Goal: Task Accomplishment & Management: Manage account settings

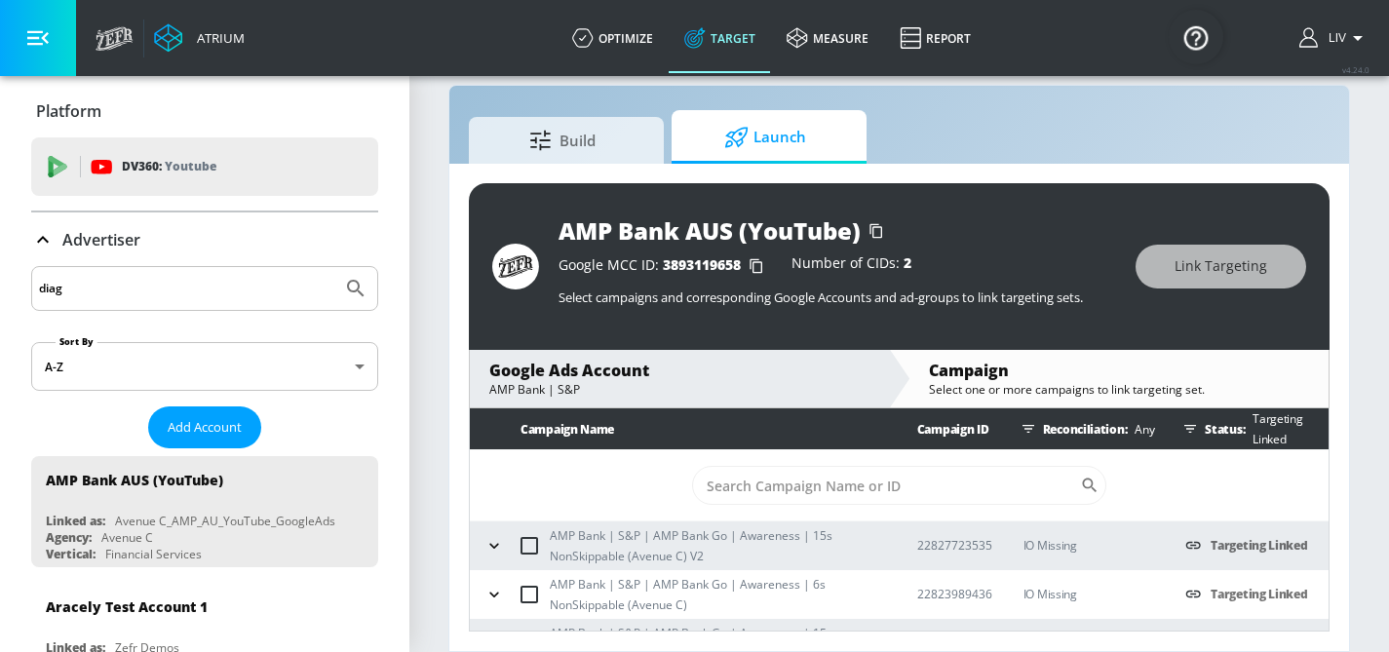
scroll to position [36, 0]
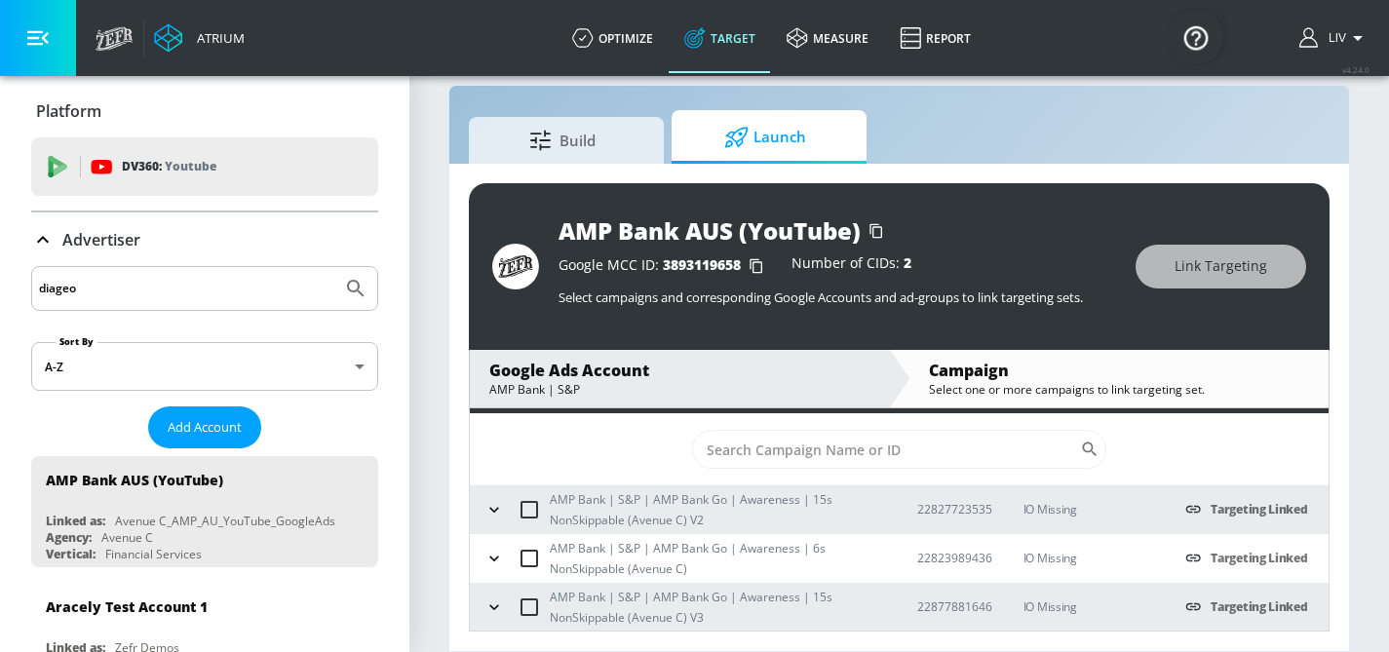
click at [334, 267] on button "Submit Search" at bounding box center [355, 288] width 43 height 43
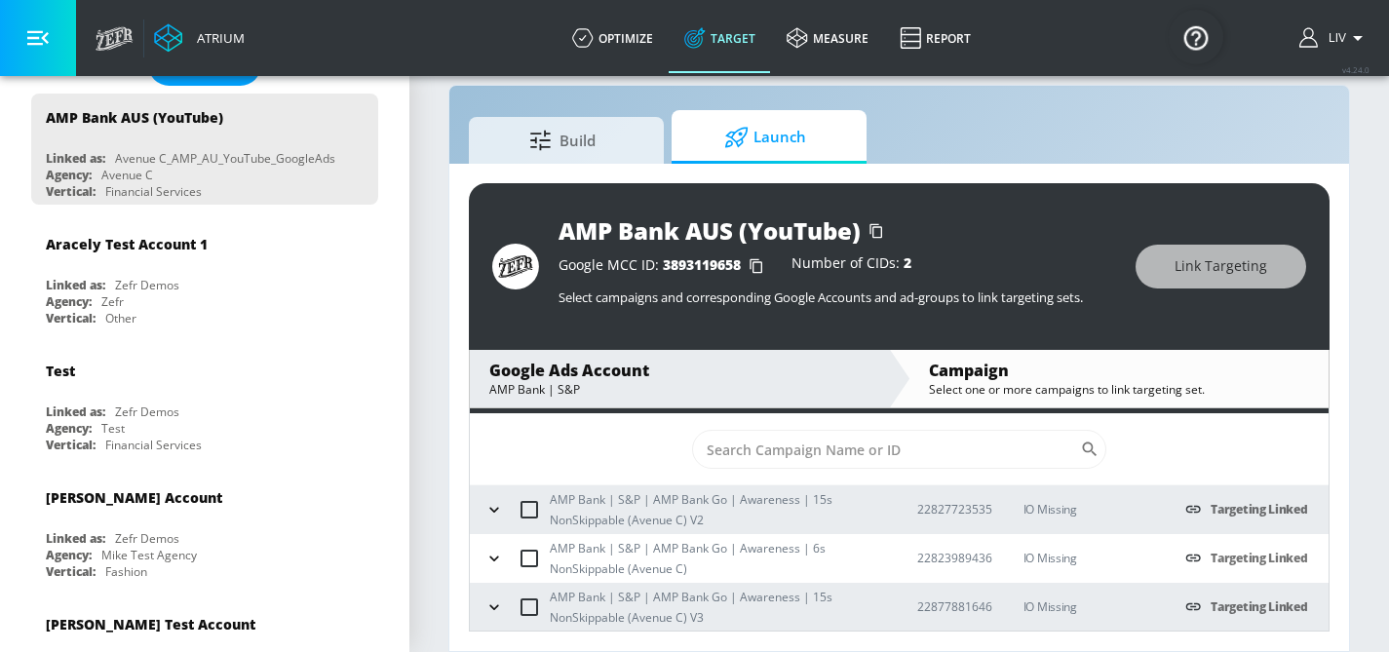
scroll to position [0, 0]
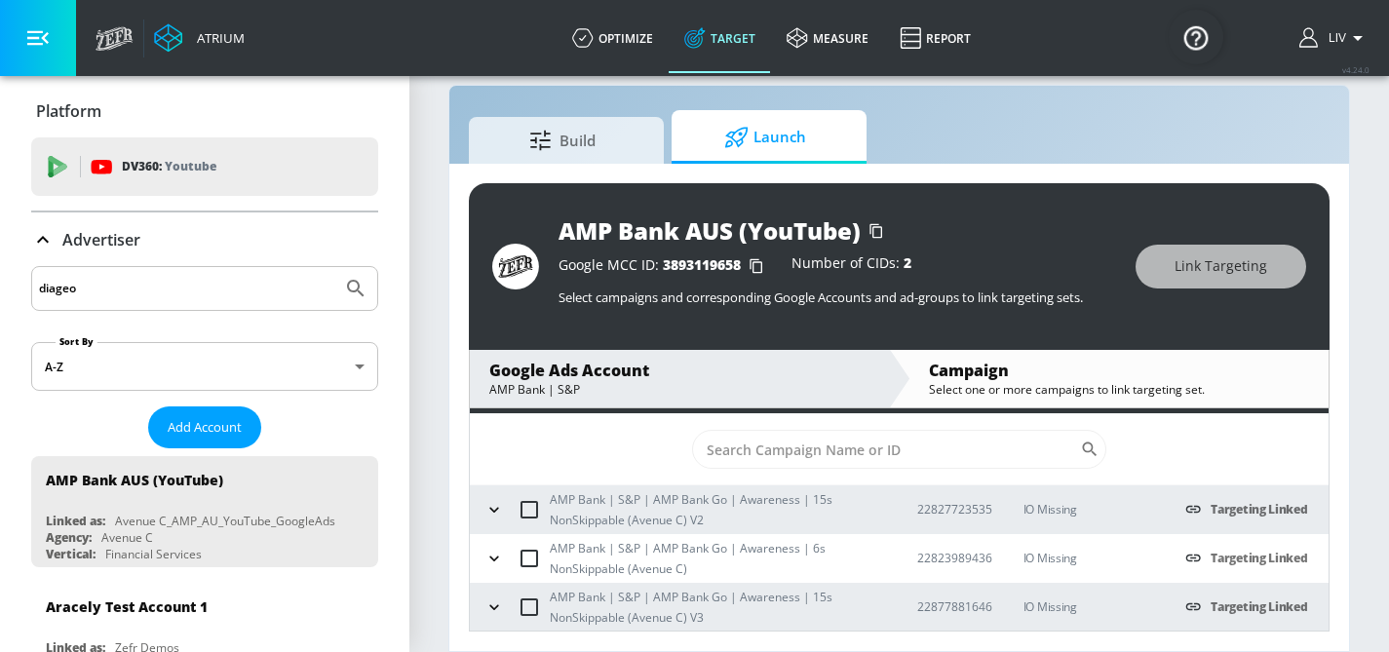
click at [201, 294] on input "diageo" at bounding box center [186, 288] width 295 height 25
click at [334, 267] on button "Submit Search" at bounding box center [355, 288] width 43 height 43
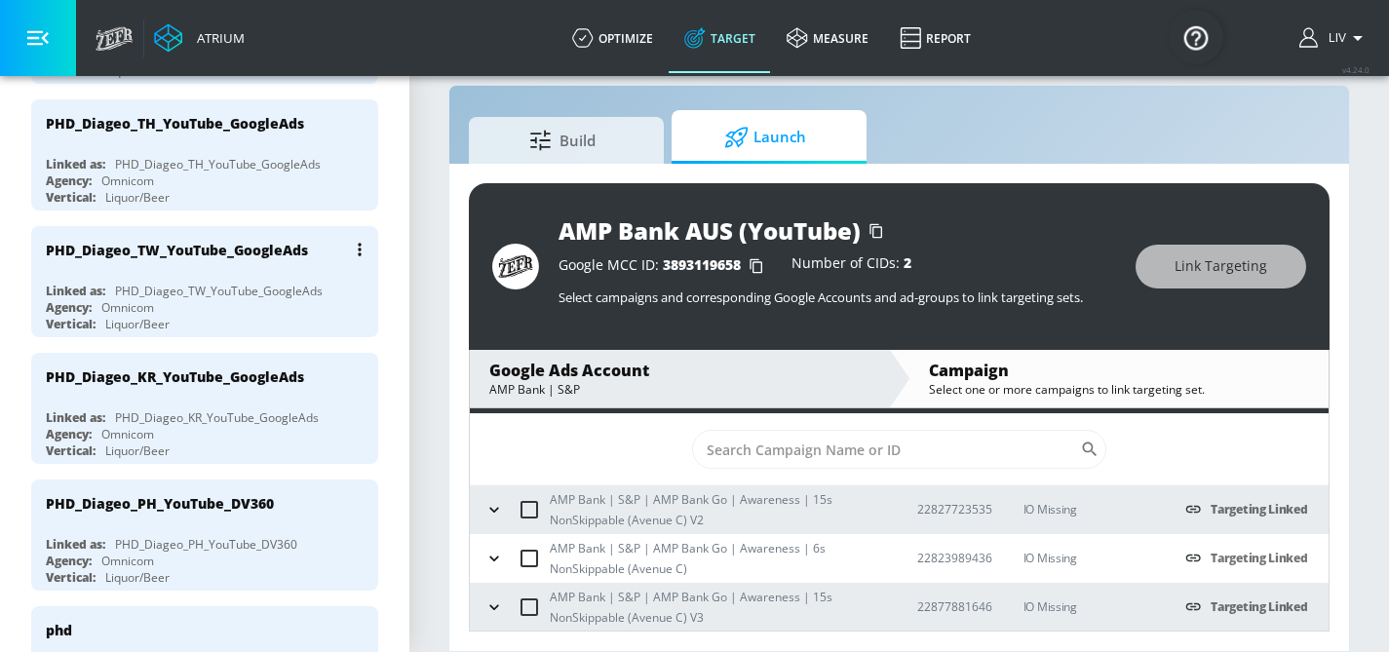
scroll to position [1017, 0]
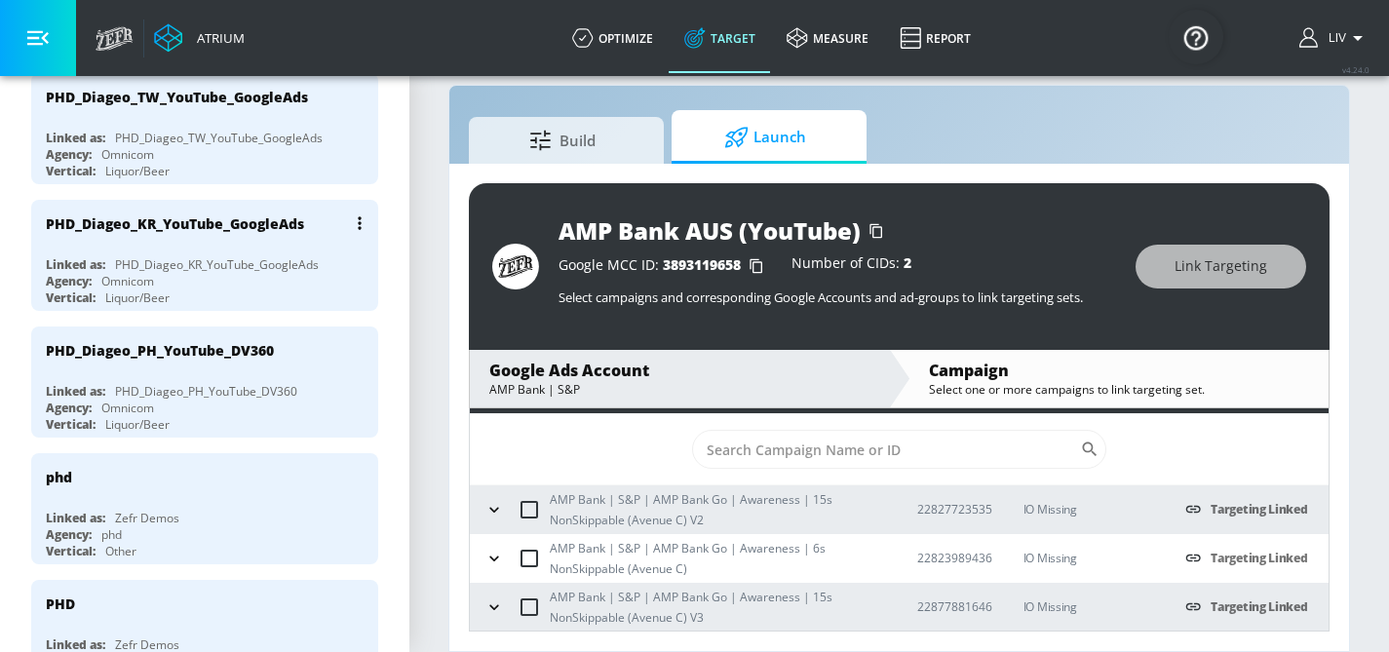
click at [241, 256] on div "PHD_Diageo_KR_YouTube_GoogleAds" at bounding box center [217, 264] width 204 height 17
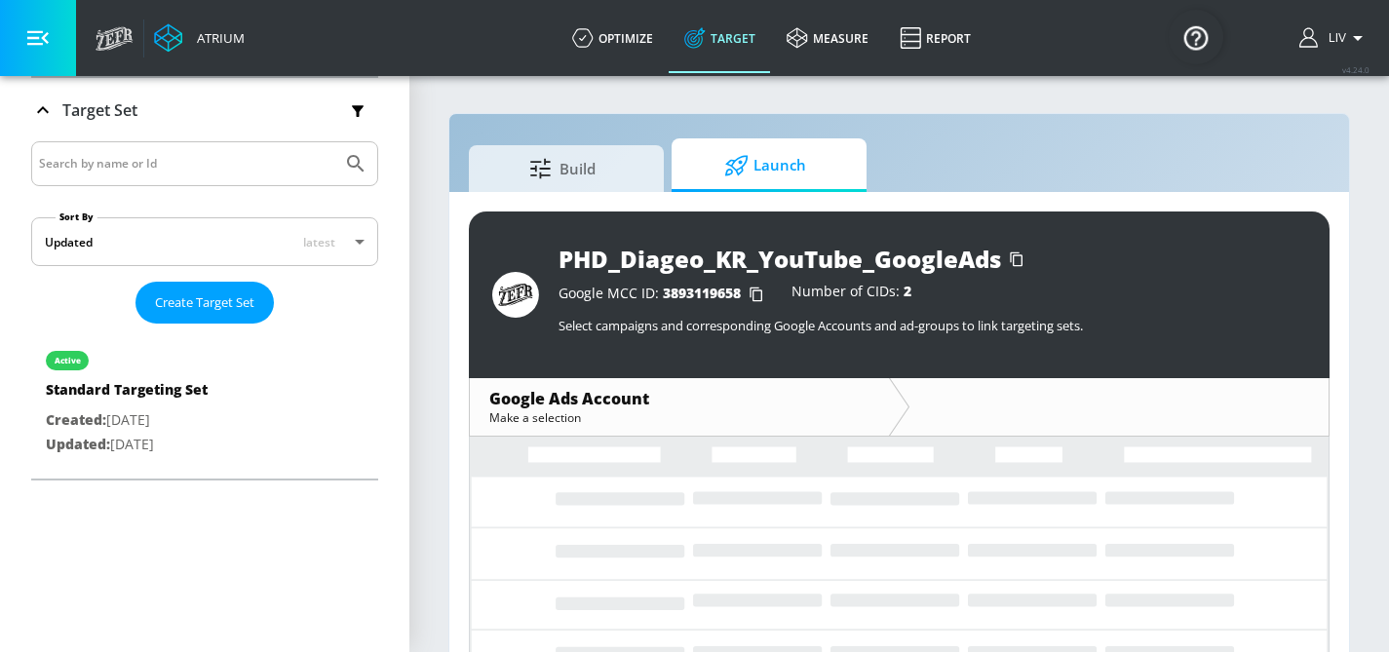
scroll to position [317, 0]
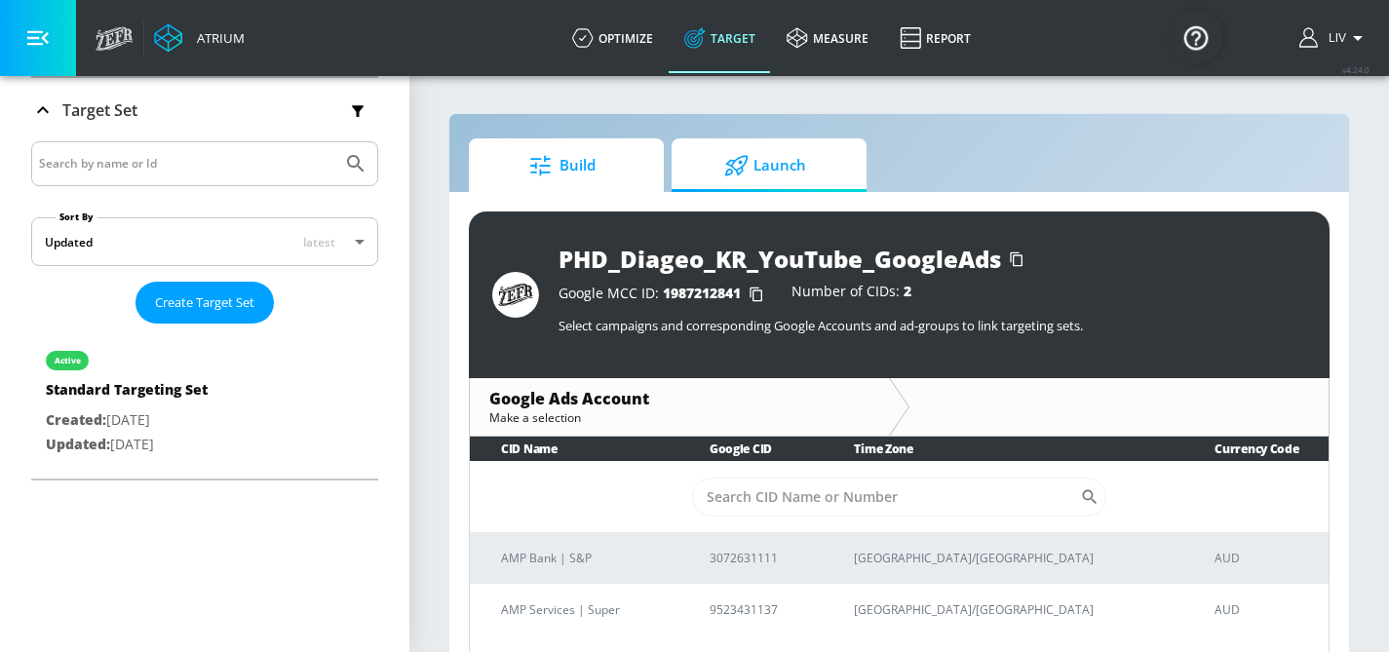
click at [584, 169] on span "Build" at bounding box center [562, 165] width 148 height 47
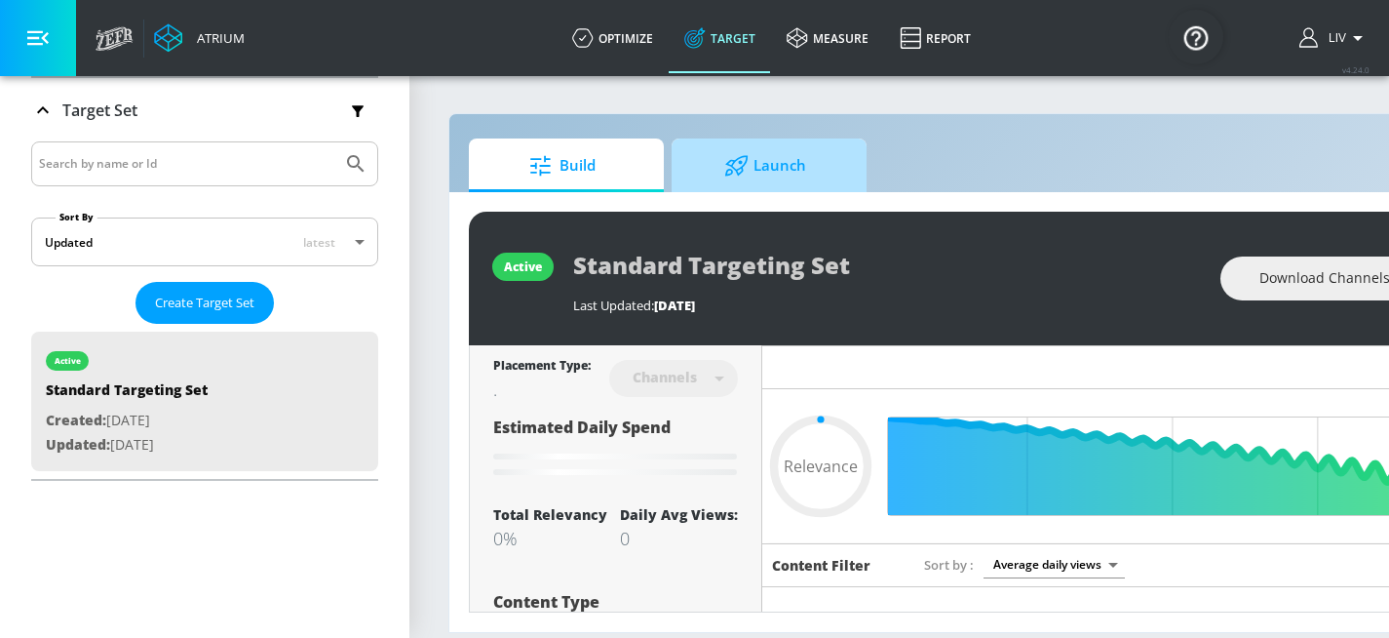
click at [811, 168] on span "Launch" at bounding box center [765, 165] width 148 height 47
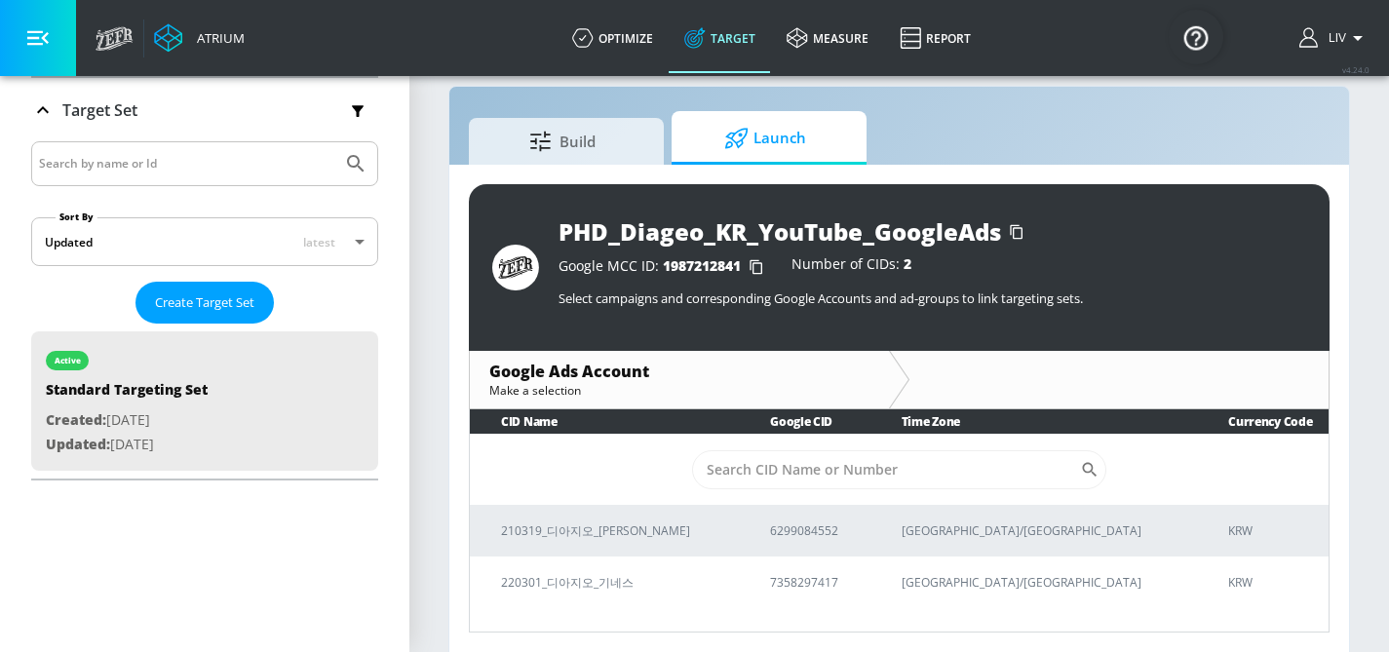
scroll to position [28, 0]
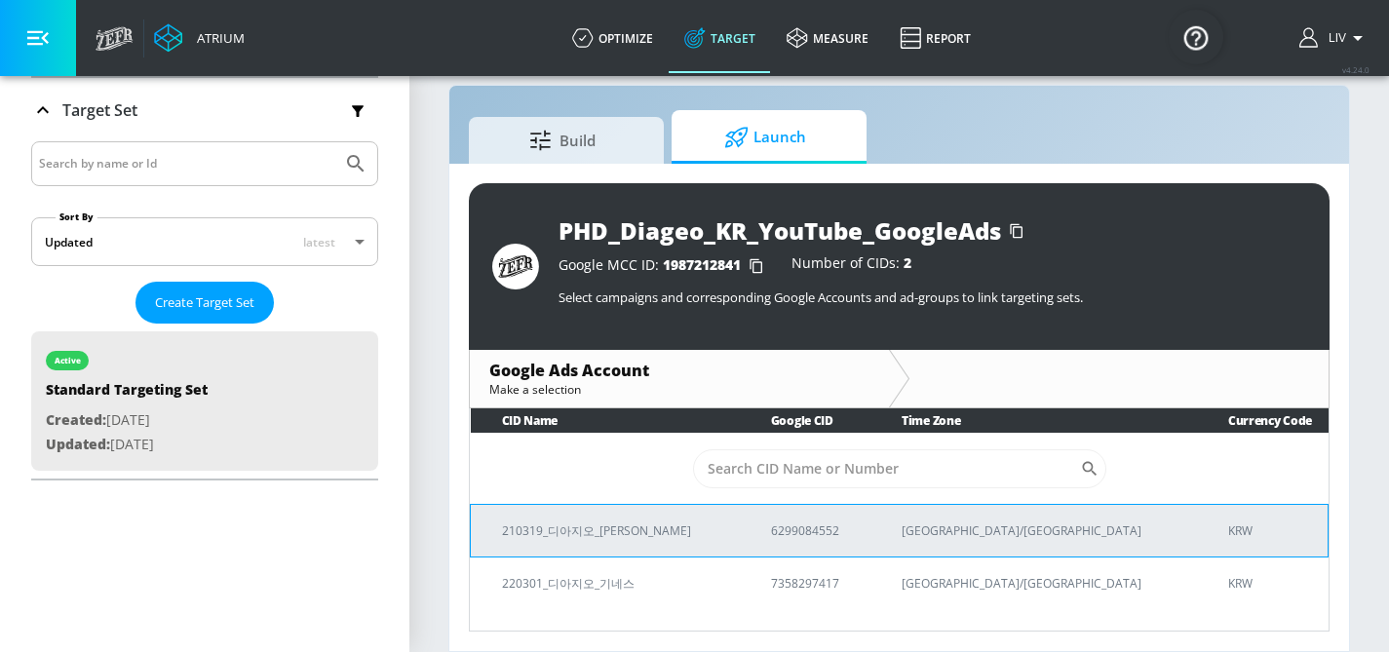
click at [855, 526] on p "6299084552" at bounding box center [813, 531] width 84 height 20
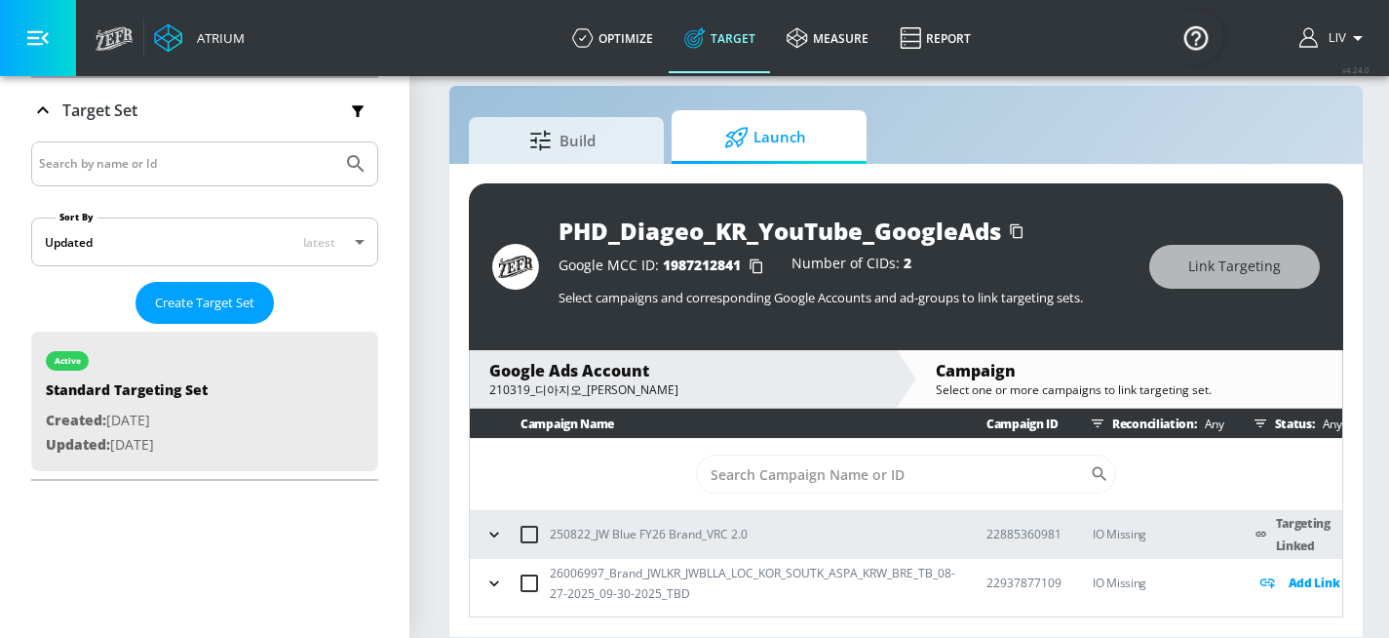
scroll to position [43, 0]
click at [1302, 571] on p "Add Link" at bounding box center [1315, 582] width 52 height 22
click at [1114, 98] on div "Build Launch PHD_Diageo_KR_YouTube_GoogleAds Google MCC ID: 1987212841 Number o…" at bounding box center [905, 361] width 915 height 553
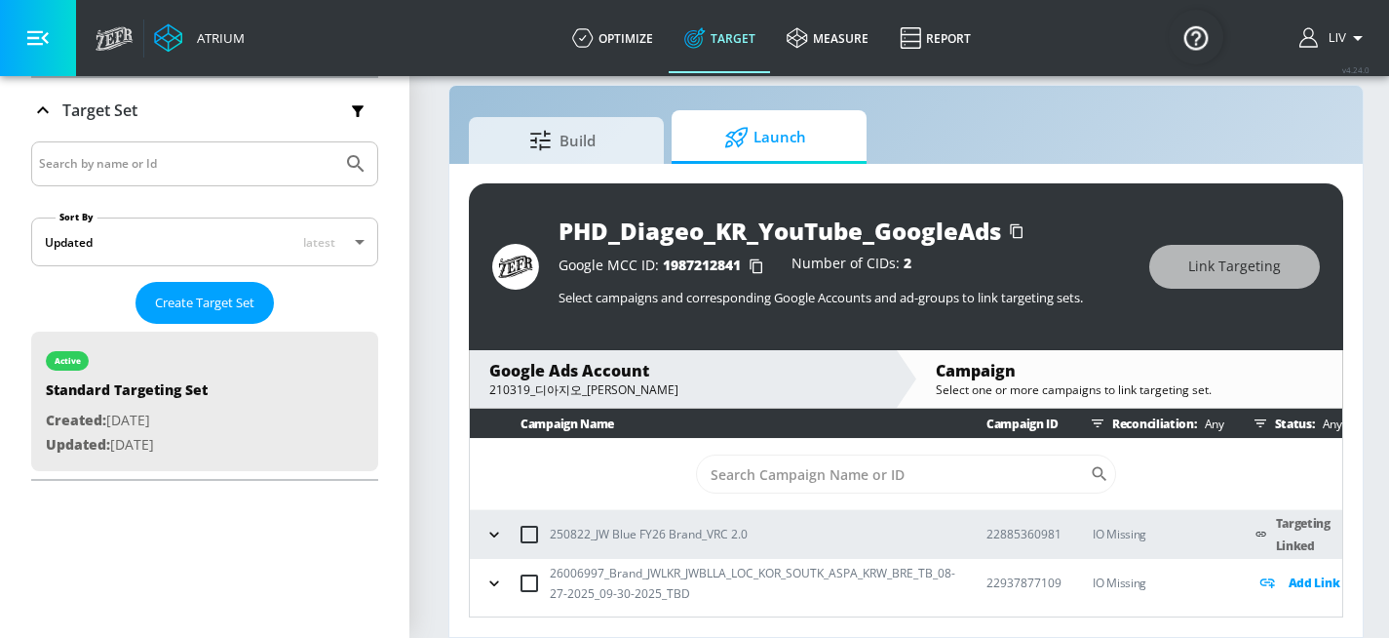
click at [1271, 571] on icon at bounding box center [1267, 582] width 23 height 22
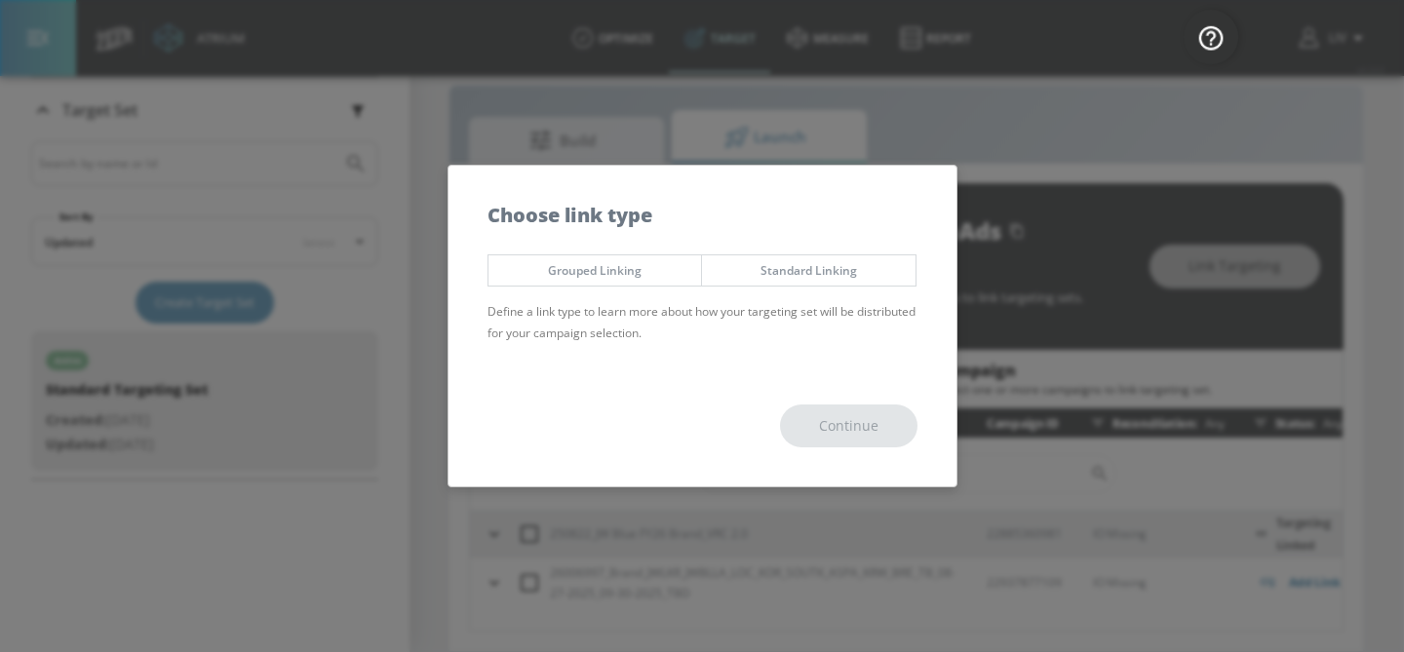
click at [811, 281] on button "Standard Linking" at bounding box center [808, 270] width 215 height 32
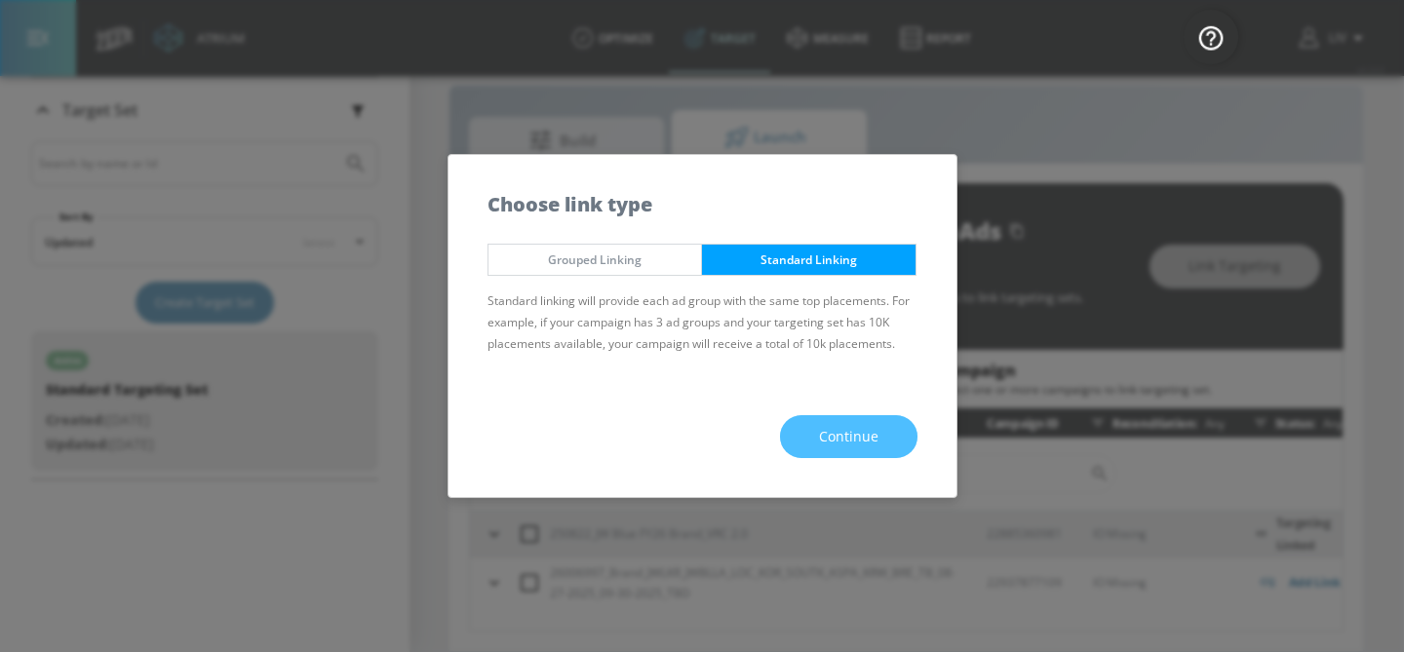
click at [848, 446] on span "Continue" at bounding box center [848, 437] width 59 height 24
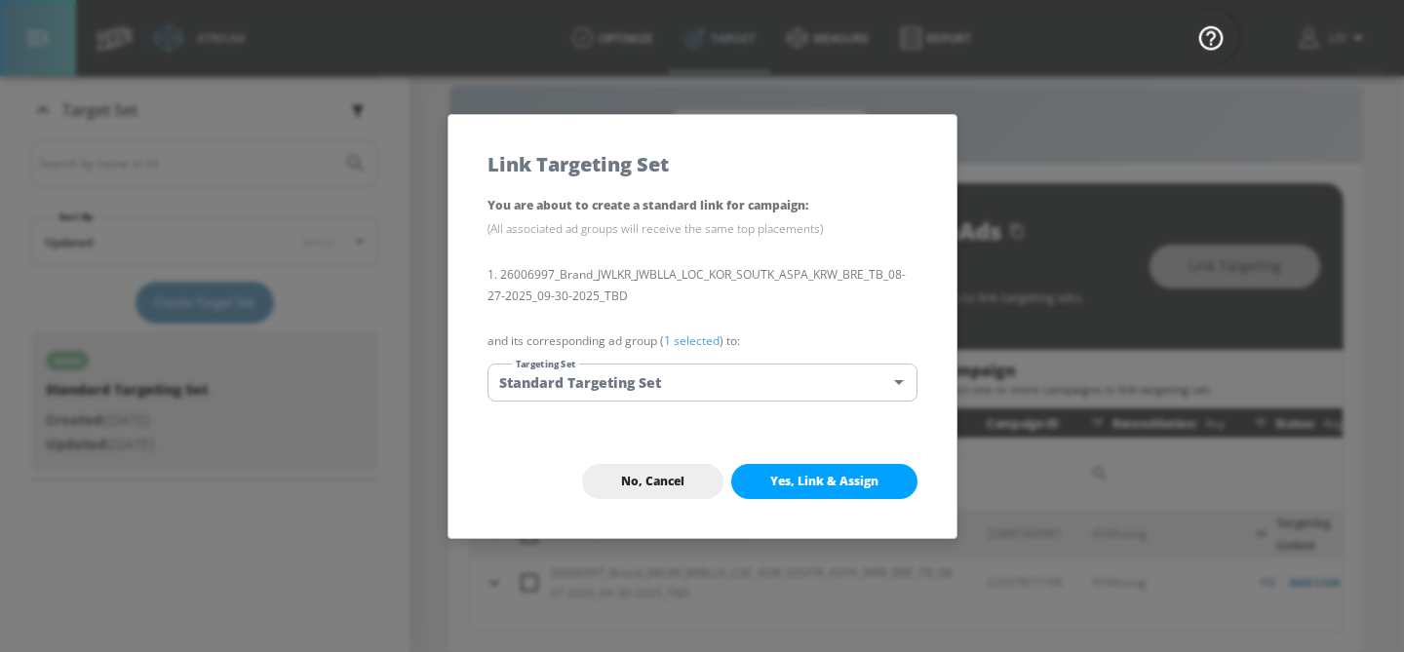
click at [835, 467] on button "Yes, Link & Assign" at bounding box center [824, 481] width 186 height 35
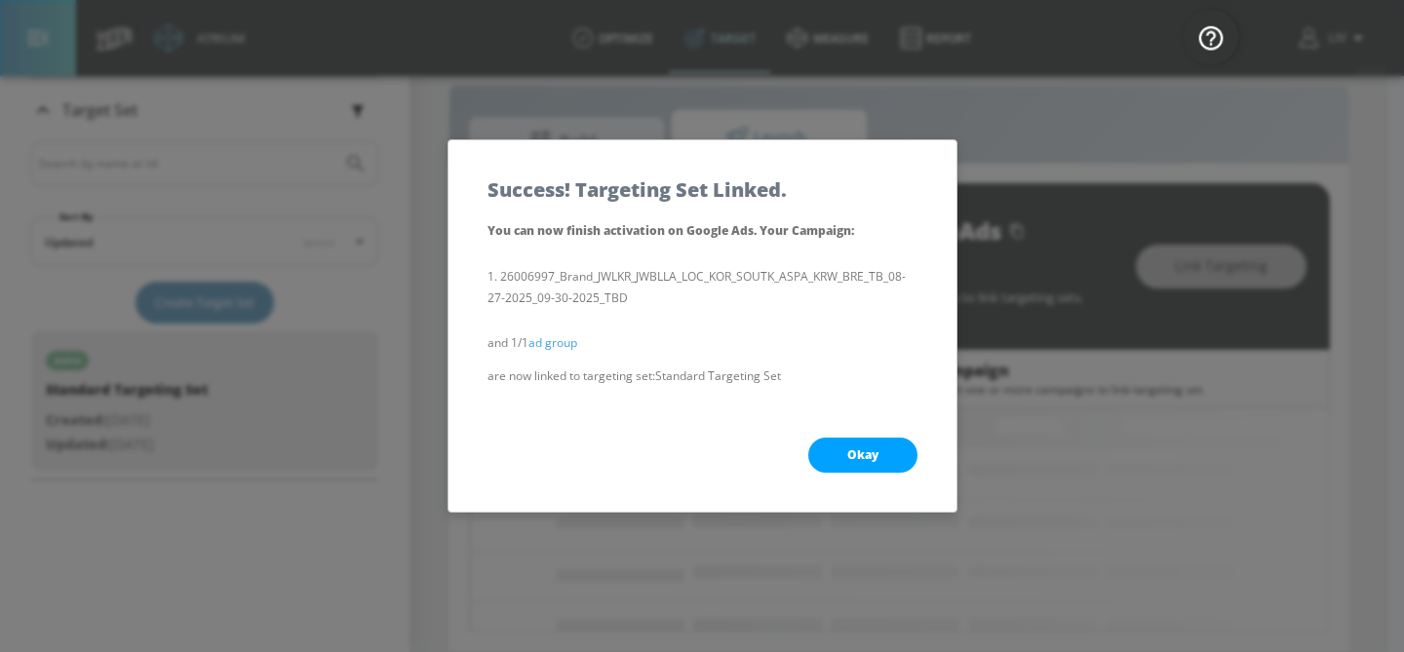
click at [862, 435] on div "Okay" at bounding box center [702, 455] width 508 height 113
click at [861, 441] on button "Okay" at bounding box center [862, 455] width 109 height 35
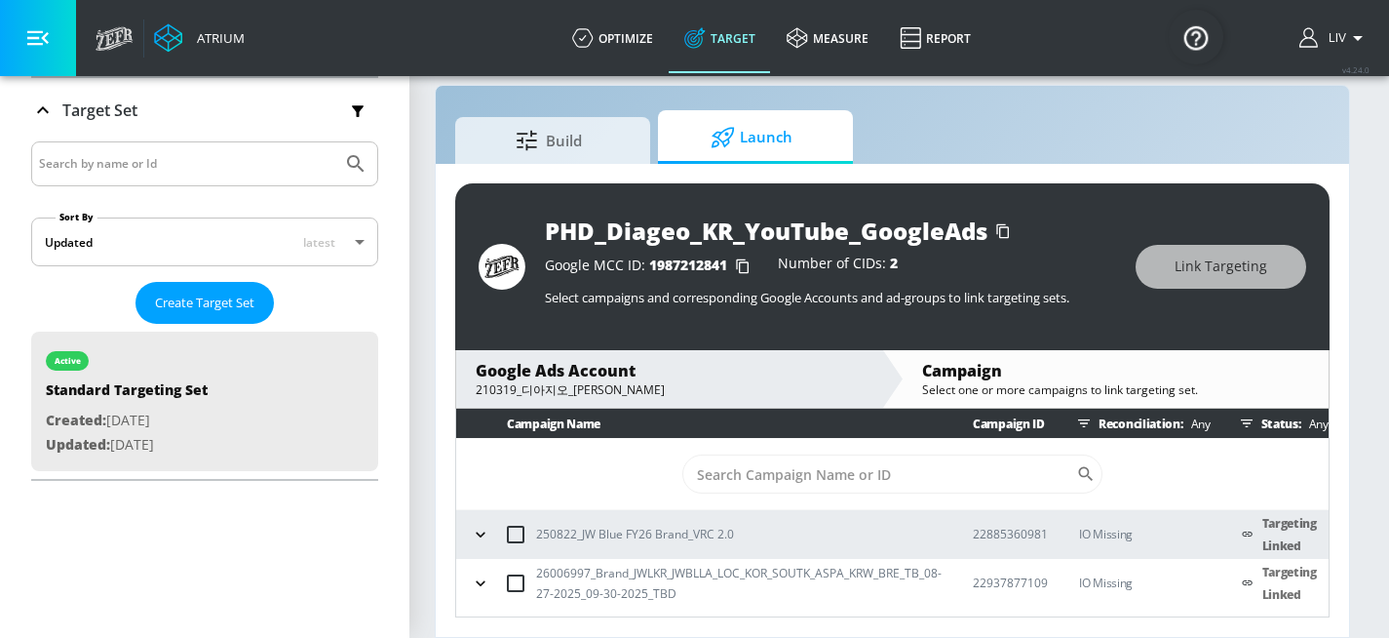
scroll to position [32, 15]
copy p "22937877109"
click at [1023, 581] on p "22937877109" at bounding box center [1010, 582] width 75 height 20
click at [1024, 581] on p "22937877109" at bounding box center [1010, 582] width 75 height 20
click at [726, 576] on p "26006997_Brand_JWLKR_JWBLLA_LOC_KOR_SOUTK_ASPA_KRW_BRE_TB_08-27-2025_09-30-2025…" at bounding box center [739, 582] width 406 height 41
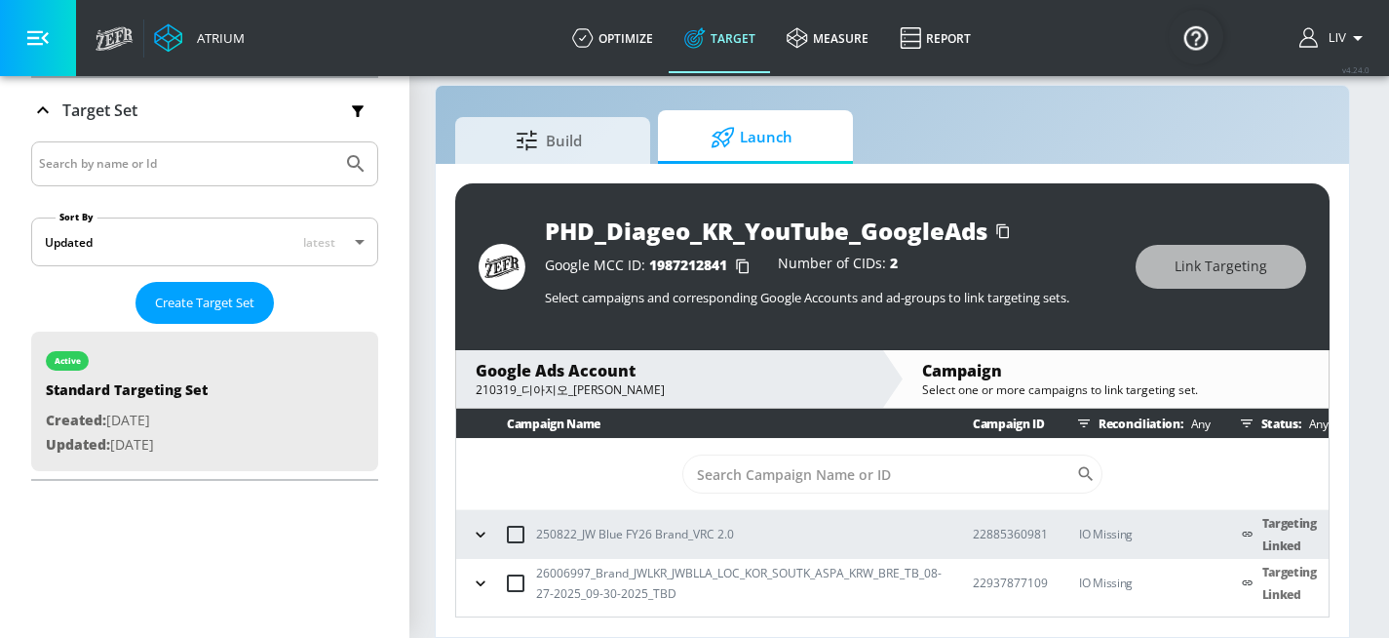
click at [727, 573] on p "26006997_Brand_JWLKR_JWBLLA_LOC_KOR_SOUTK_ASPA_KRW_BRE_TB_08-27-2025_09-30-2025…" at bounding box center [739, 582] width 406 height 41
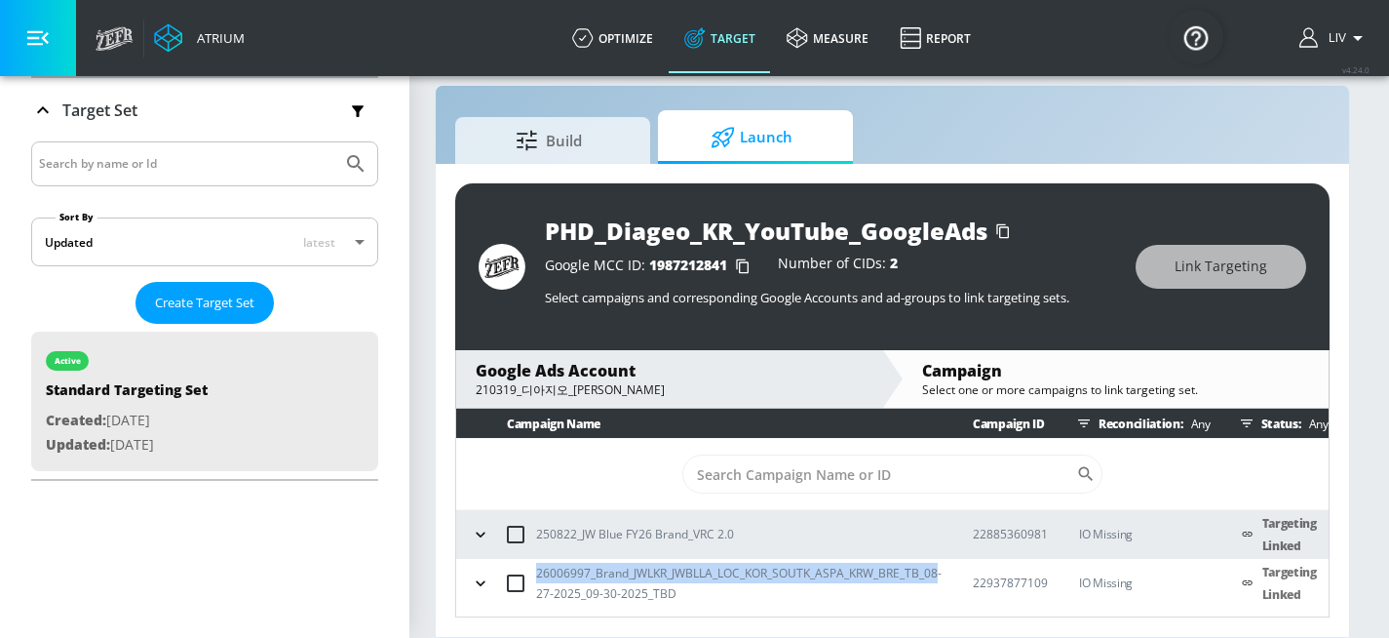
click at [727, 572] on p "26006997_Brand_JWLKR_JWBLLA_LOC_KOR_SOUTK_ASPA_KRW_BRE_TB_08-27-2025_09-30-2025…" at bounding box center [739, 582] width 406 height 41
copy p "26006997_Brand_JWLKR_JWBLLA_LOC_KOR_SOUTK_ASPA_KRW_BRE_TB_08-27-2025_09-30-2025…"
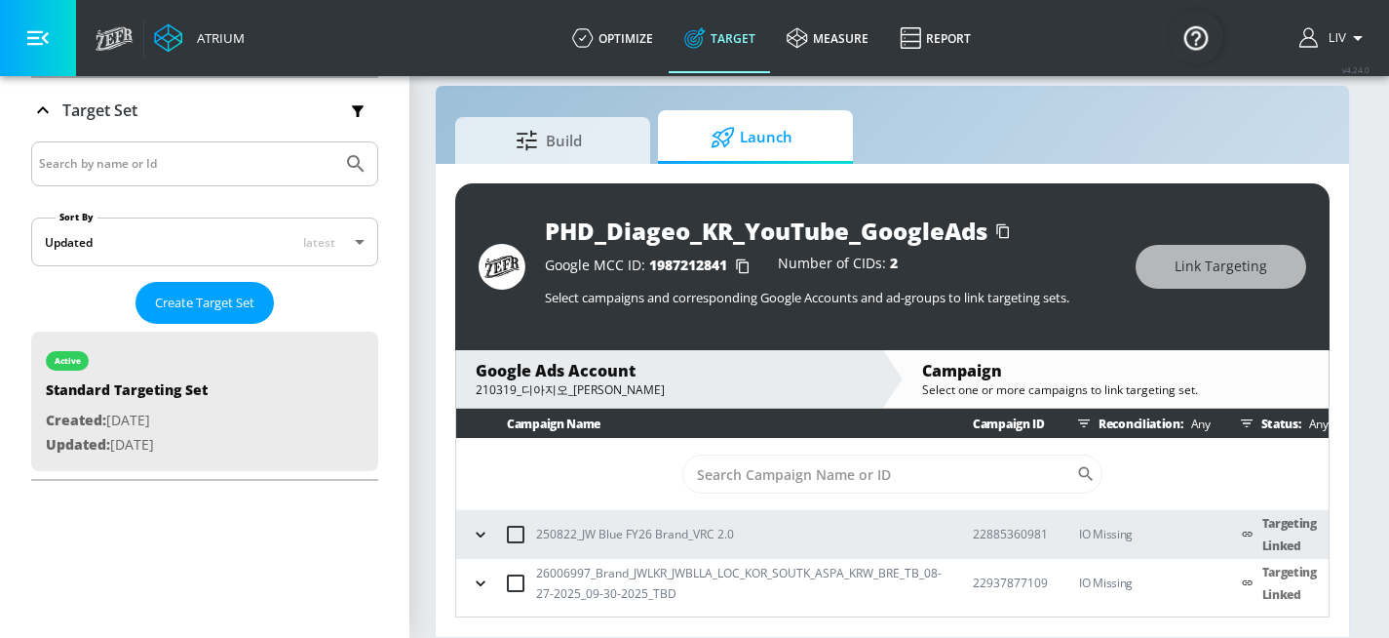
click at [651, 532] on p "250822_JW Blue FY26 Brand_VRC 2.0" at bounding box center [635, 533] width 198 height 20
copy p "250822_JW Blue FY26 Brand_VRC 2.0"
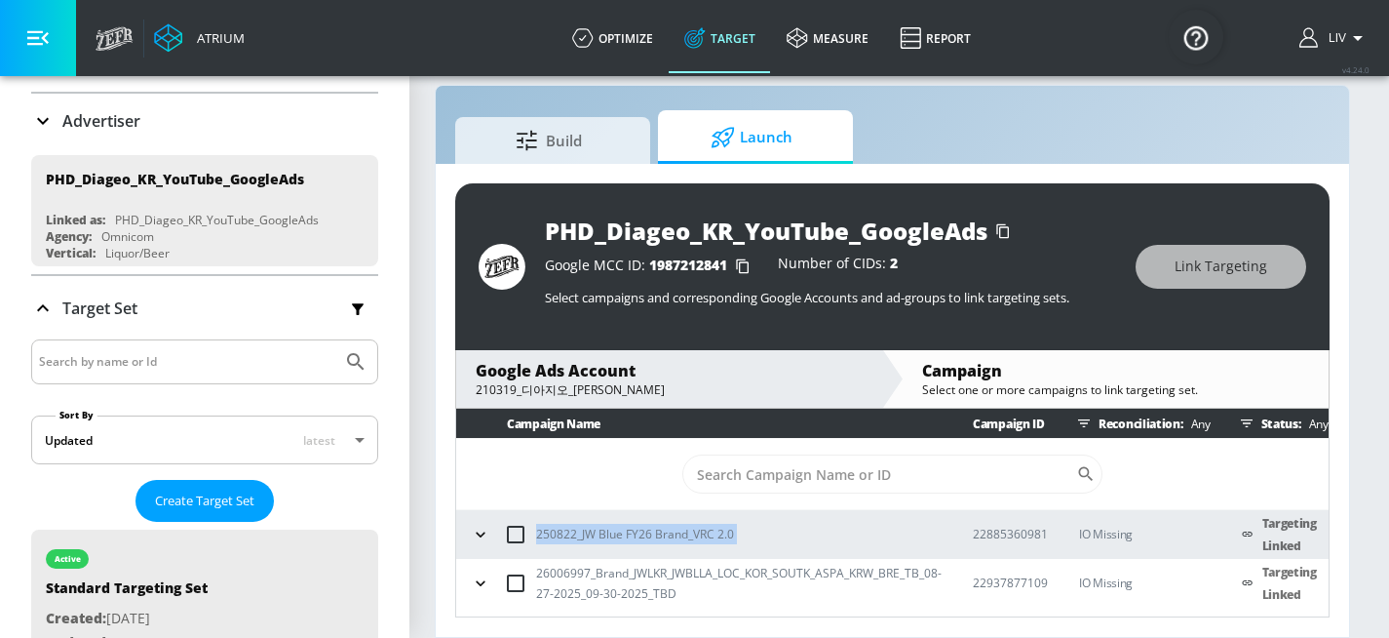
scroll to position [28, 0]
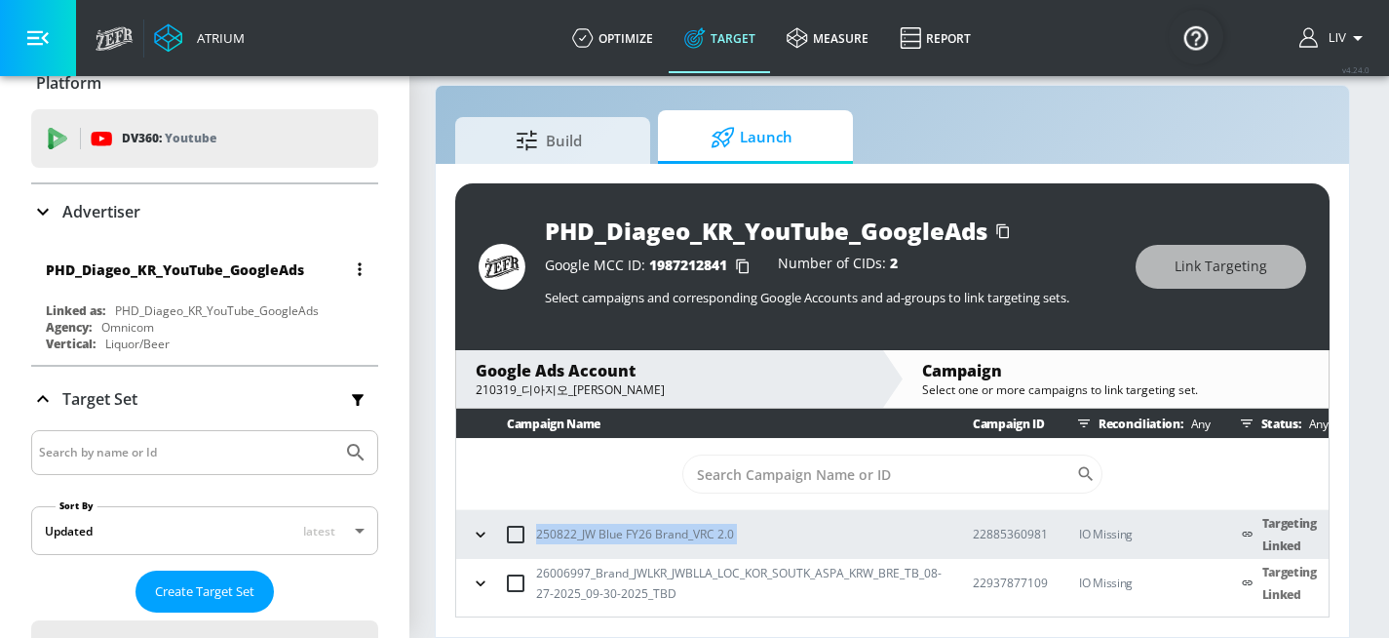
click at [187, 250] on div "PHD_Diageo_KR_YouTube_GoogleAds" at bounding box center [210, 269] width 328 height 47
click at [220, 252] on div "PHD_Diageo_KR_YouTube_GoogleAds" at bounding box center [210, 269] width 328 height 47
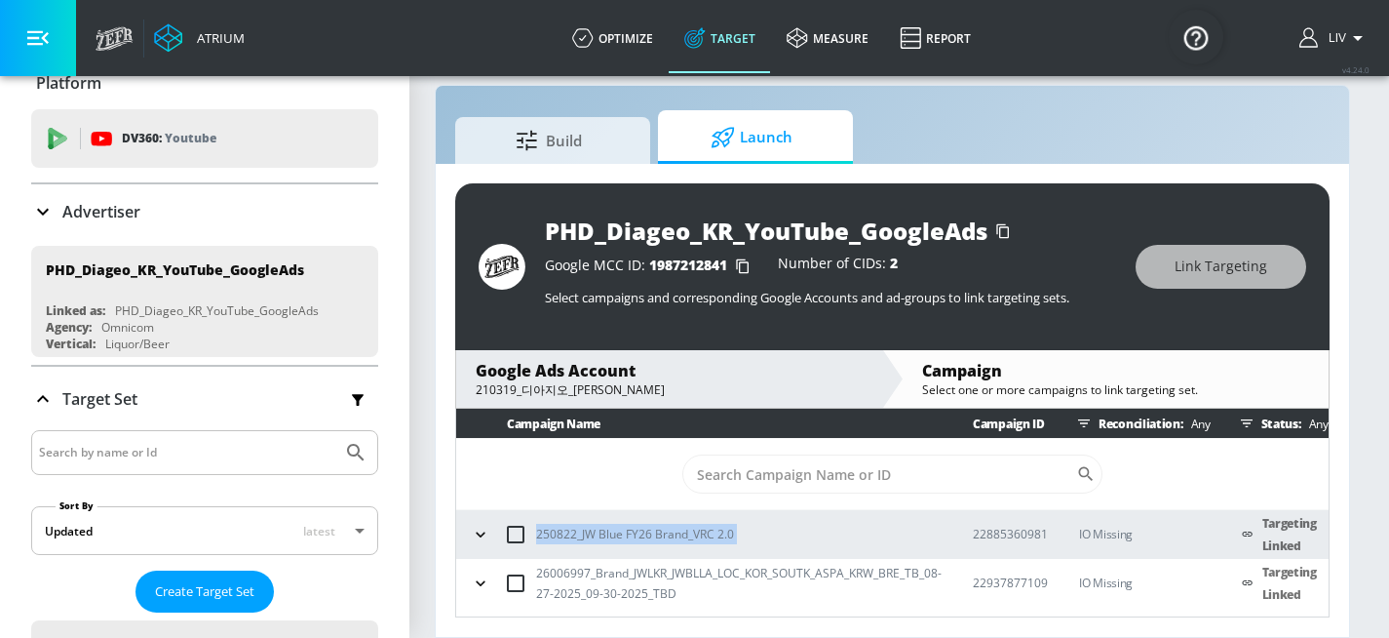
click at [197, 209] on div "Advertiser" at bounding box center [204, 211] width 347 height 23
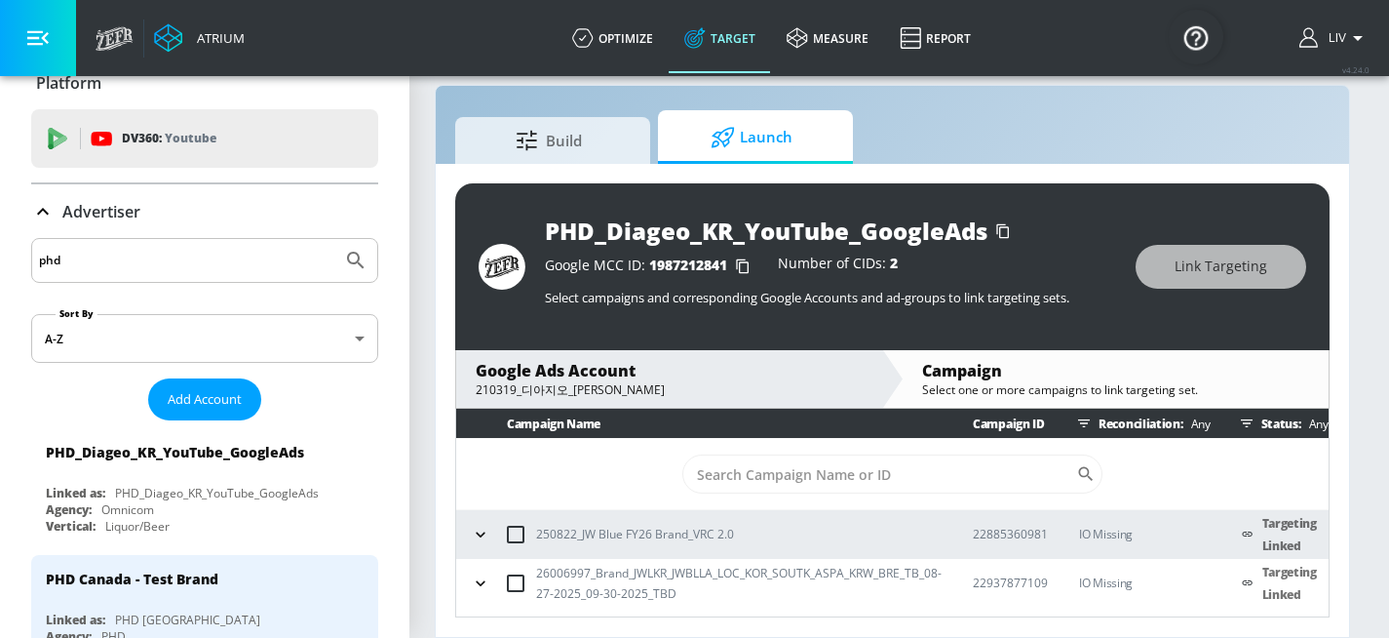
click at [204, 269] on input "phd" at bounding box center [186, 260] width 295 height 25
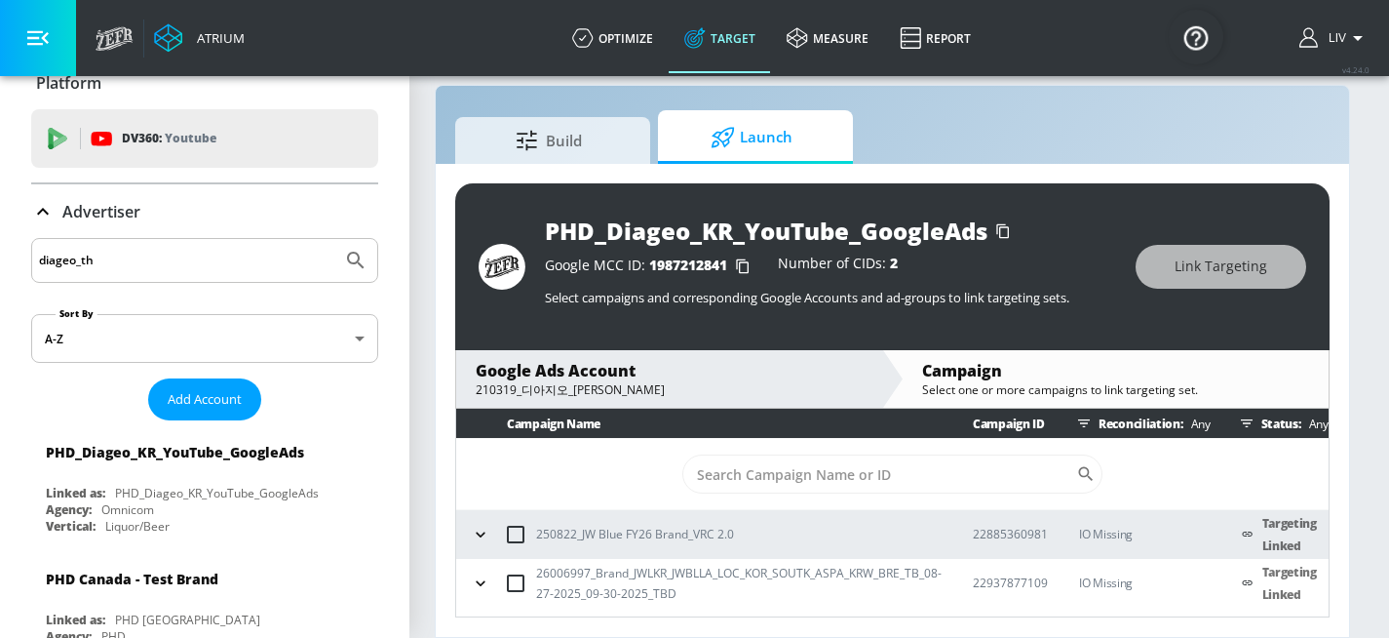
click at [334, 239] on button "Submit Search" at bounding box center [355, 260] width 43 height 43
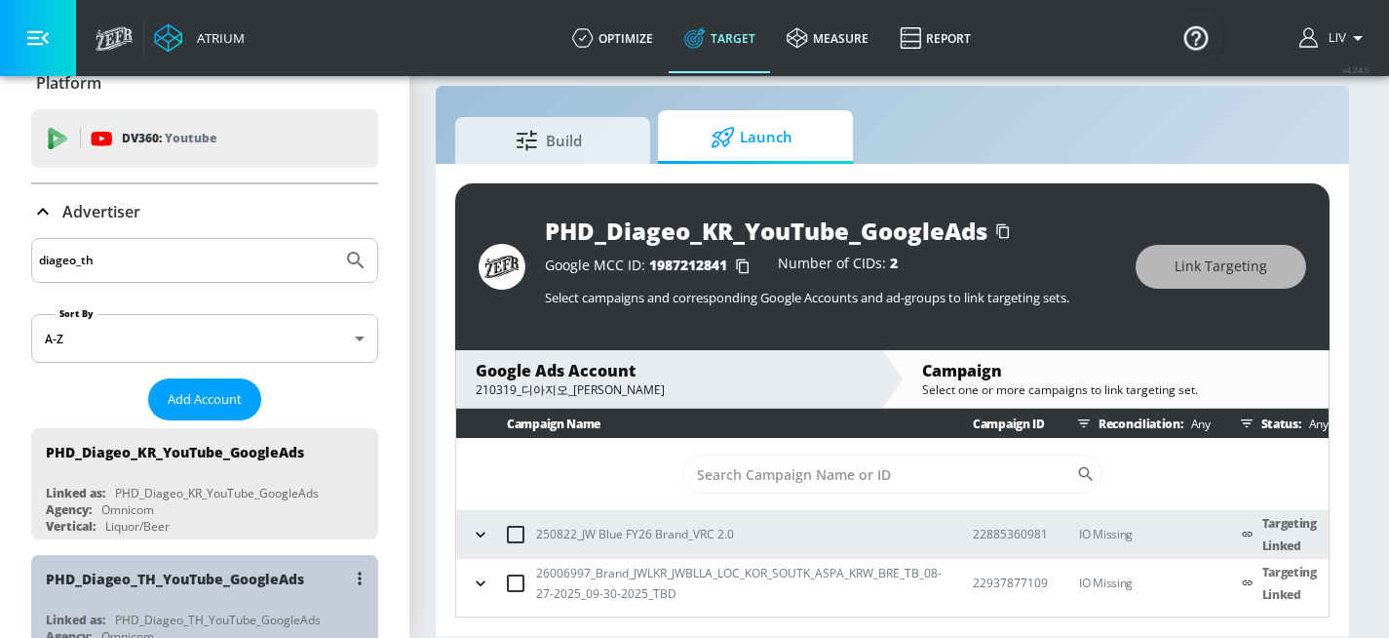
click at [223, 595] on div "PHD_Diageo_TH_YouTube_GoogleAds" at bounding box center [210, 578] width 328 height 47
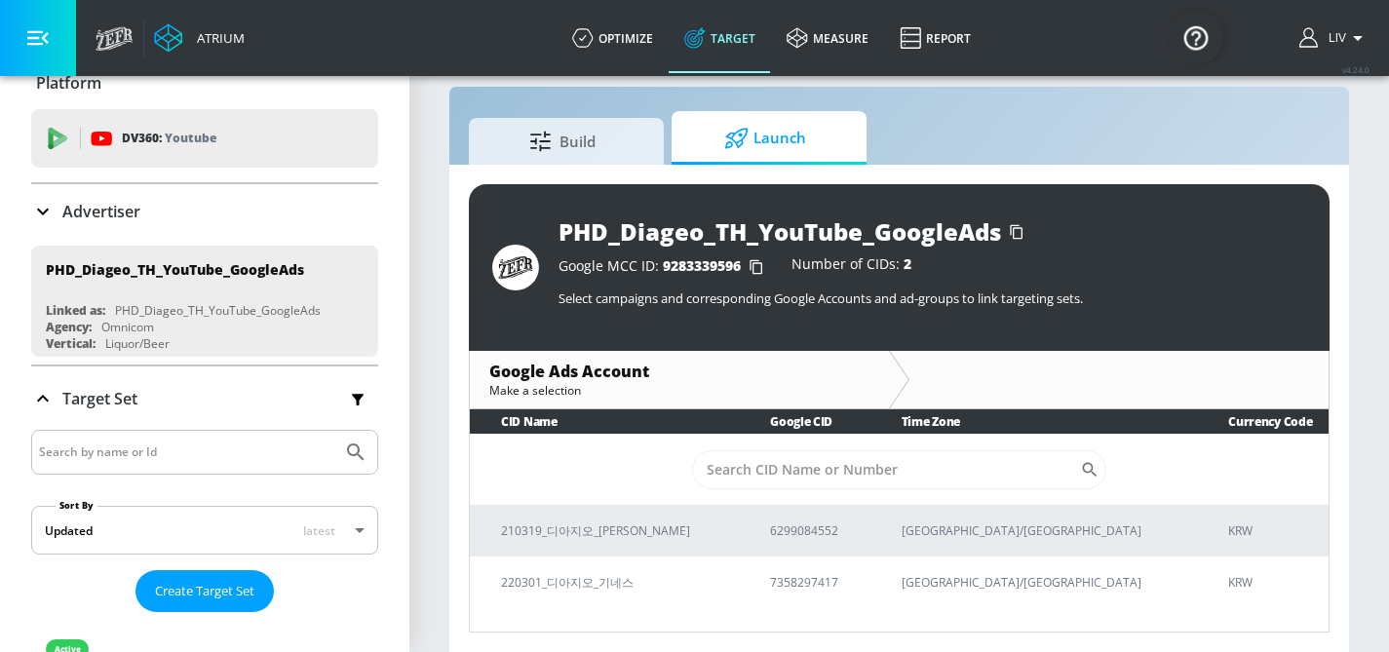
scroll to position [28, 0]
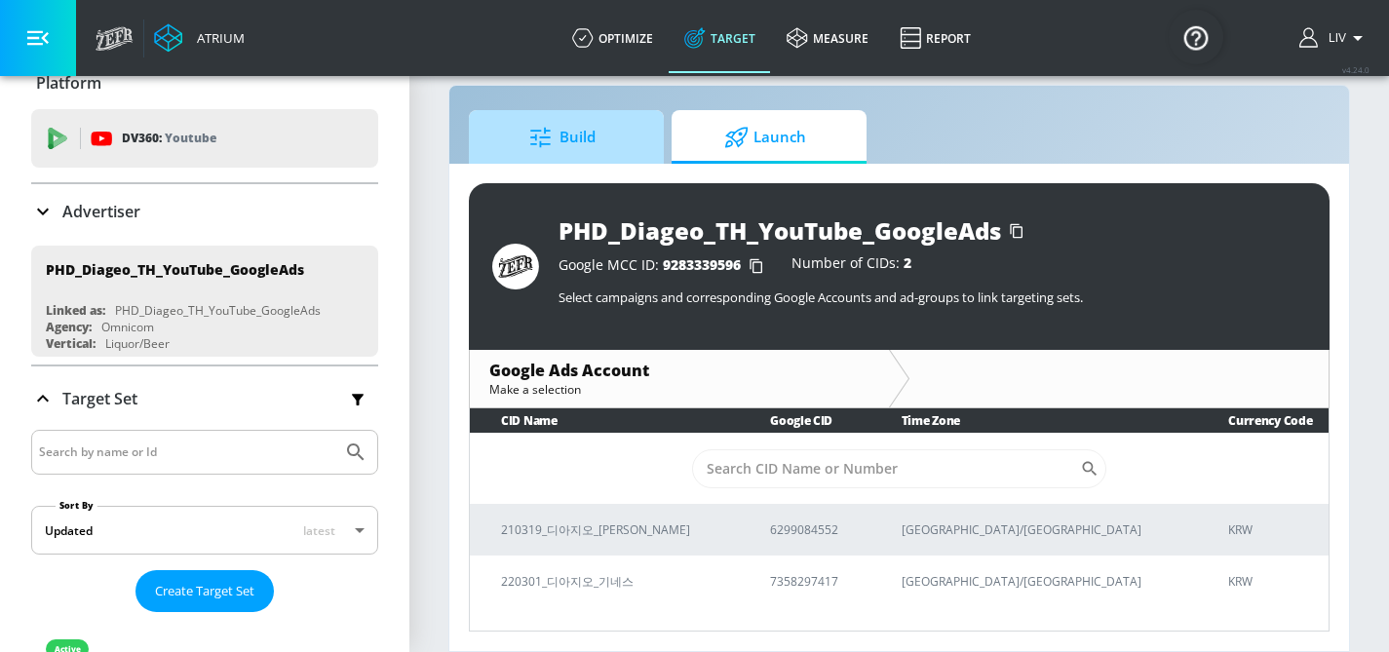
click at [625, 144] on span "Build" at bounding box center [562, 137] width 148 height 47
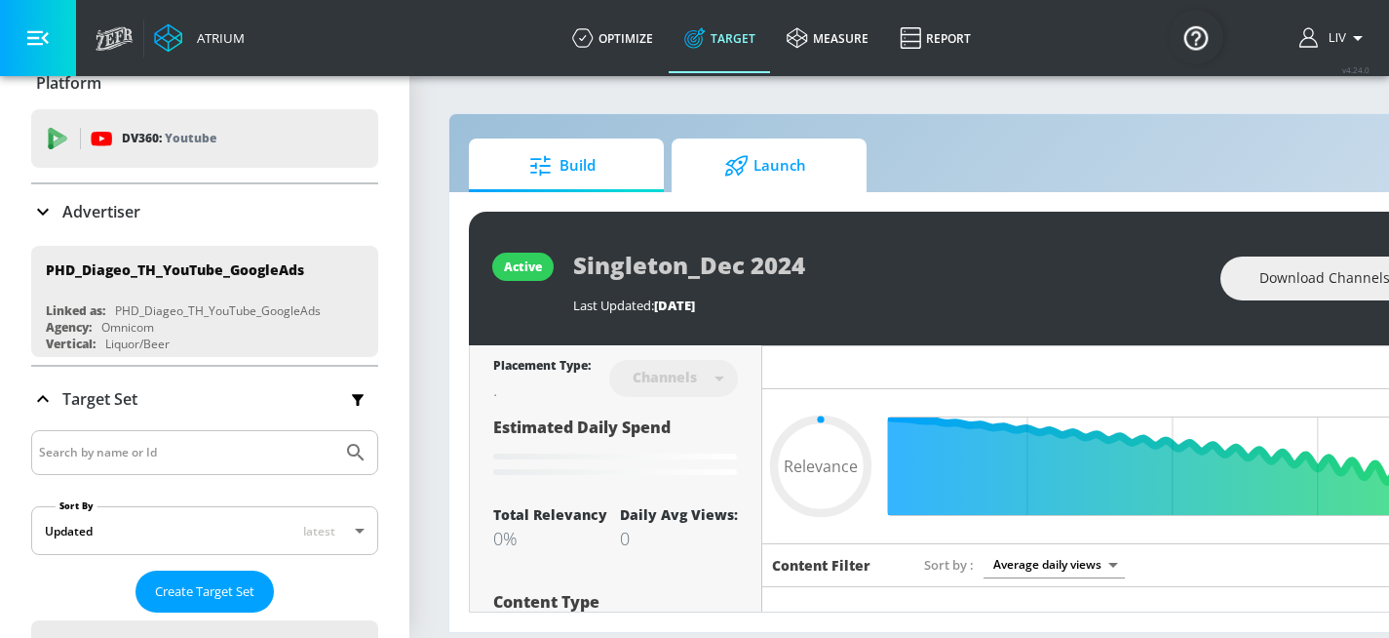
click at [715, 145] on span "Launch" at bounding box center [765, 165] width 148 height 47
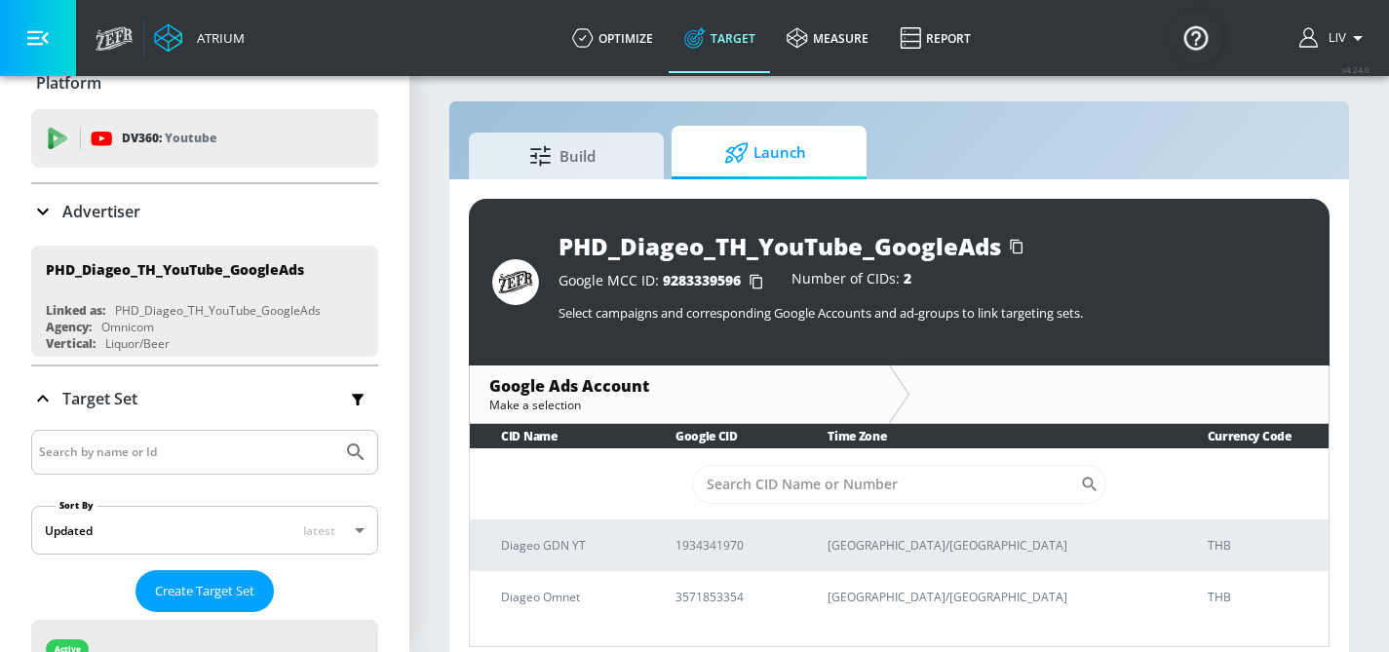
scroll to position [28, 0]
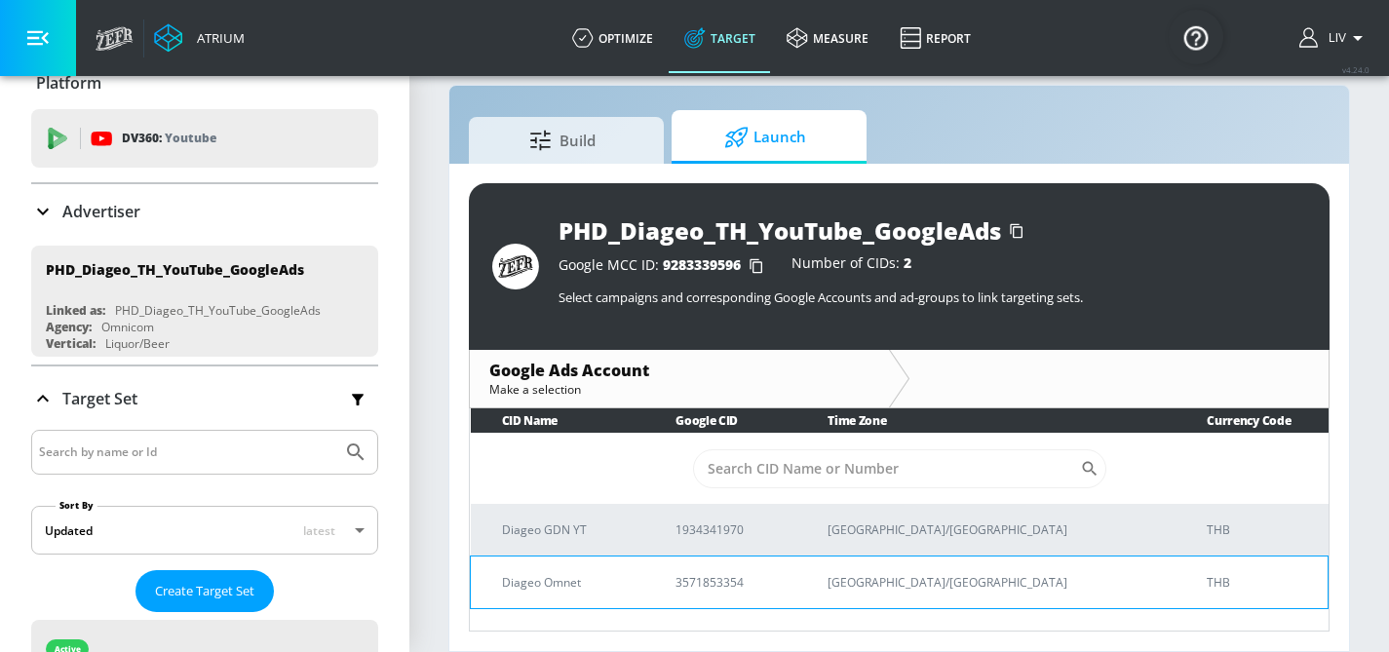
click at [796, 593] on td "3571853354" at bounding box center [720, 582] width 152 height 53
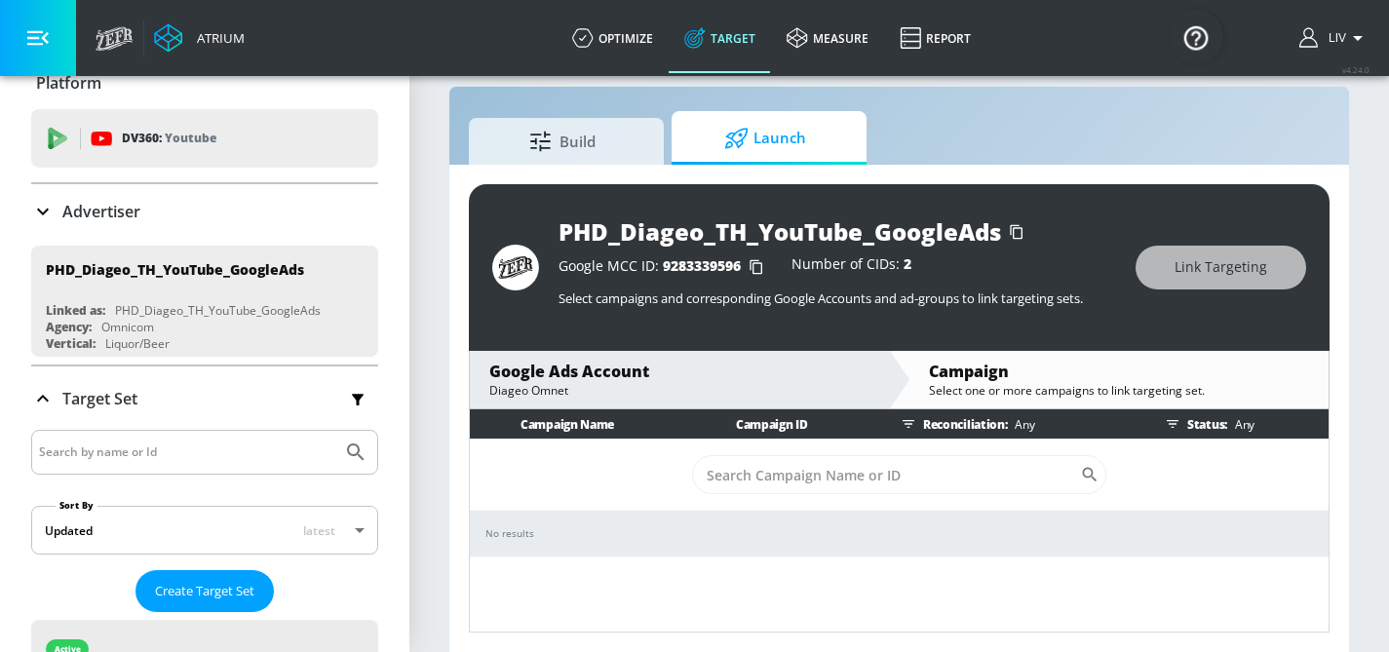
scroll to position [28, 0]
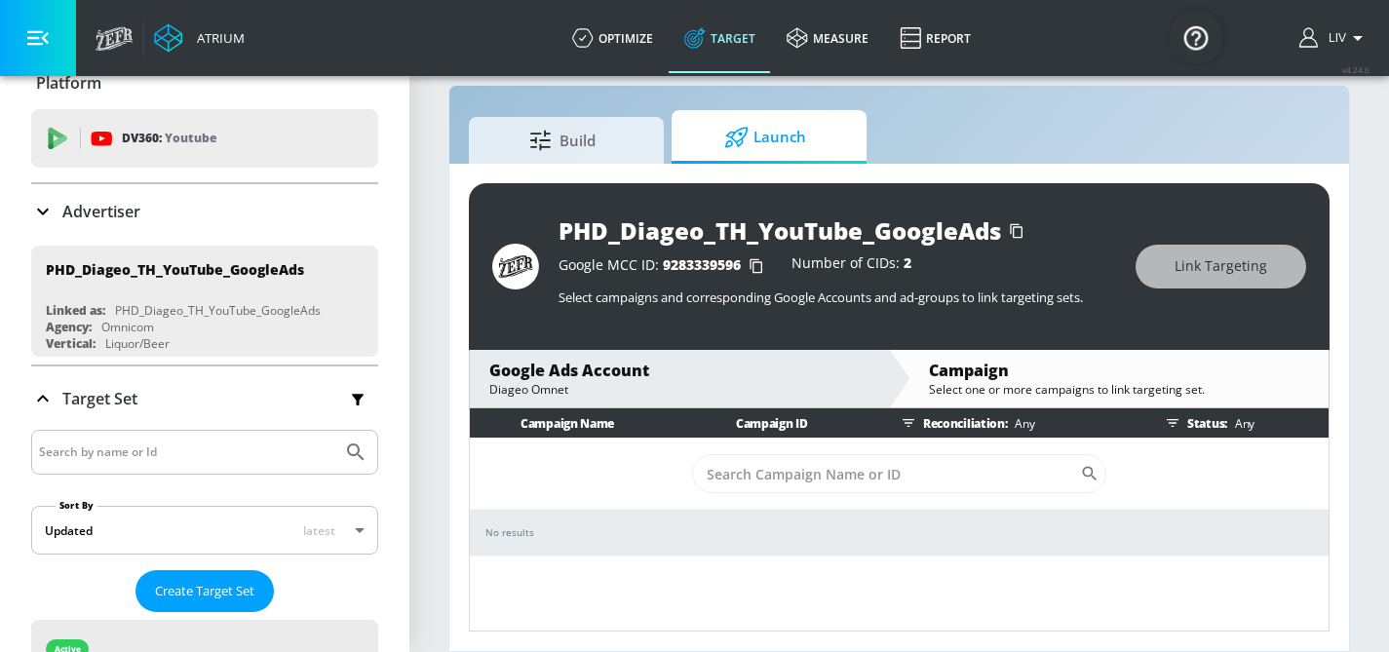
click at [692, 361] on div "Google Ads Account" at bounding box center [679, 370] width 380 height 21
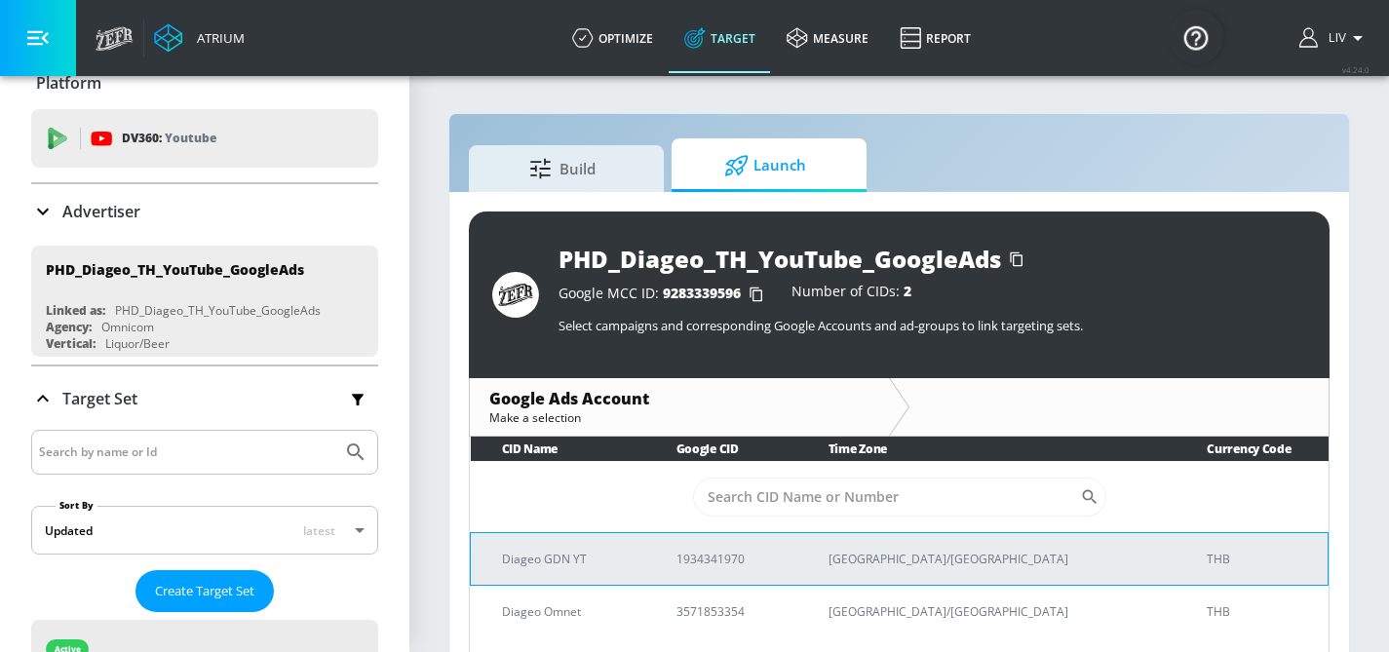
click at [645, 552] on td "Diageo GDN YT" at bounding box center [558, 558] width 174 height 53
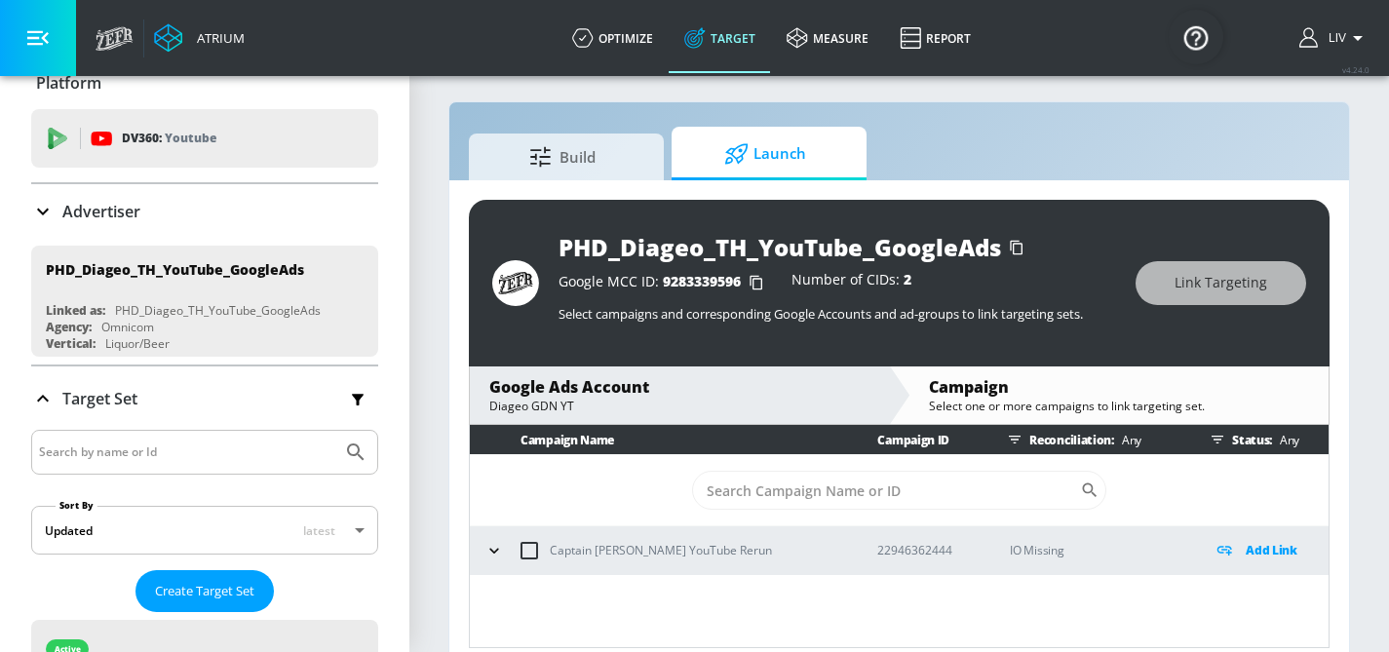
scroll to position [28, 0]
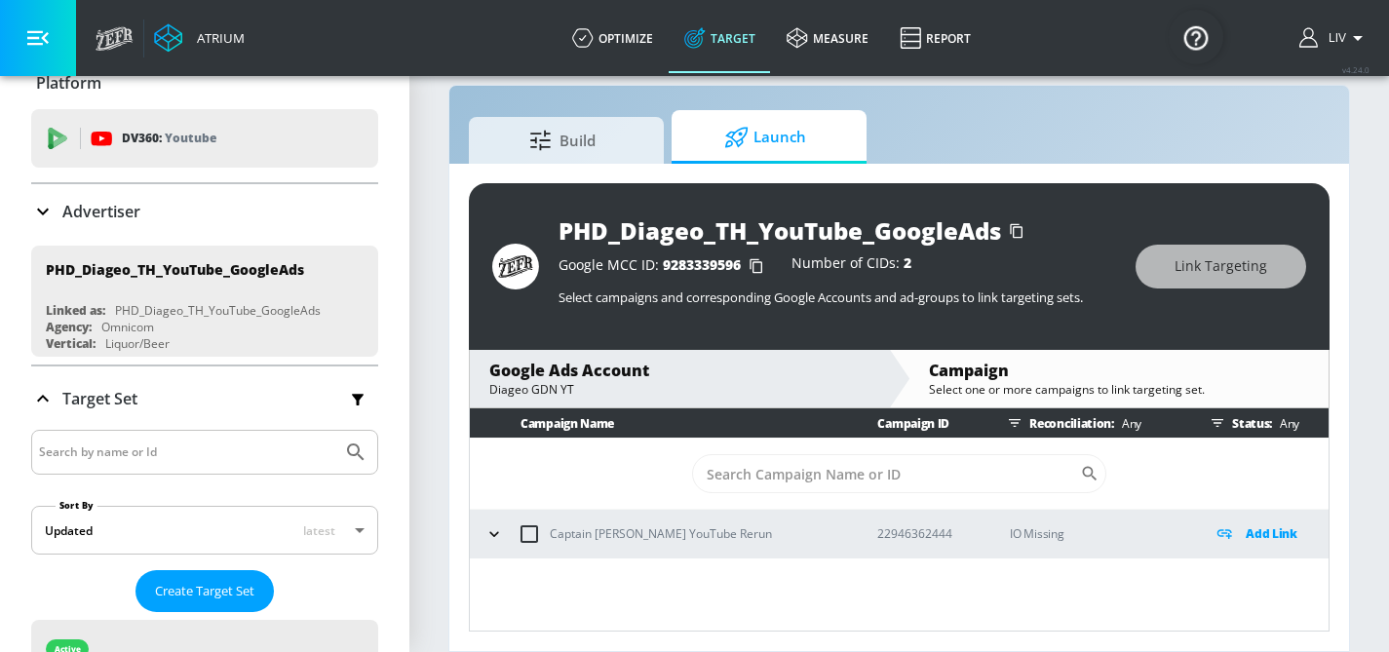
click at [263, 199] on div "Advertiser" at bounding box center [204, 211] width 347 height 55
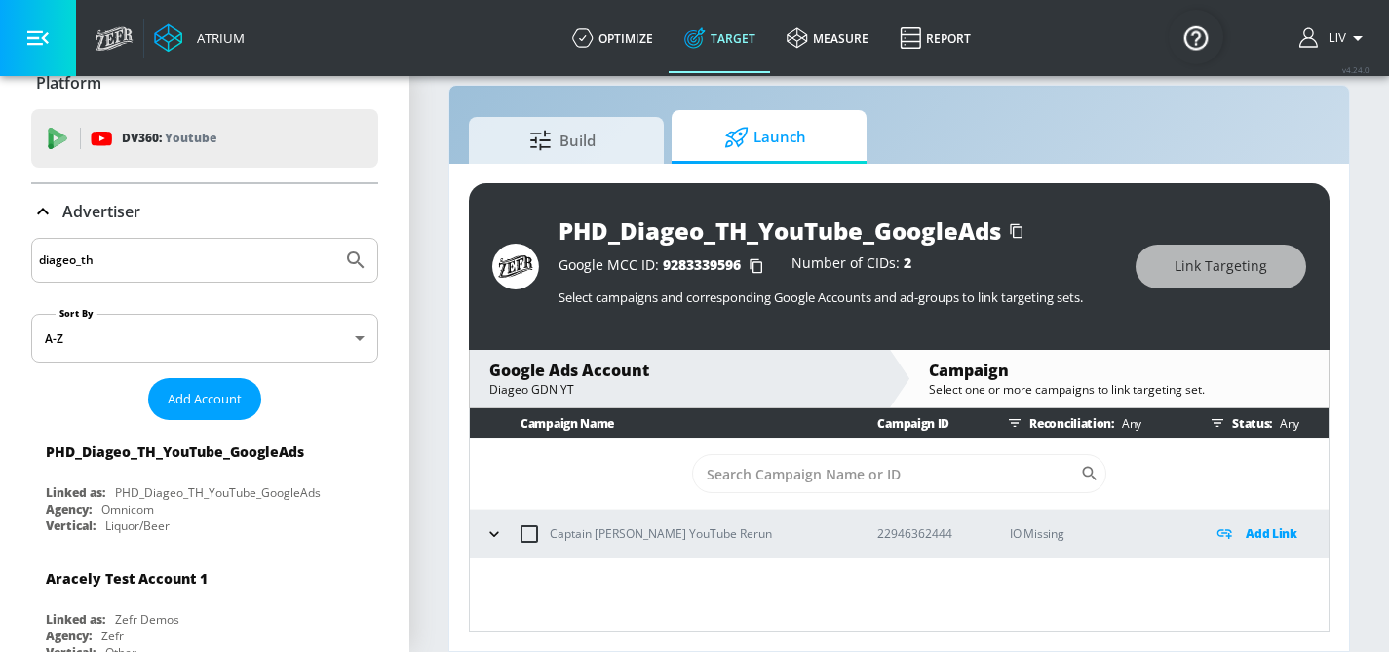
click at [257, 263] on input "diageo_th" at bounding box center [186, 260] width 295 height 25
type input "[PERSON_NAME]"
click at [334, 239] on button "Submit Search" at bounding box center [355, 260] width 43 height 43
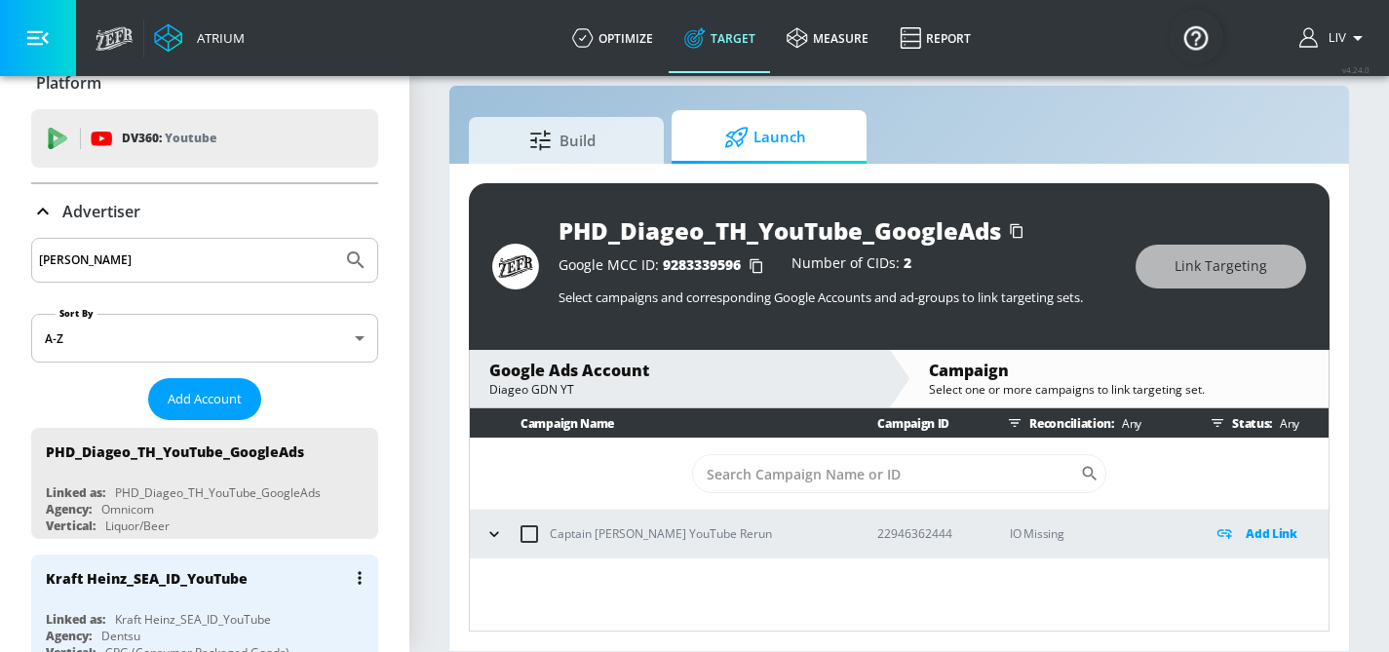
click at [219, 571] on div "Kraft Heinz_SEA_ID_YouTube" at bounding box center [147, 578] width 202 height 19
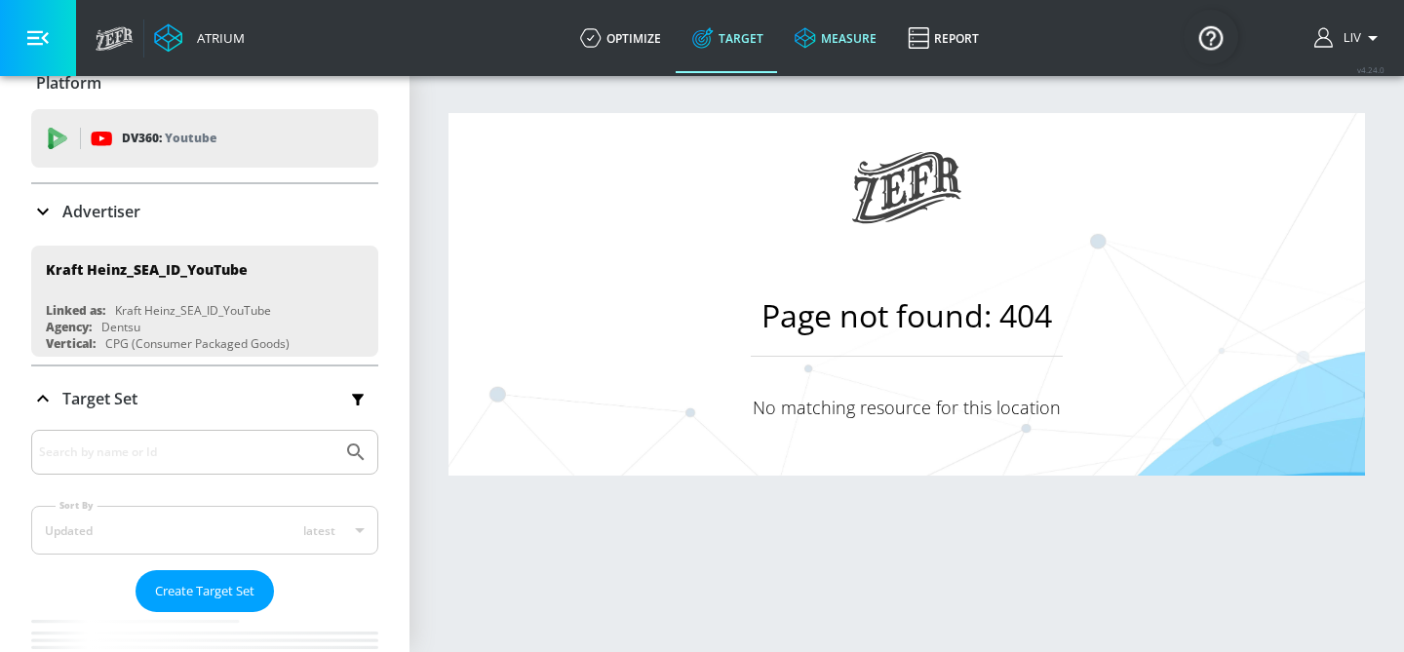
click at [832, 41] on link "measure" at bounding box center [835, 38] width 113 height 70
click at [724, 61] on link "Target" at bounding box center [728, 38] width 102 height 70
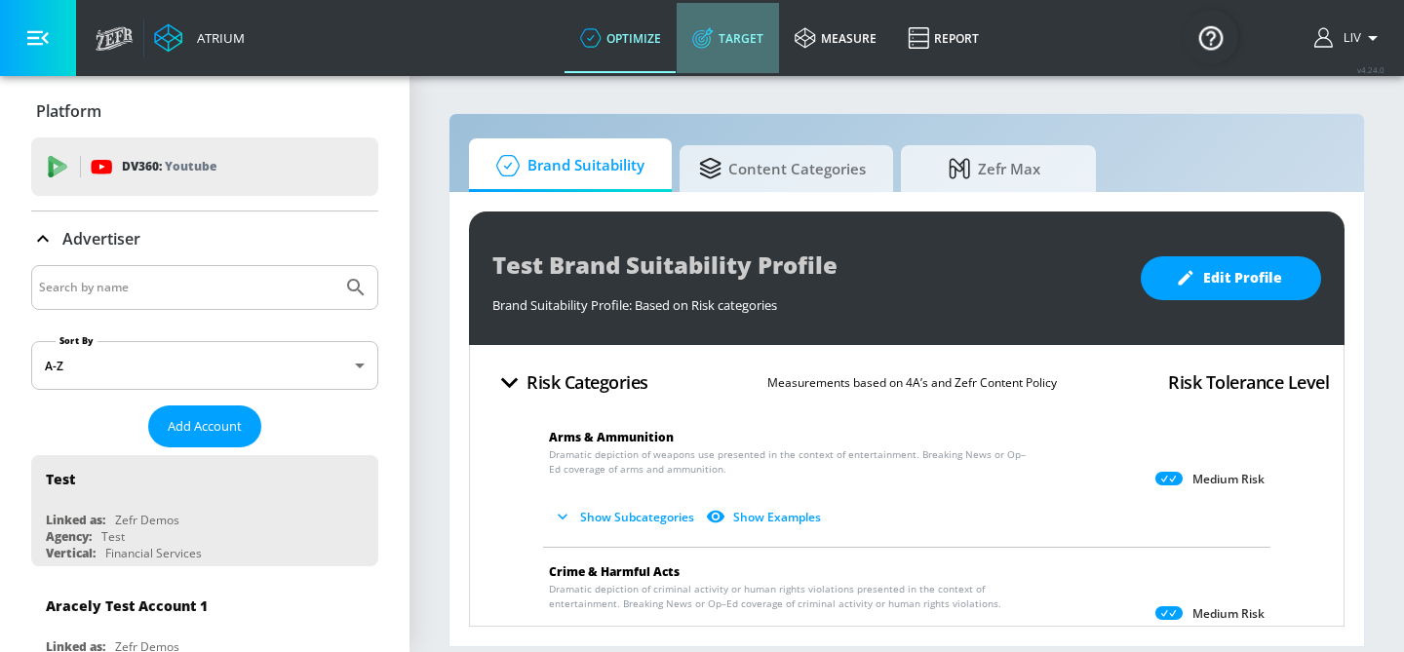
click at [733, 47] on link "Target" at bounding box center [728, 38] width 102 height 70
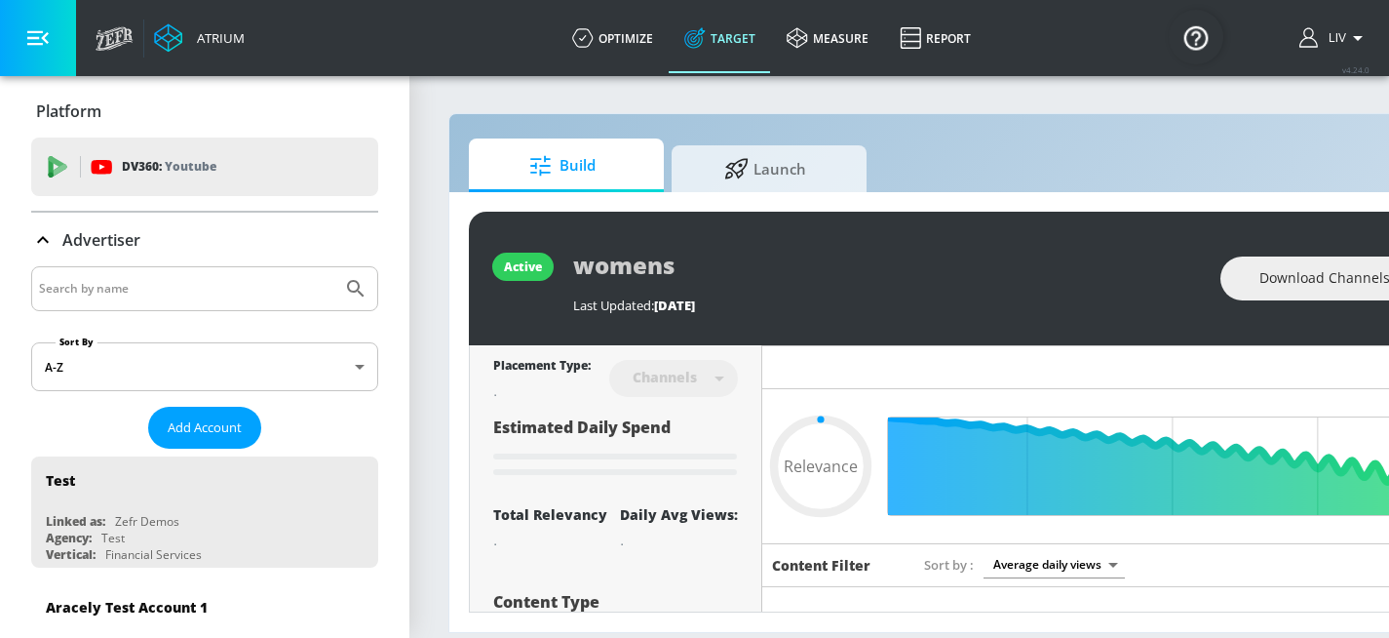
type input "0.05"
click at [288, 276] on input "Search by name" at bounding box center [186, 288] width 295 height 25
type input "kraft"
type input "0.6"
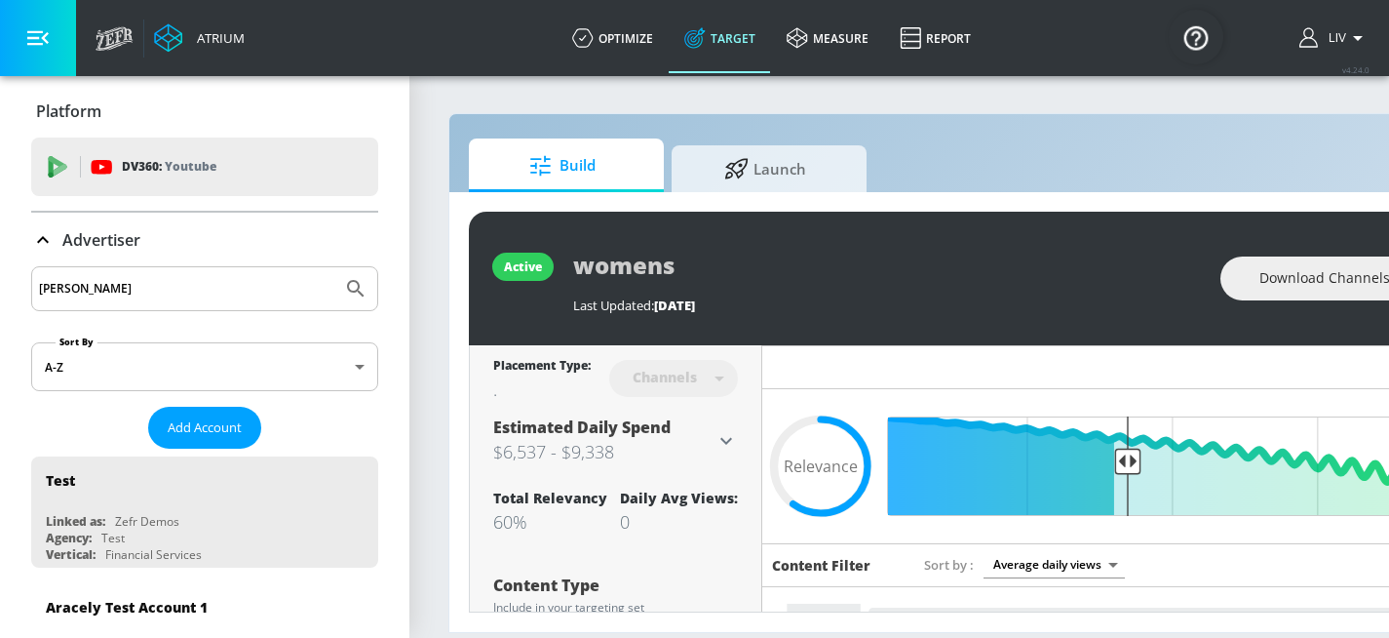
type input "[PERSON_NAME]"
click at [334, 267] on button "Submit Search" at bounding box center [355, 288] width 43 height 43
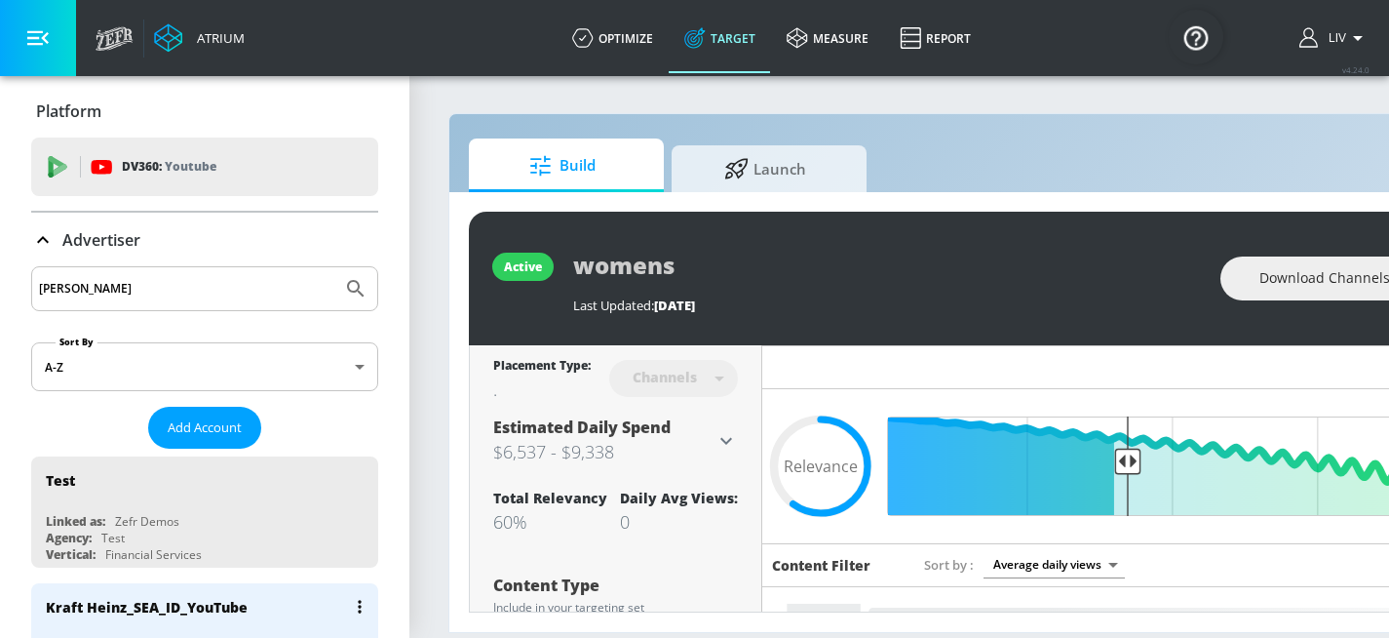
click at [138, 599] on div "Kraft Heinz_SEA_ID_YouTube" at bounding box center [147, 607] width 202 height 19
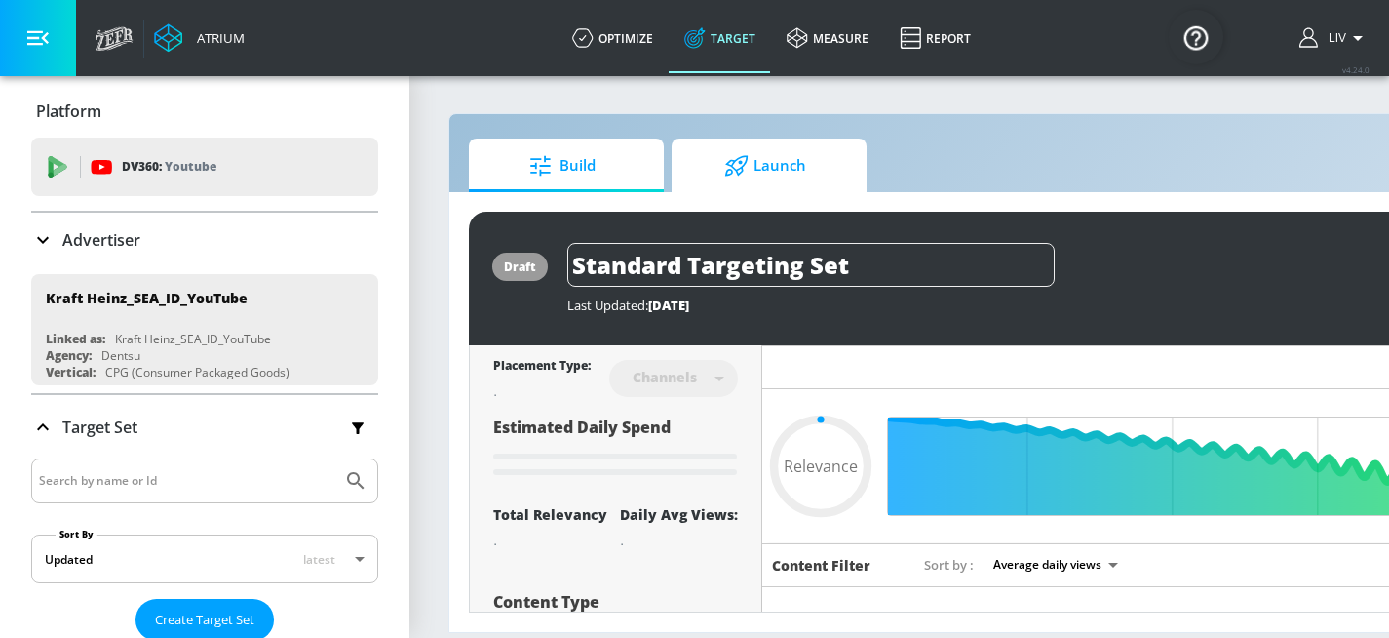
type input "0.05"
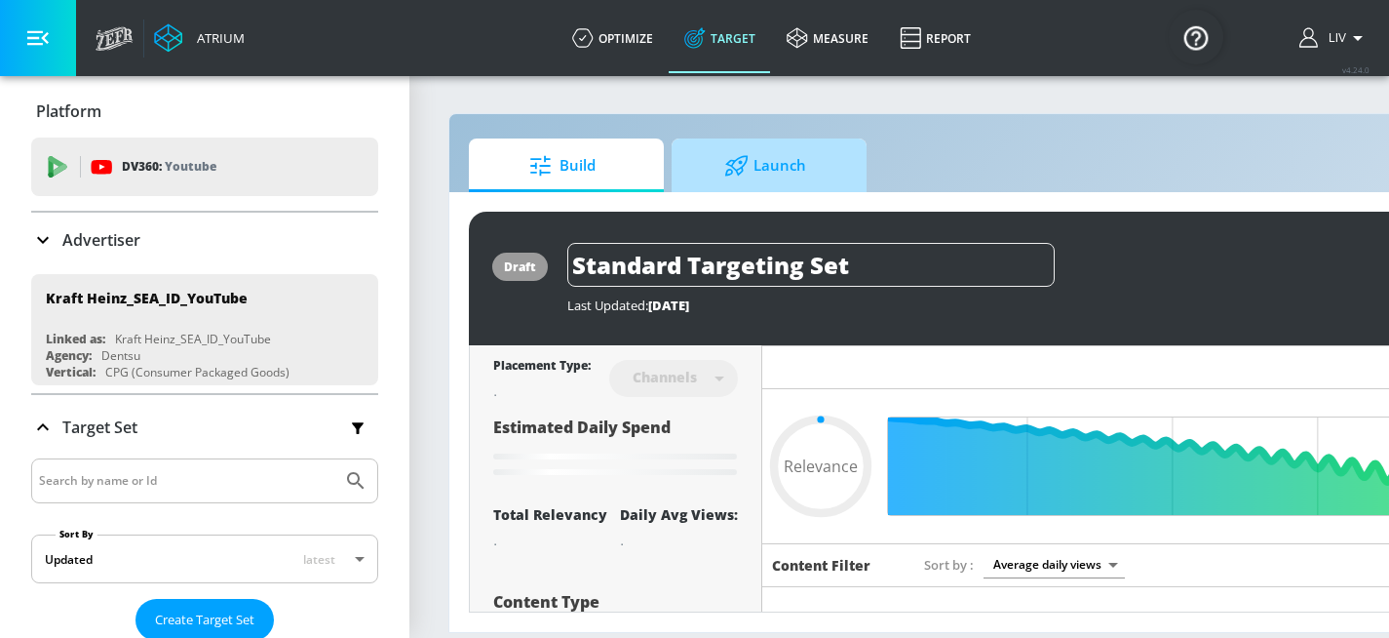
click at [757, 182] on span "Launch" at bounding box center [765, 165] width 148 height 47
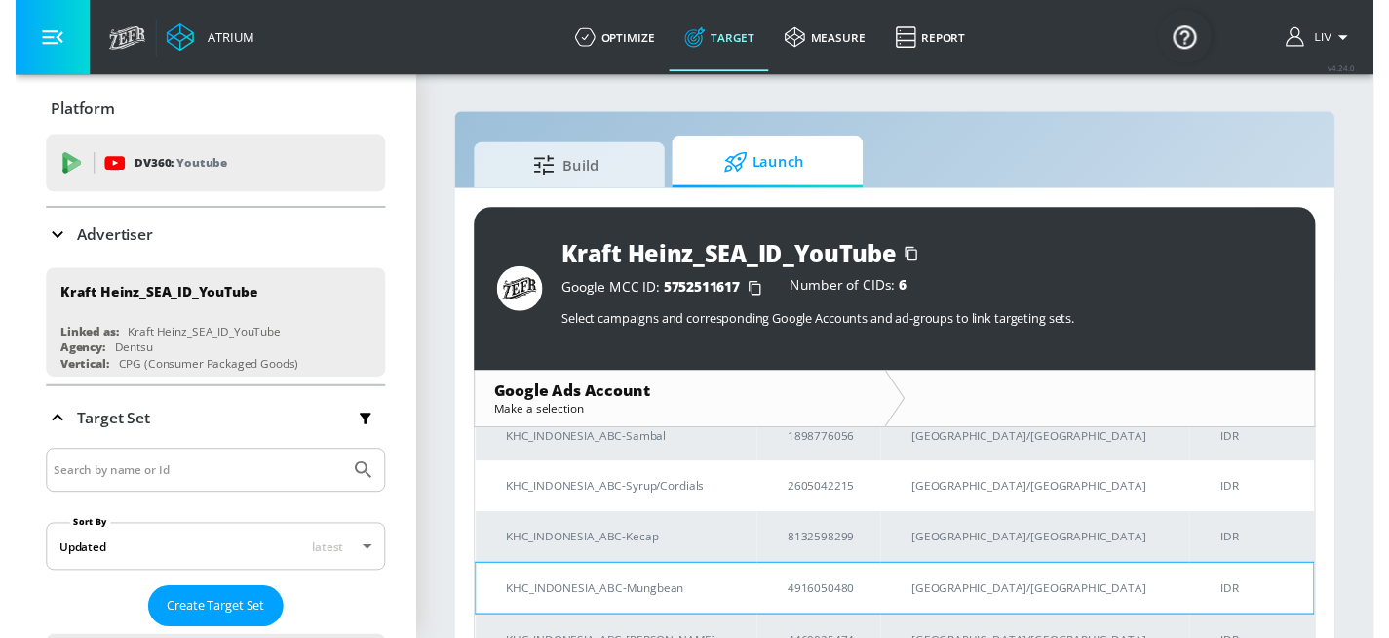
scroll to position [180, 0]
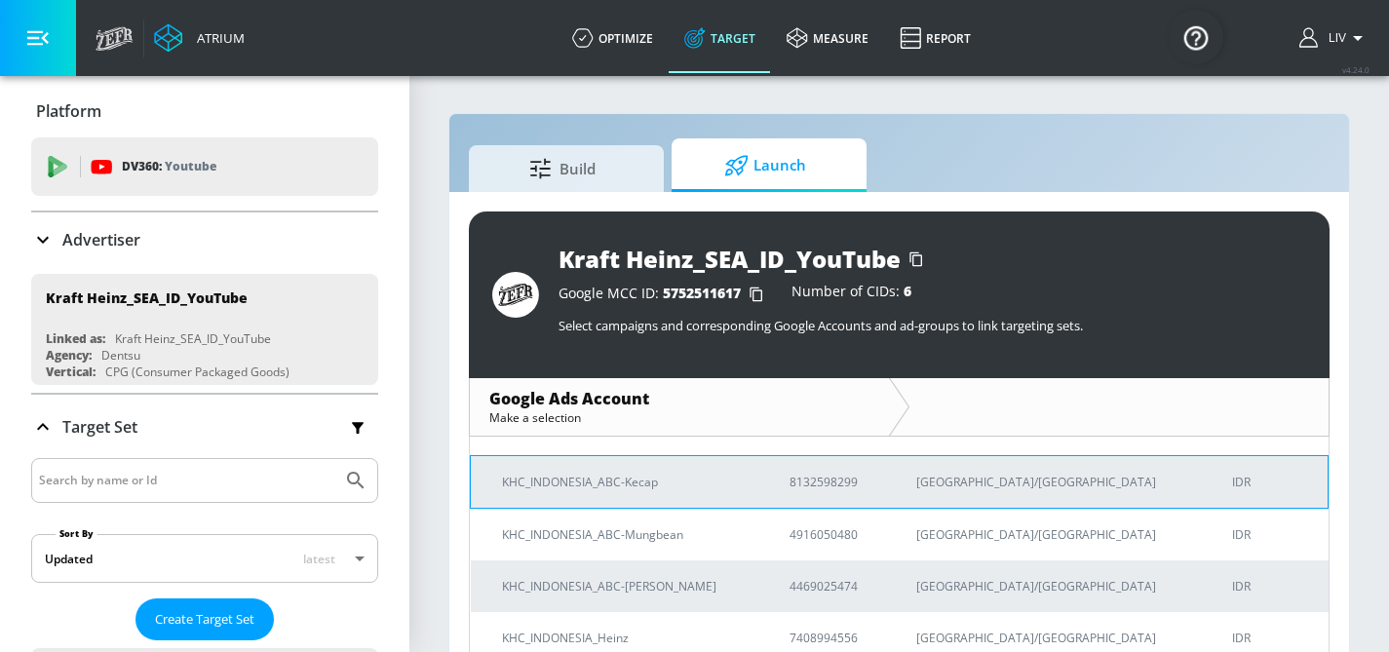
click at [838, 495] on td "8132598299" at bounding box center [821, 481] width 127 height 53
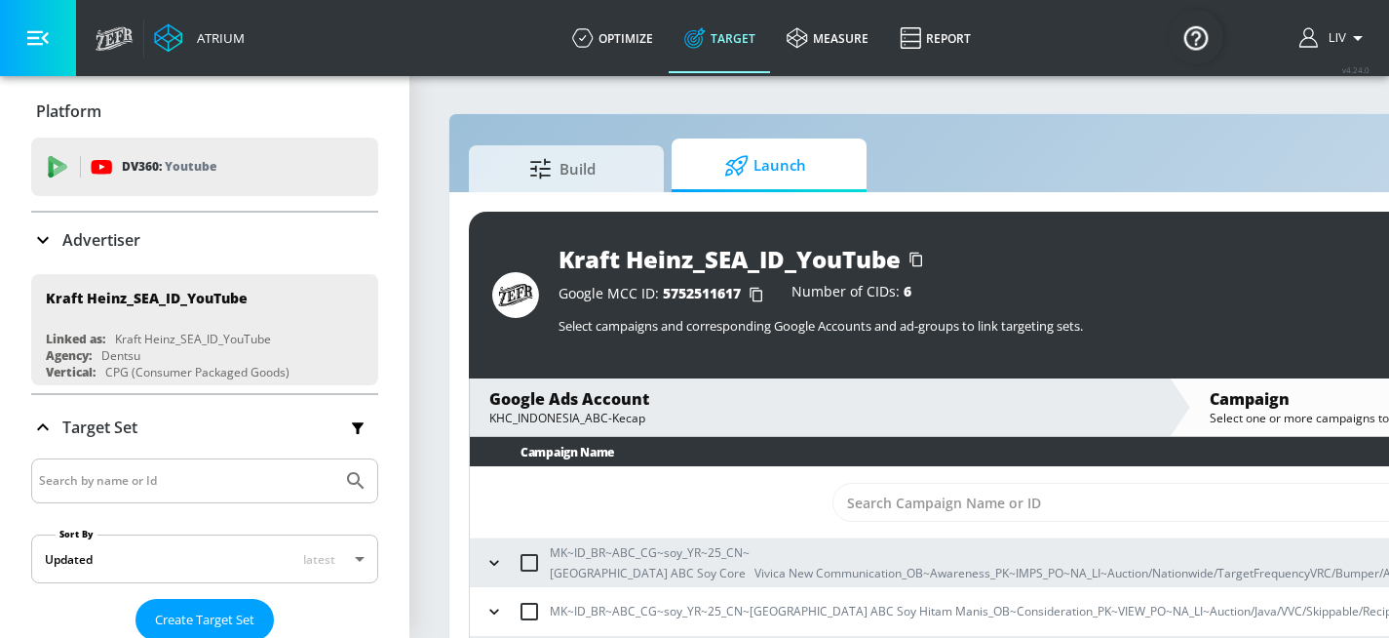
click at [491, 604] on icon "button" at bounding box center [493, 610] width 19 height 19
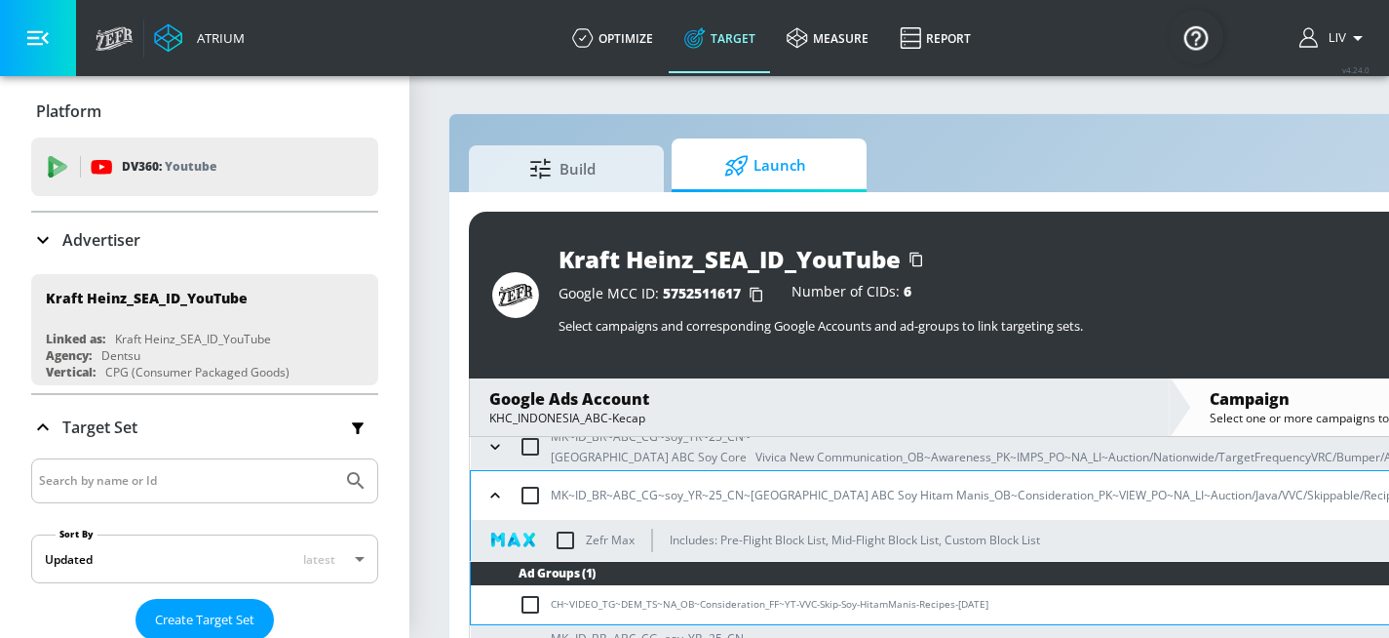
scroll to position [124, 0]
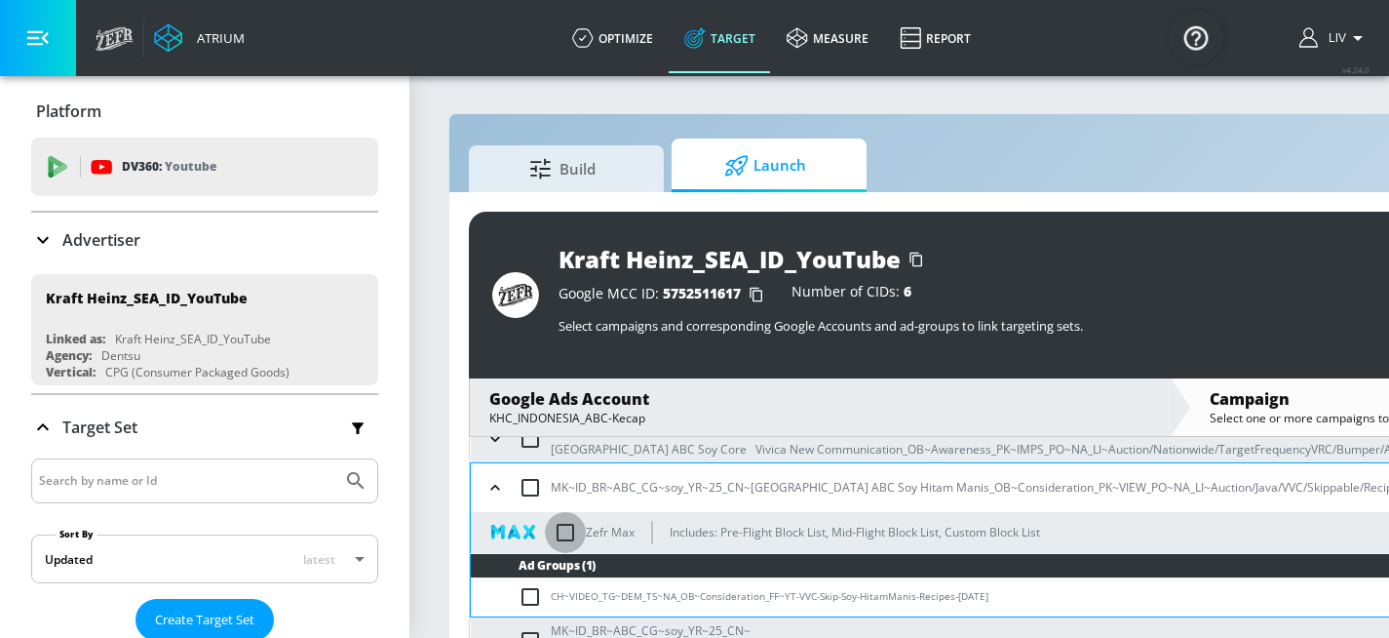
click at [564, 536] on input "checkbox" at bounding box center [565, 532] width 41 height 41
checkbox input "true"
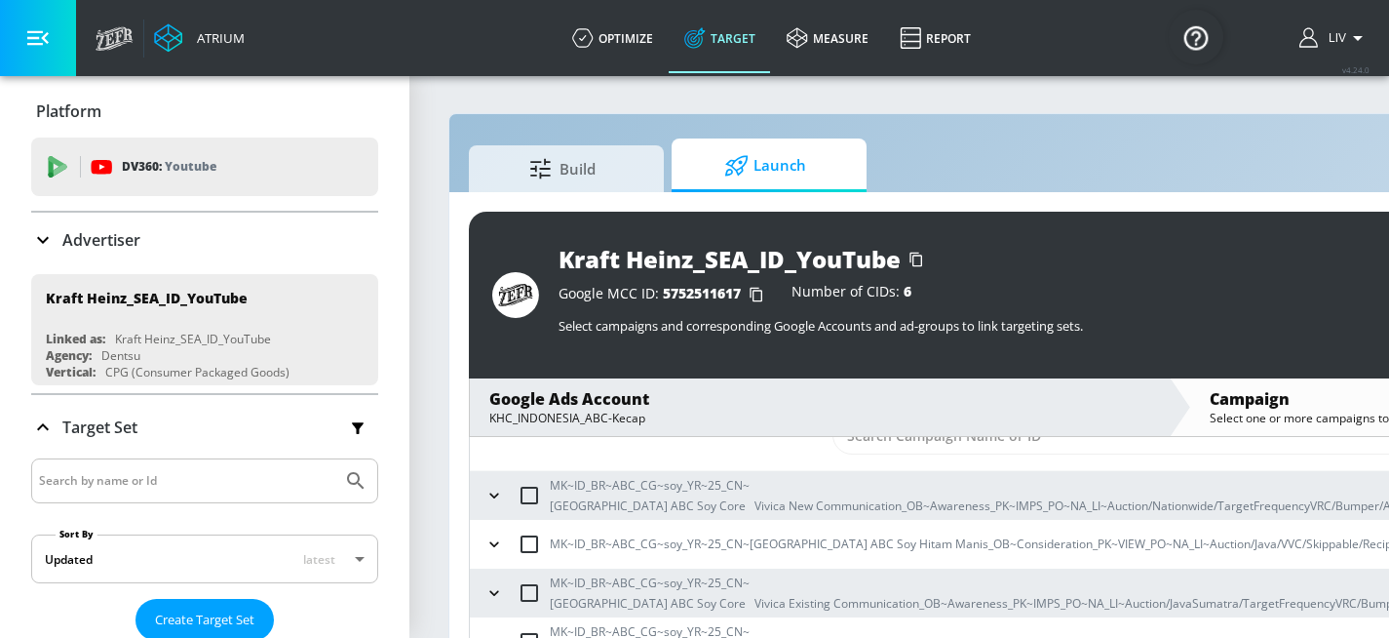
scroll to position [166, 0]
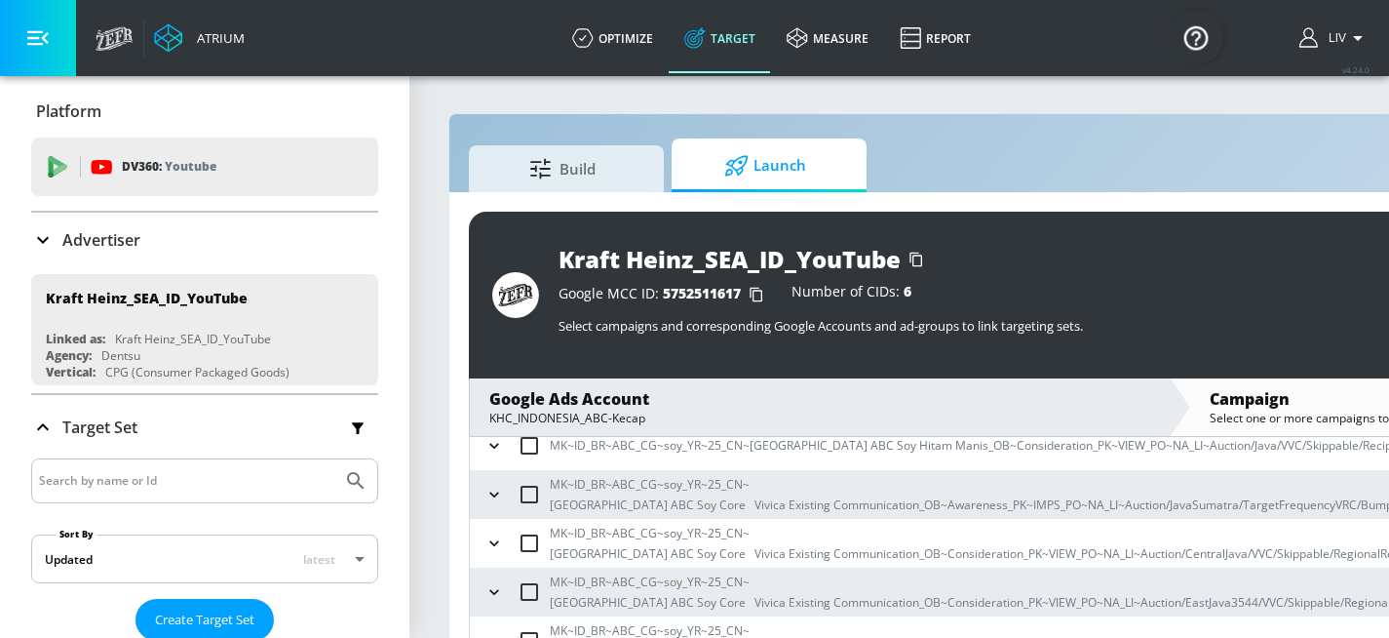
click at [493, 495] on icon "button" at bounding box center [493, 493] width 9 height 5
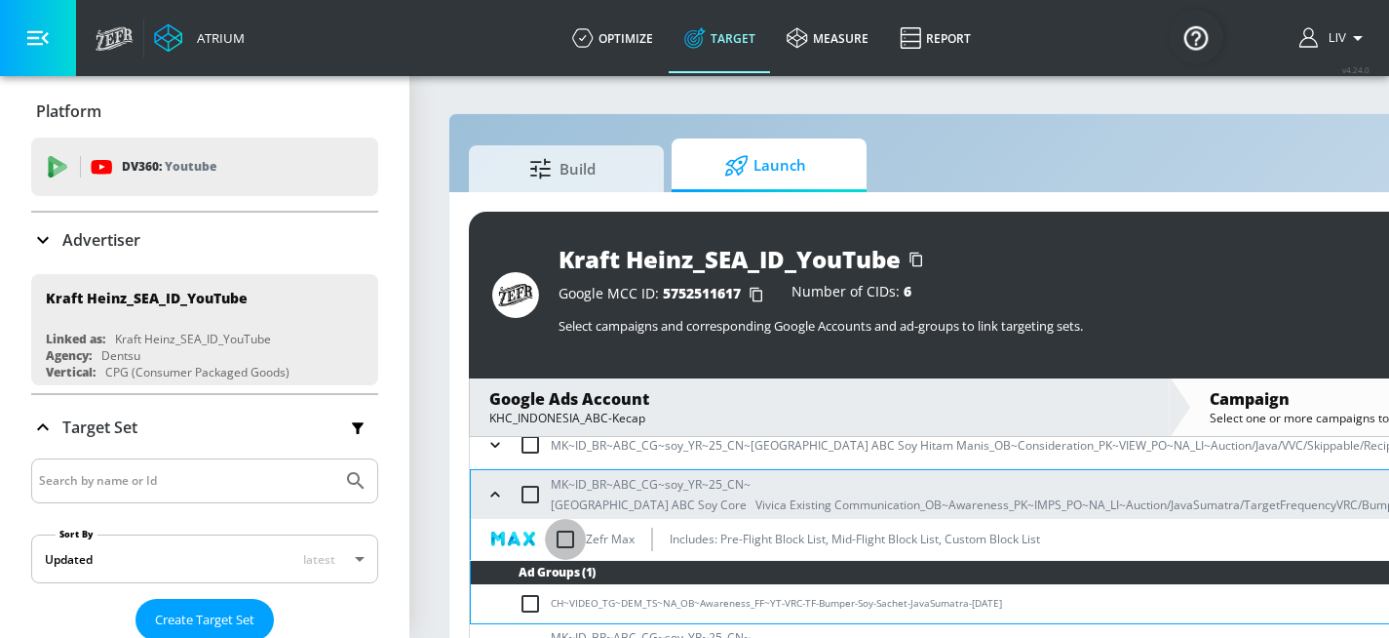
click at [566, 528] on input "checkbox" at bounding box center [565, 539] width 41 height 41
checkbox input "true"
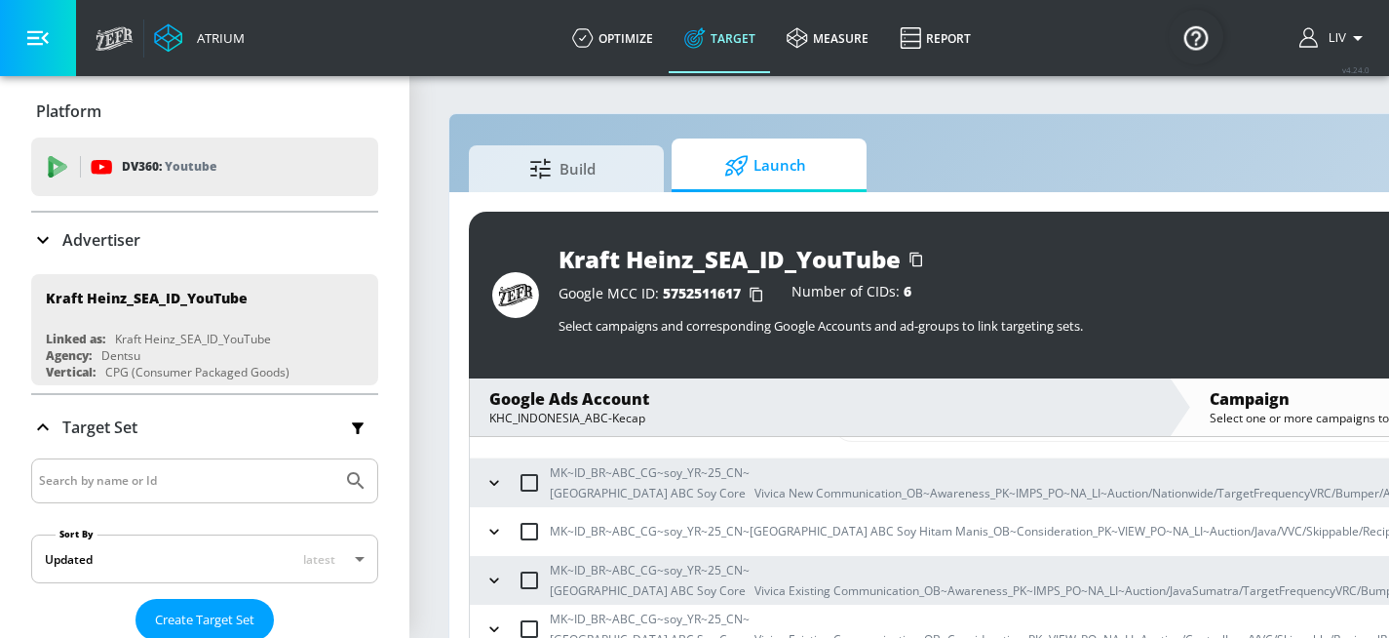
scroll to position [208, 0]
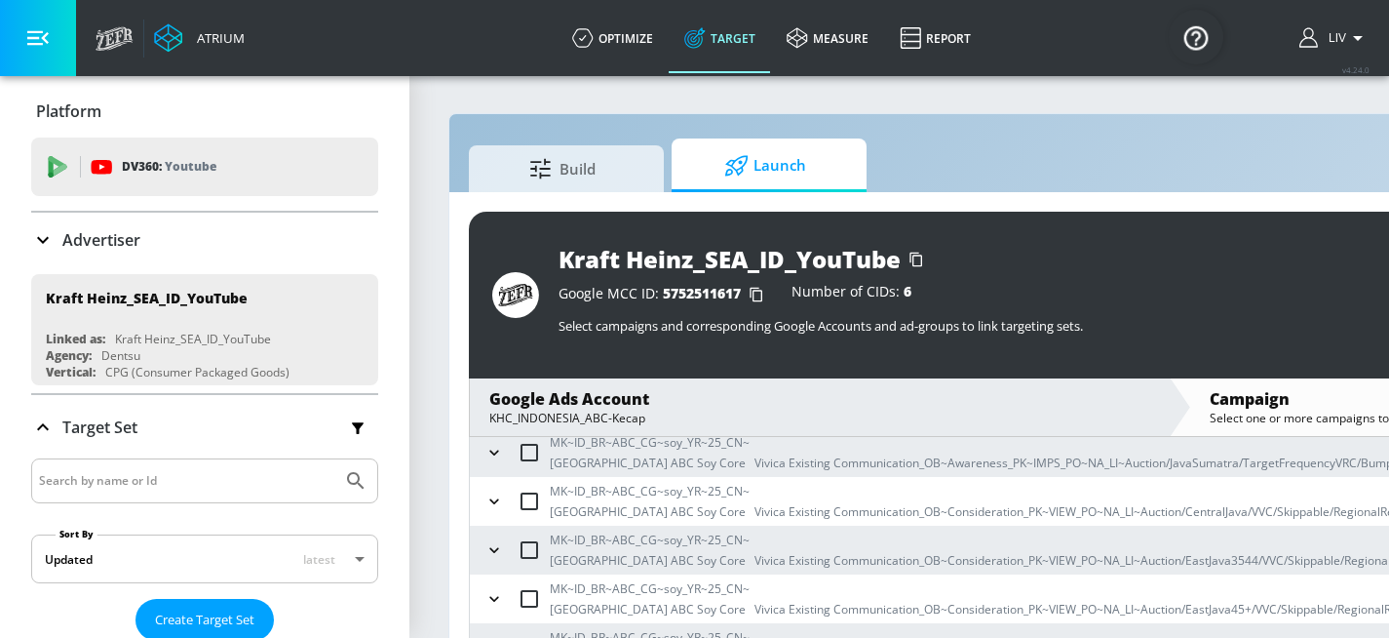
click at [498, 501] on icon "button" at bounding box center [493, 500] width 19 height 19
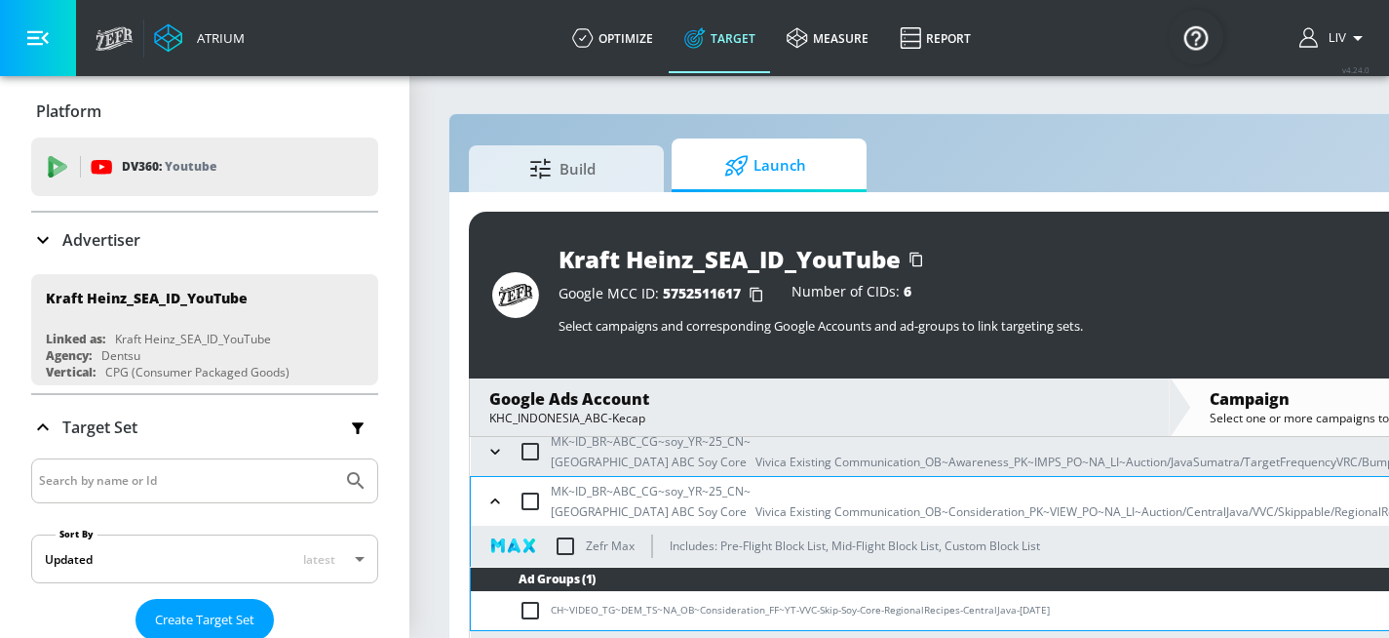
click at [564, 549] on input "checkbox" at bounding box center [565, 545] width 41 height 41
checkbox input "true"
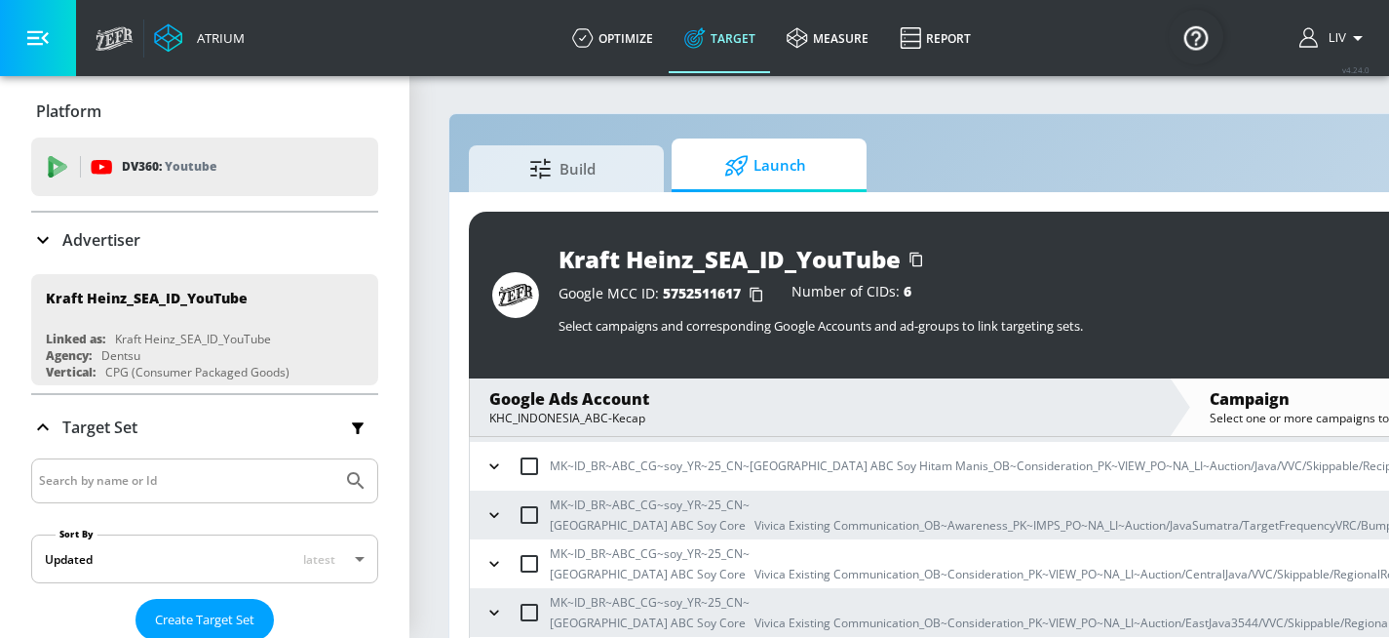
scroll to position [173, 0]
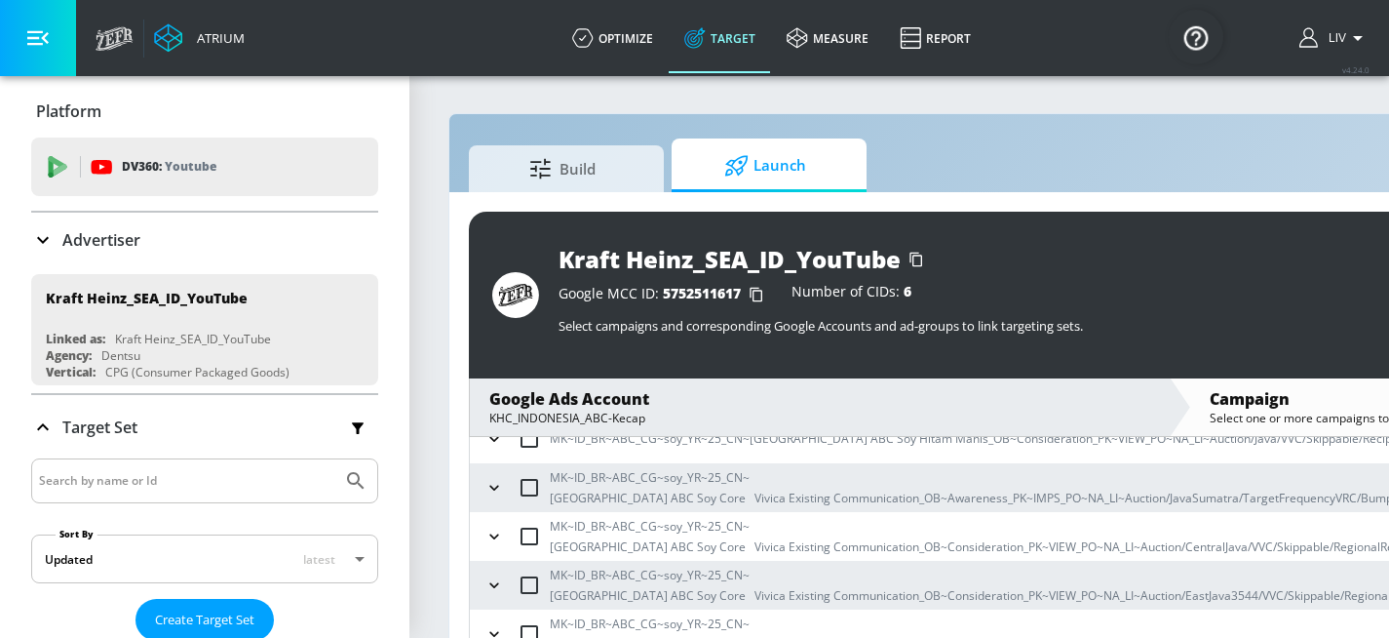
click at [498, 575] on icon "button" at bounding box center [493, 584] width 19 height 19
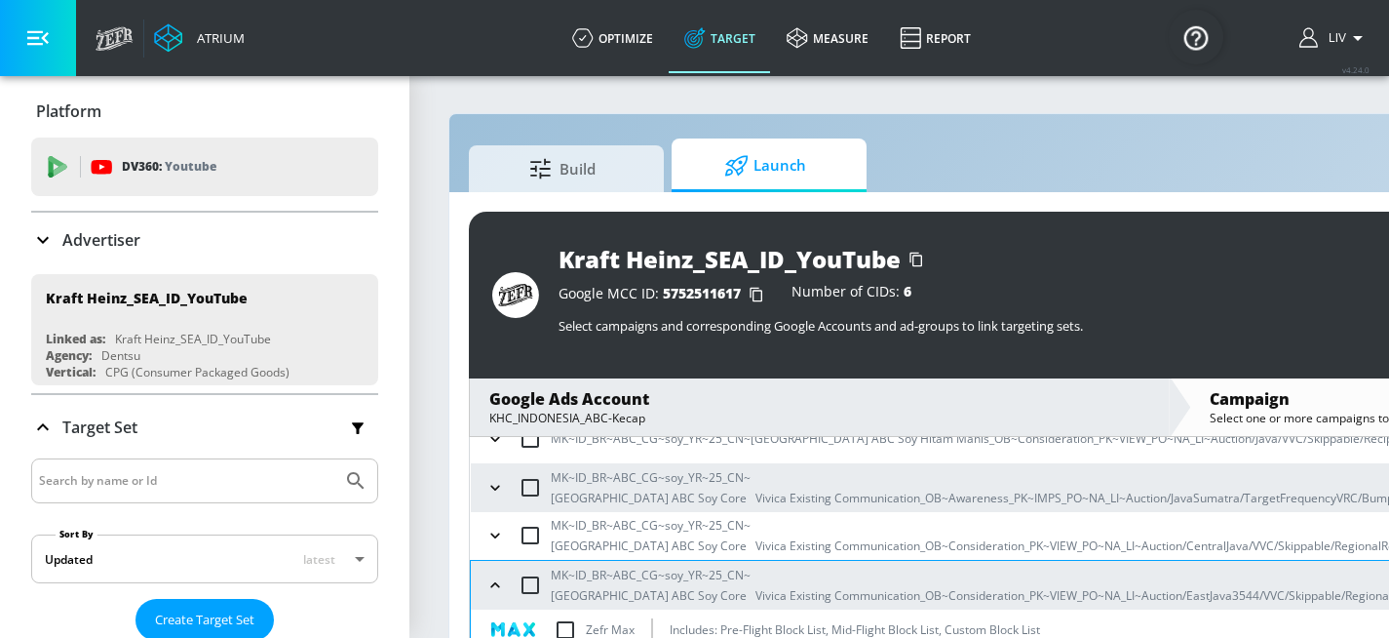
scroll to position [218, 0]
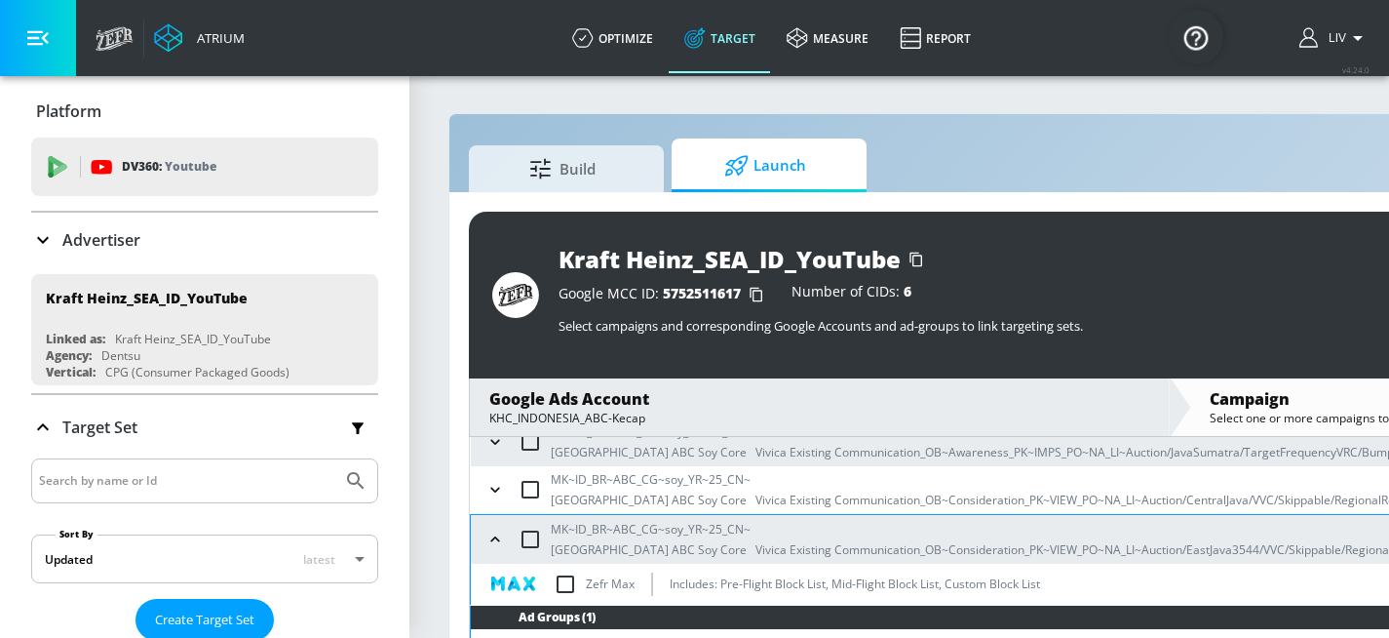
click at [571, 581] on input "checkbox" at bounding box center [565, 583] width 41 height 41
checkbox input "true"
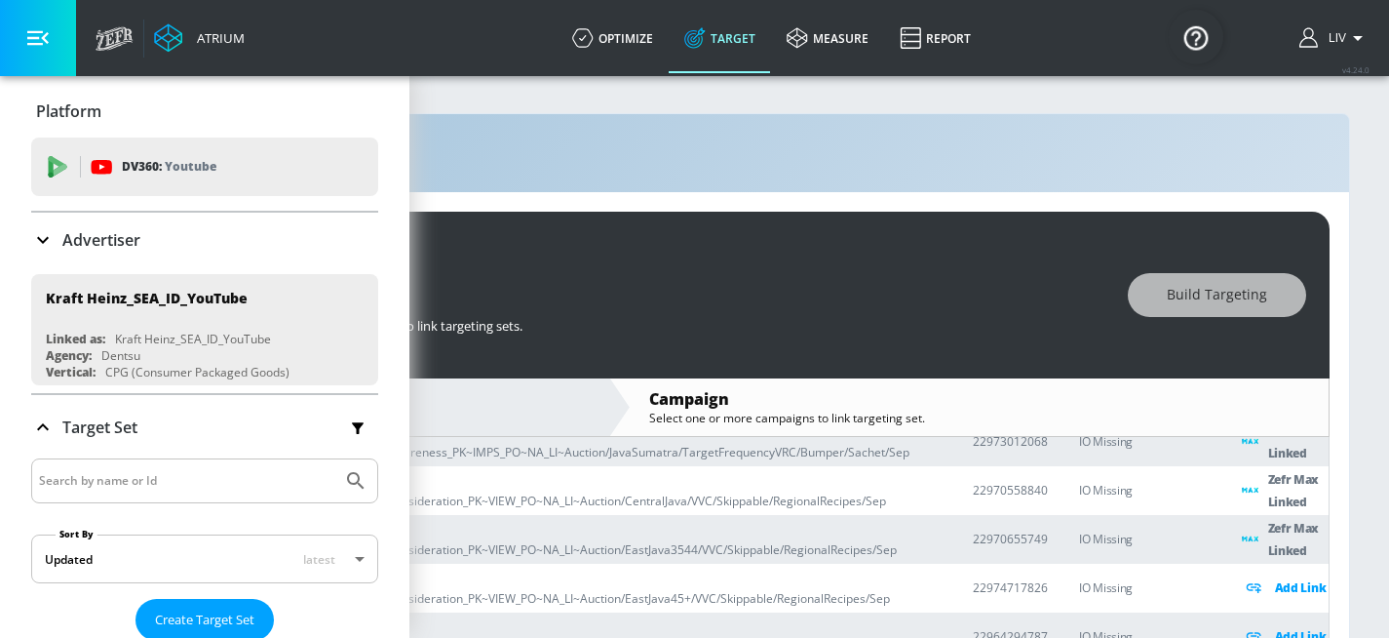
scroll to position [0, 0]
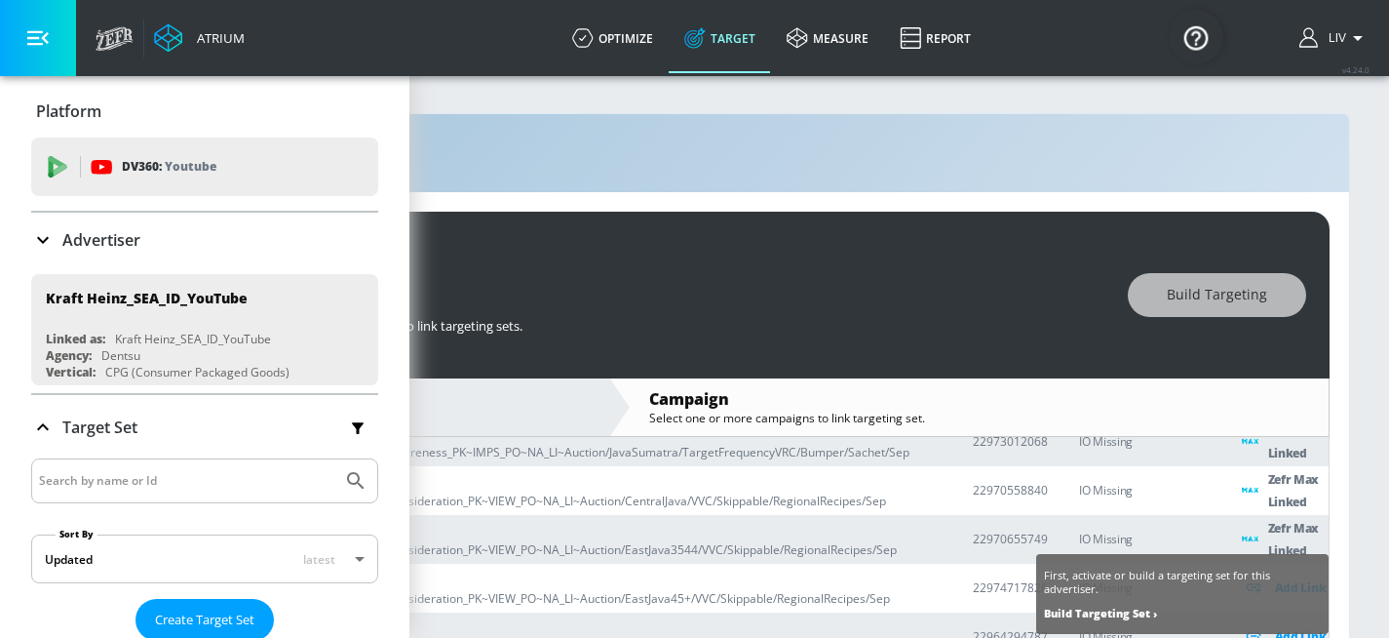
click at [1254, 590] on icon at bounding box center [1253, 587] width 23 height 22
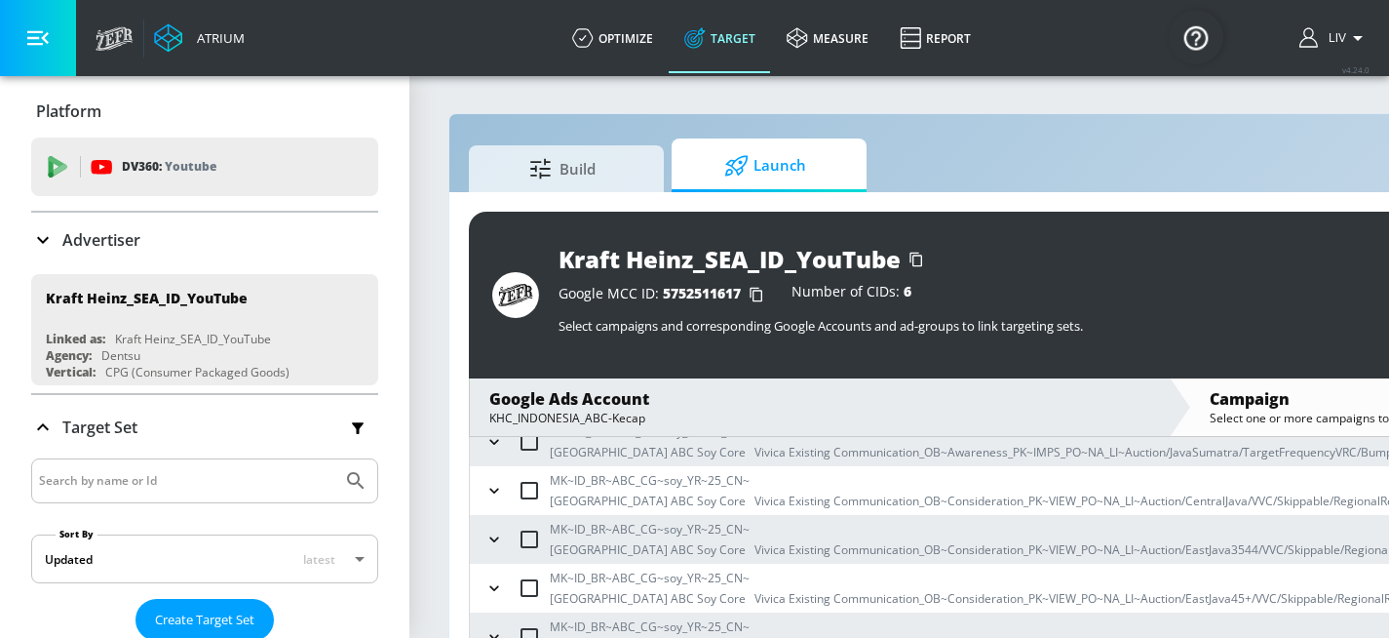
click at [500, 587] on icon "button" at bounding box center [493, 587] width 19 height 19
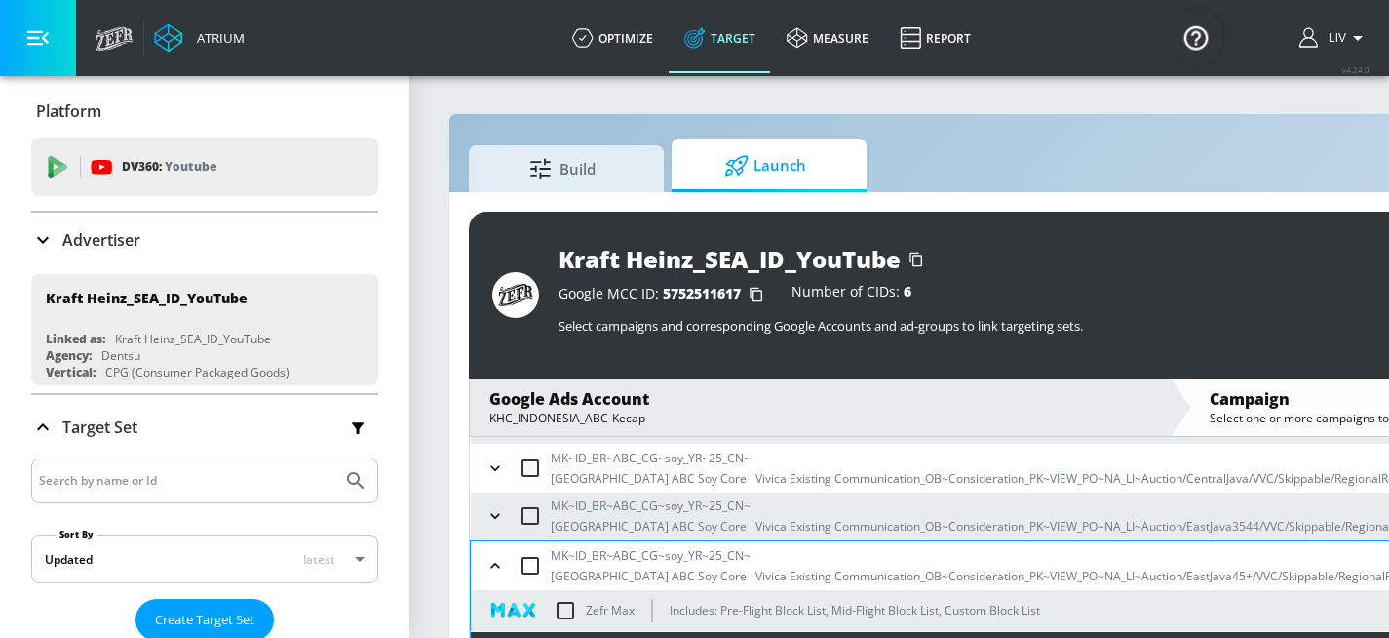
click at [565, 606] on input "checkbox" at bounding box center [565, 610] width 41 height 41
checkbox input "true"
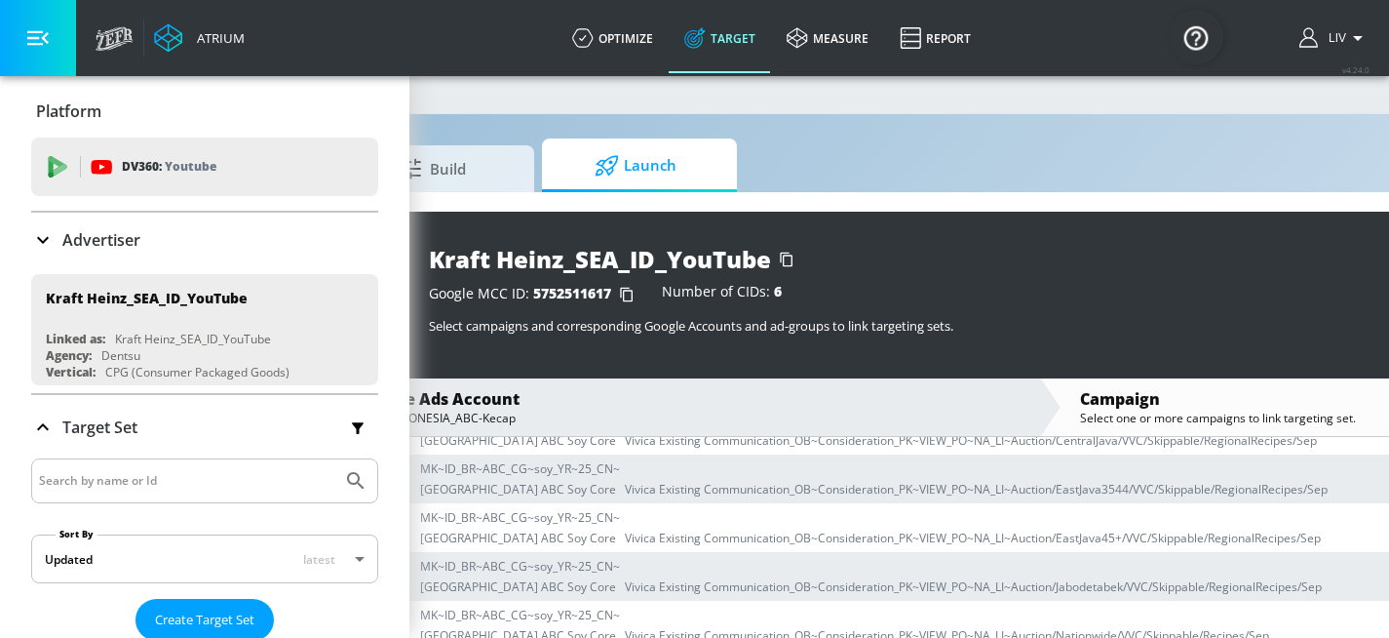
scroll to position [0, 22]
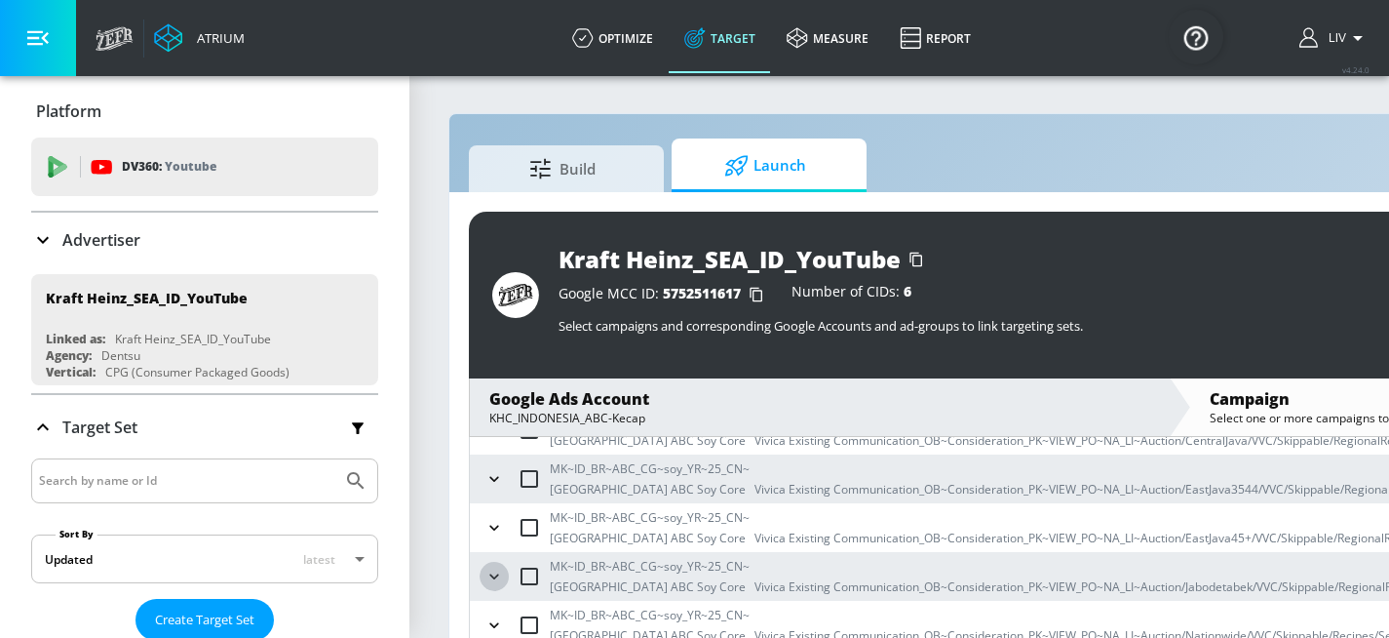
click at [502, 579] on icon "button" at bounding box center [493, 575] width 19 height 19
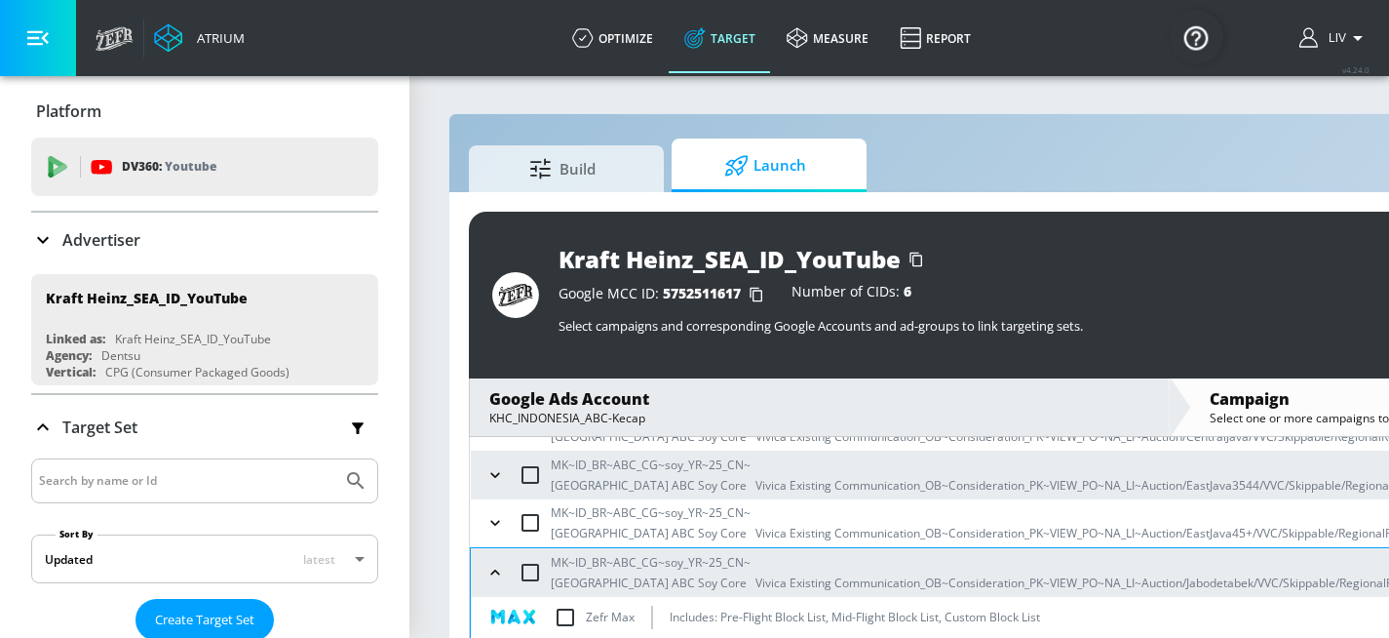
click at [566, 606] on input "checkbox" at bounding box center [565, 617] width 41 height 41
checkbox input "true"
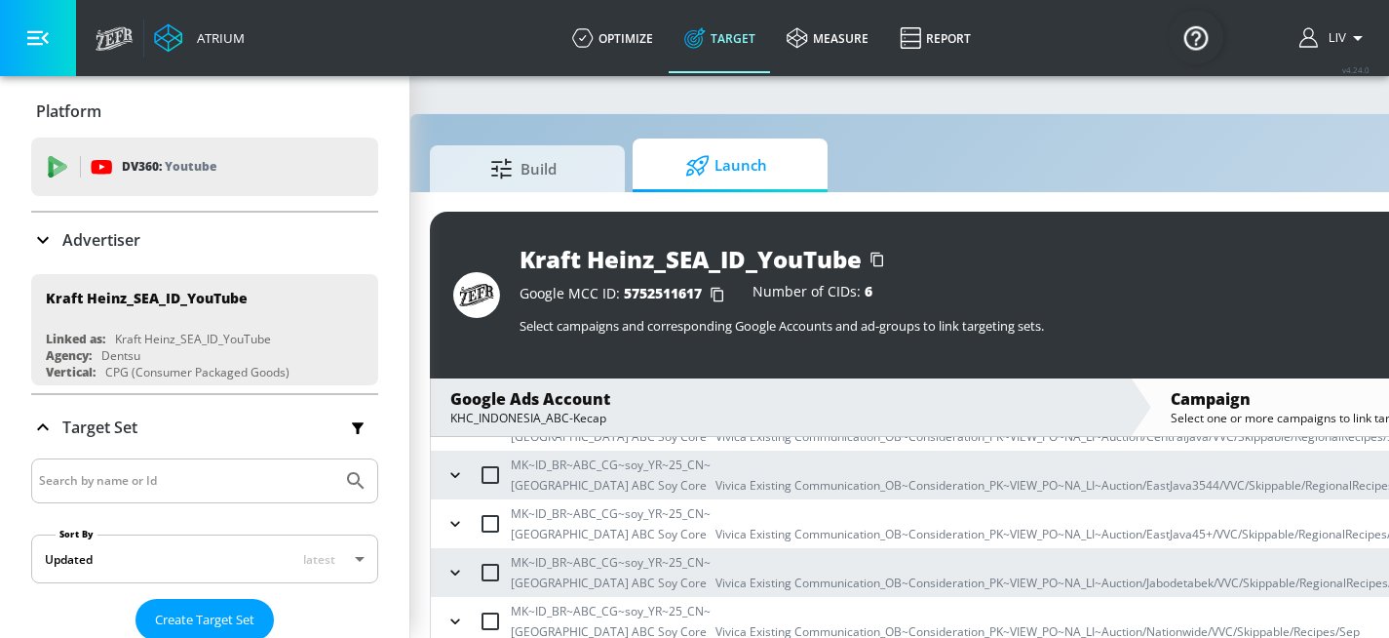
scroll to position [0, 0]
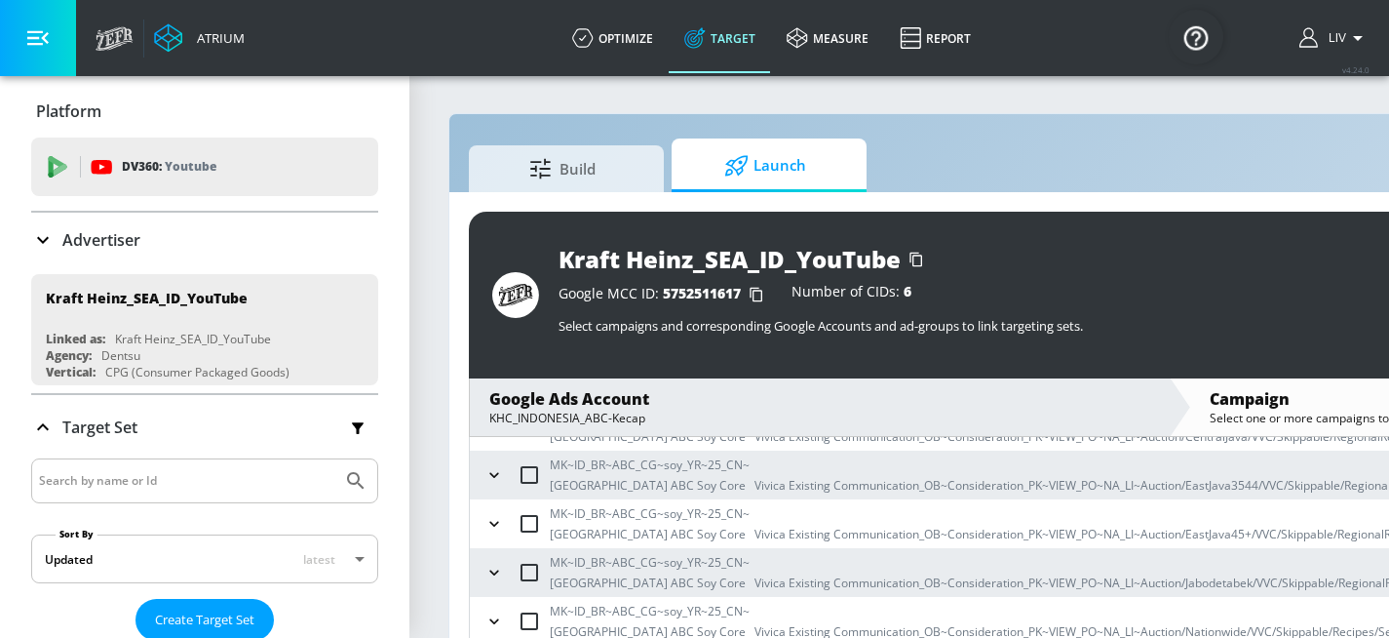
click at [502, 619] on icon "button" at bounding box center [493, 620] width 19 height 19
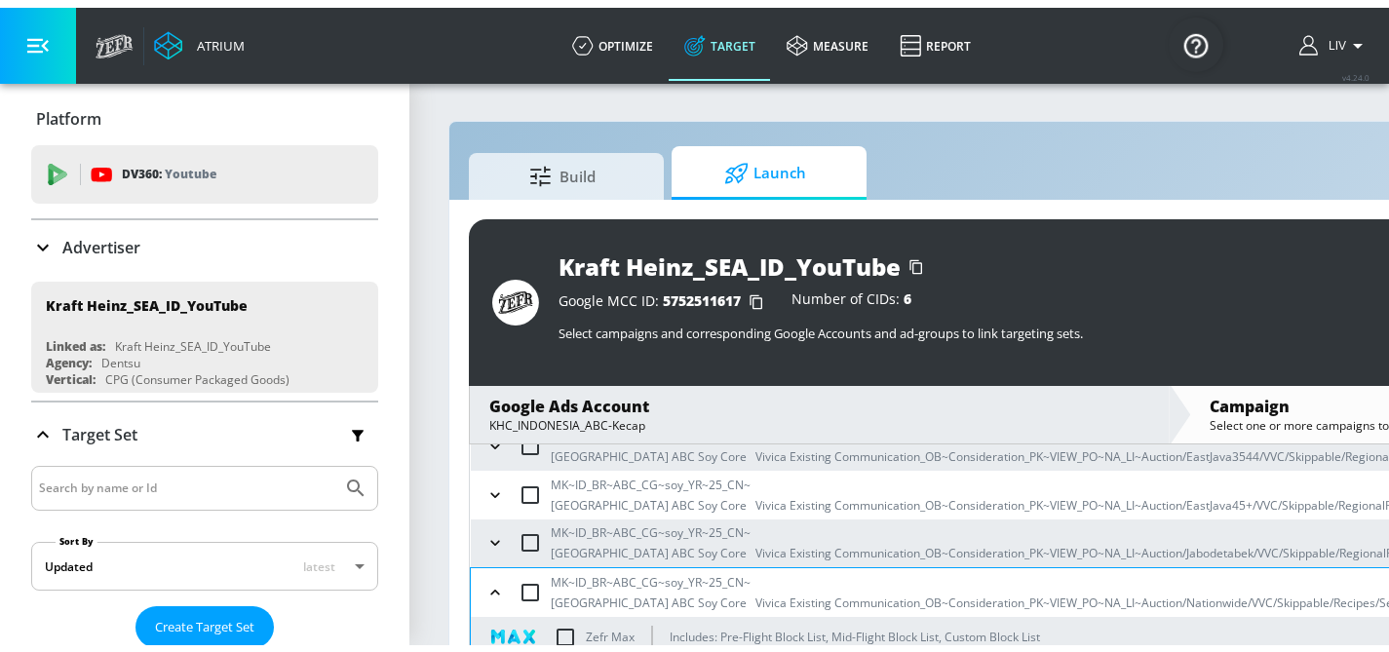
scroll to position [320, 0]
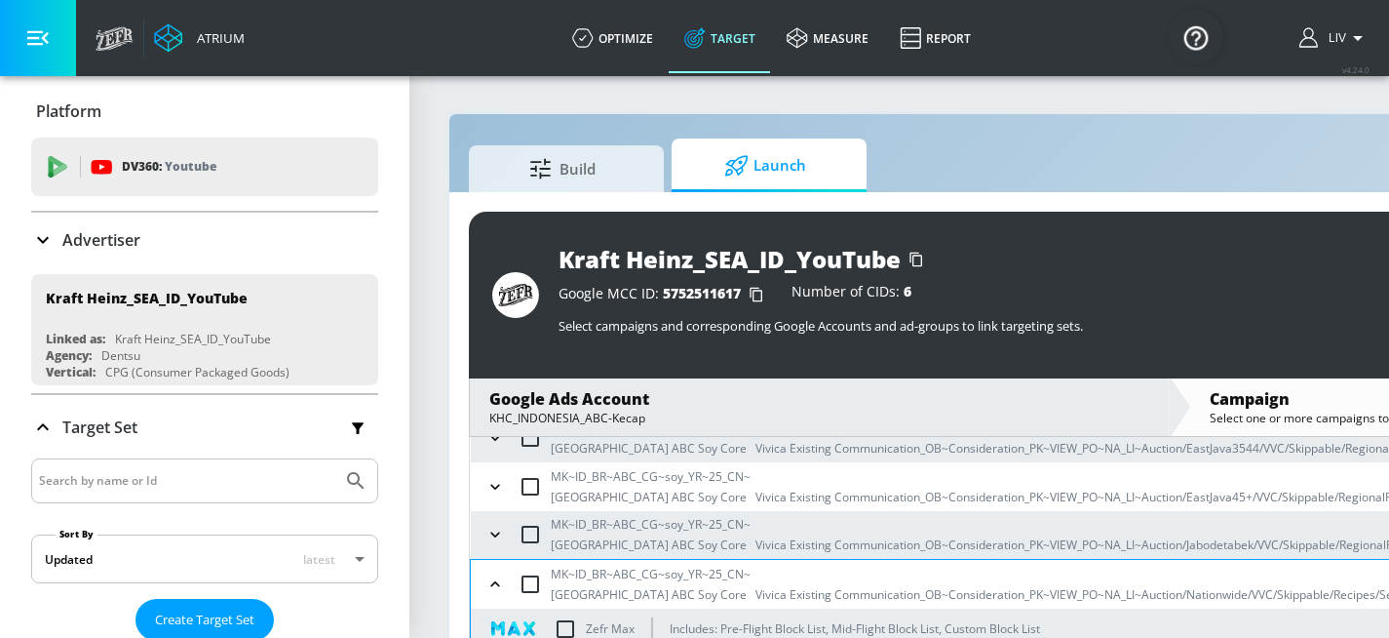
click at [562, 627] on input "checkbox" at bounding box center [565, 628] width 41 height 41
checkbox input "true"
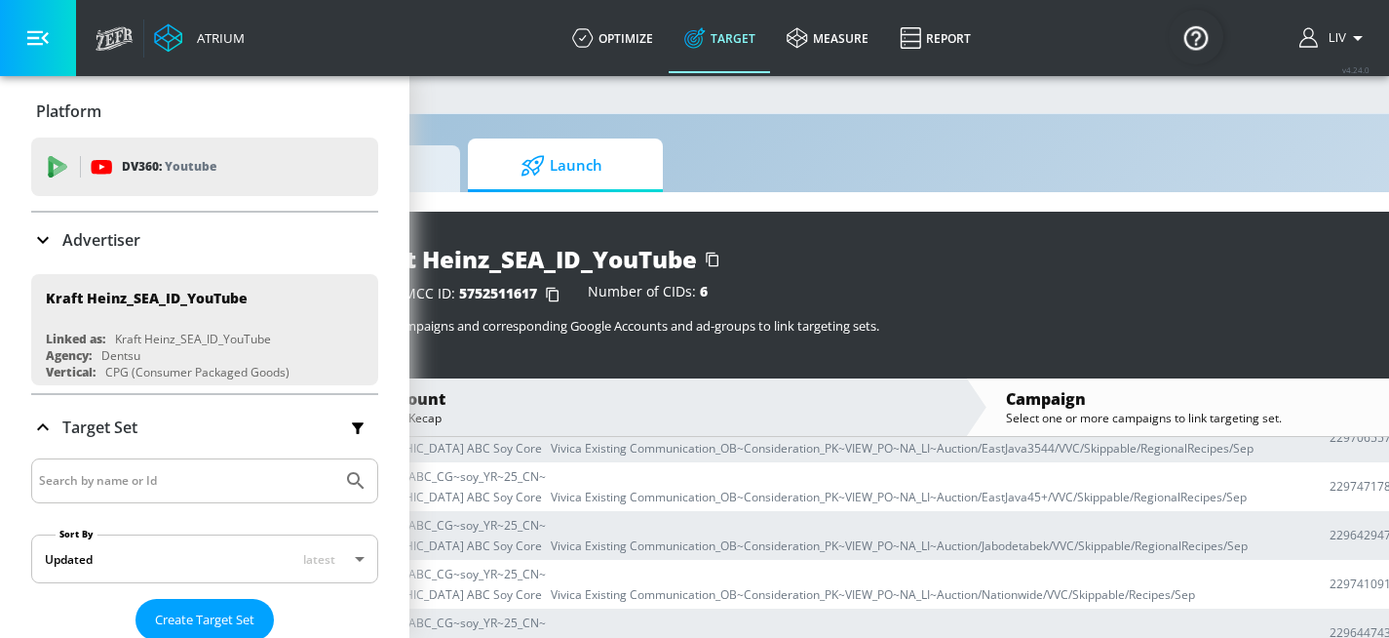
scroll to position [0, 0]
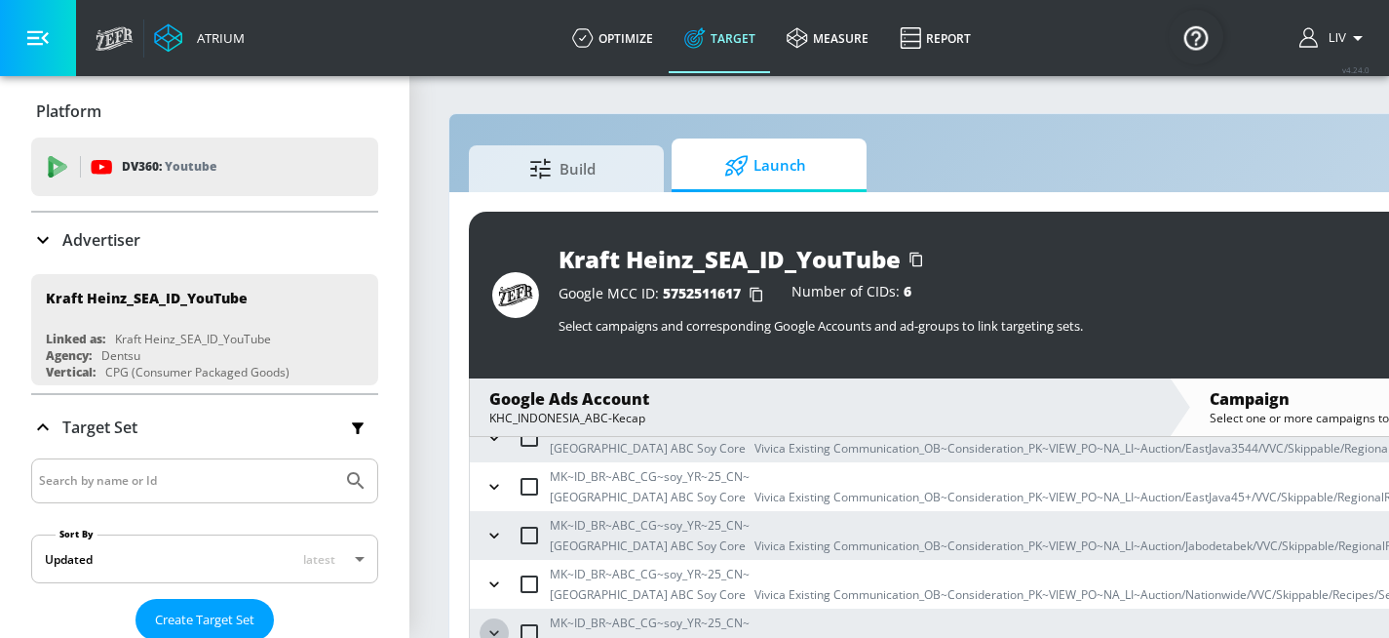
click at [506, 626] on button "button" at bounding box center [494, 632] width 29 height 29
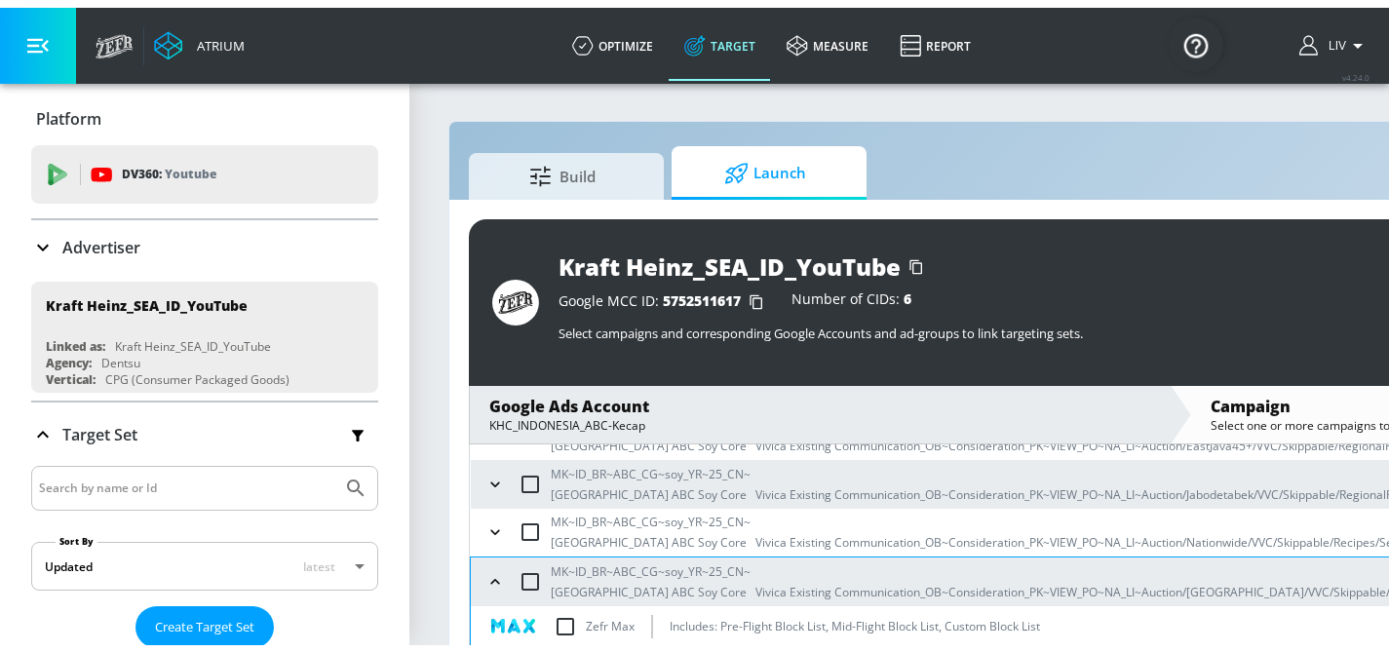
scroll to position [383, 0]
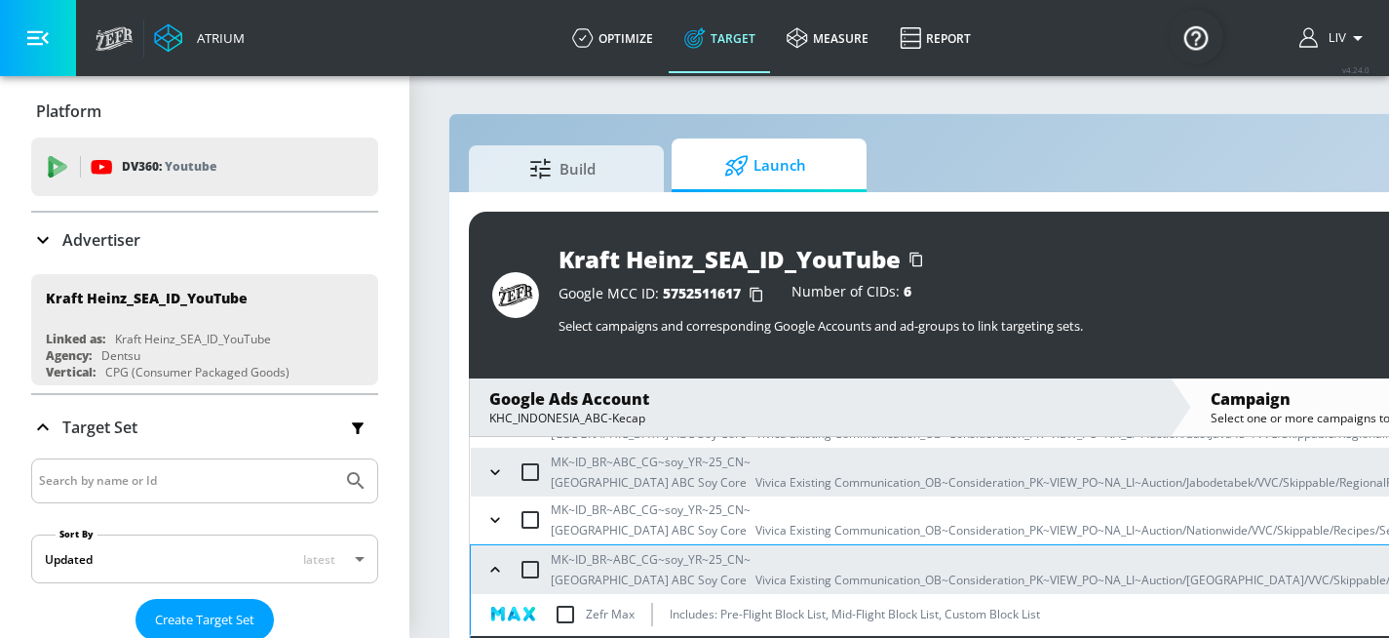
click at [549, 616] on input "checkbox" at bounding box center [565, 614] width 41 height 41
checkbox input "true"
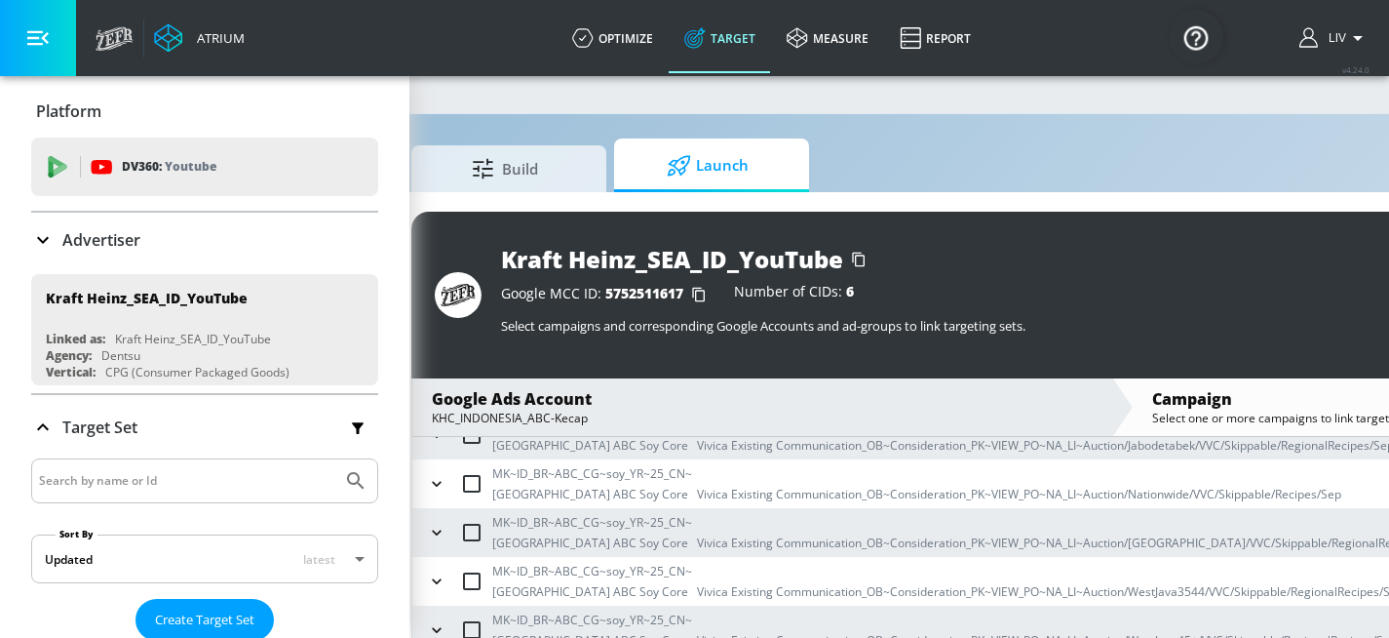
scroll to position [0, 0]
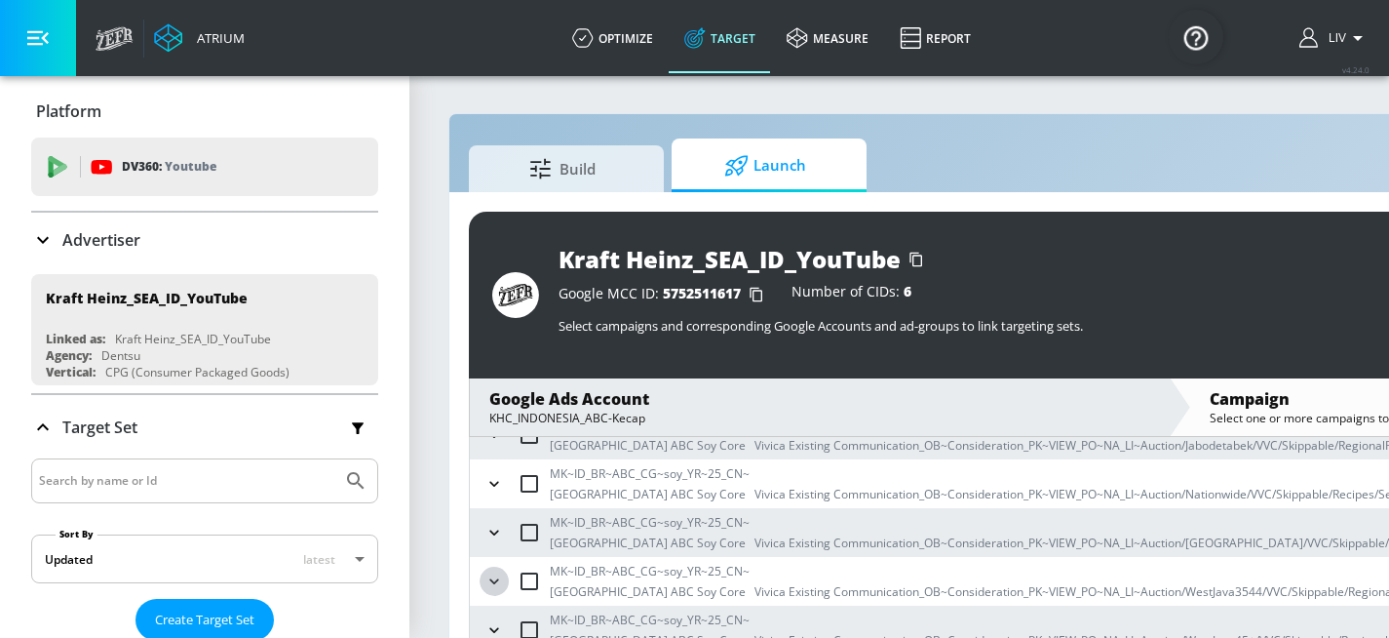
click at [491, 591] on button "button" at bounding box center [494, 580] width 29 height 29
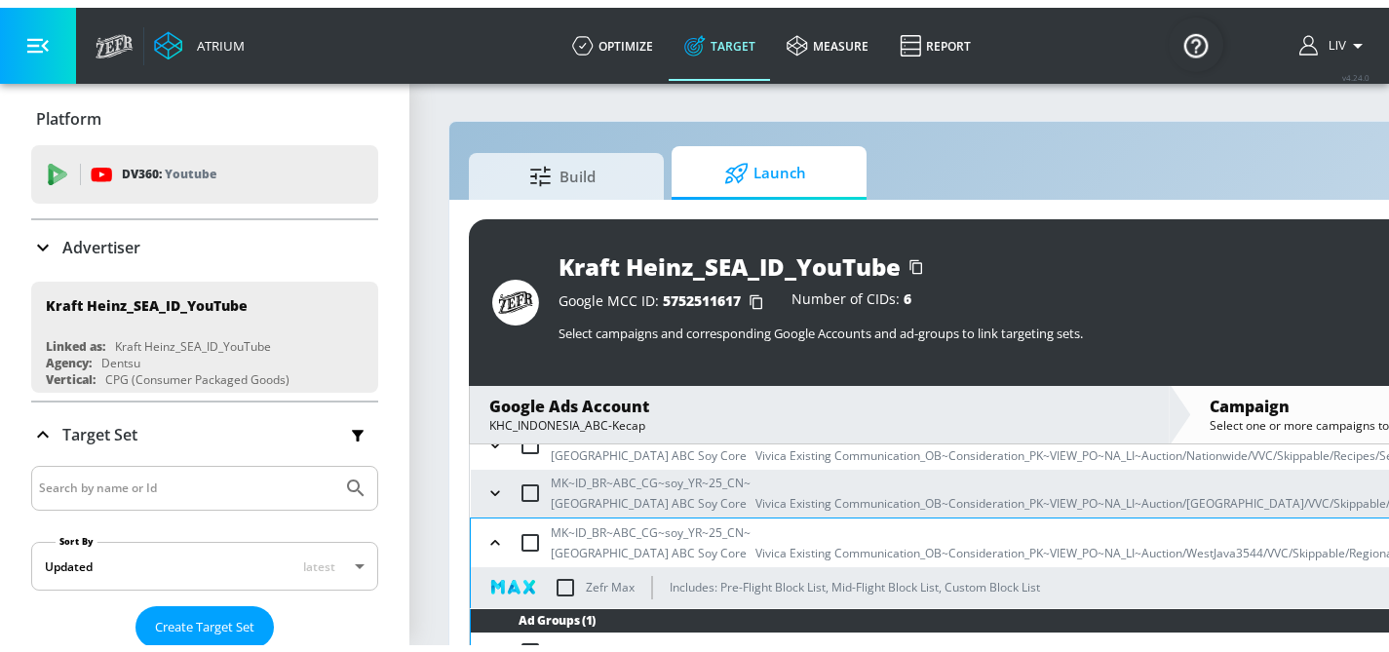
scroll to position [466, 0]
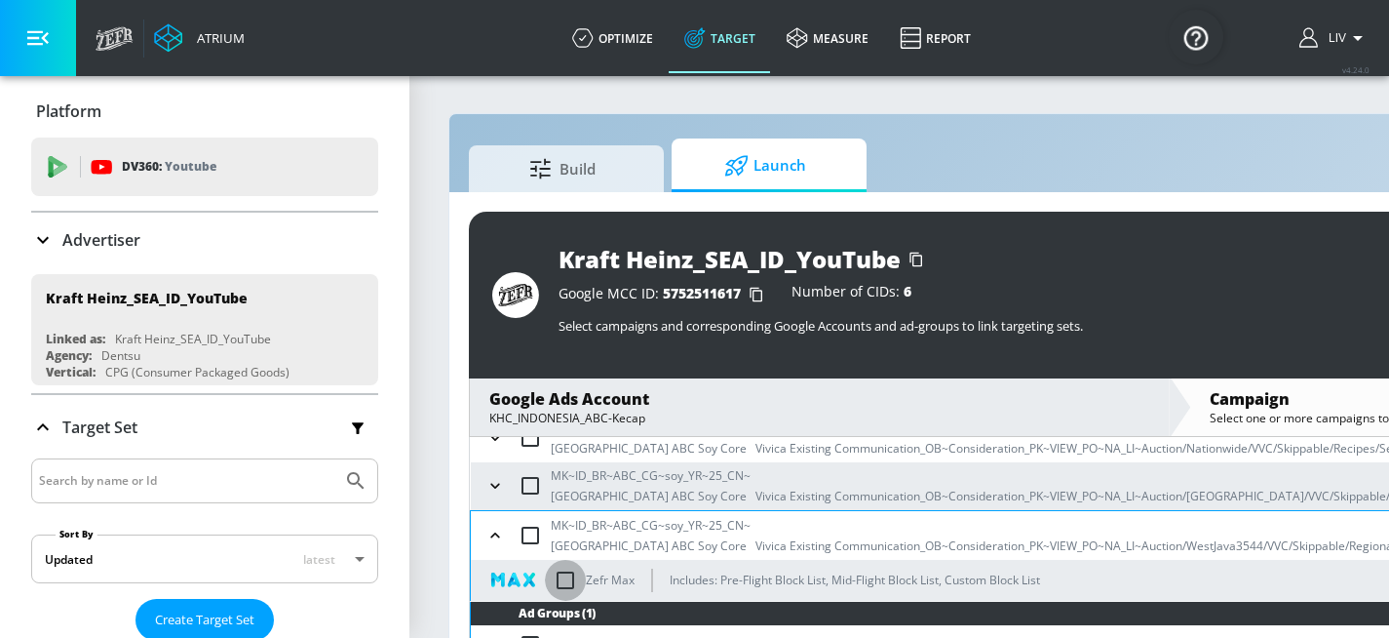
click at [569, 568] on input "checkbox" at bounding box center [565, 580] width 41 height 41
checkbox input "true"
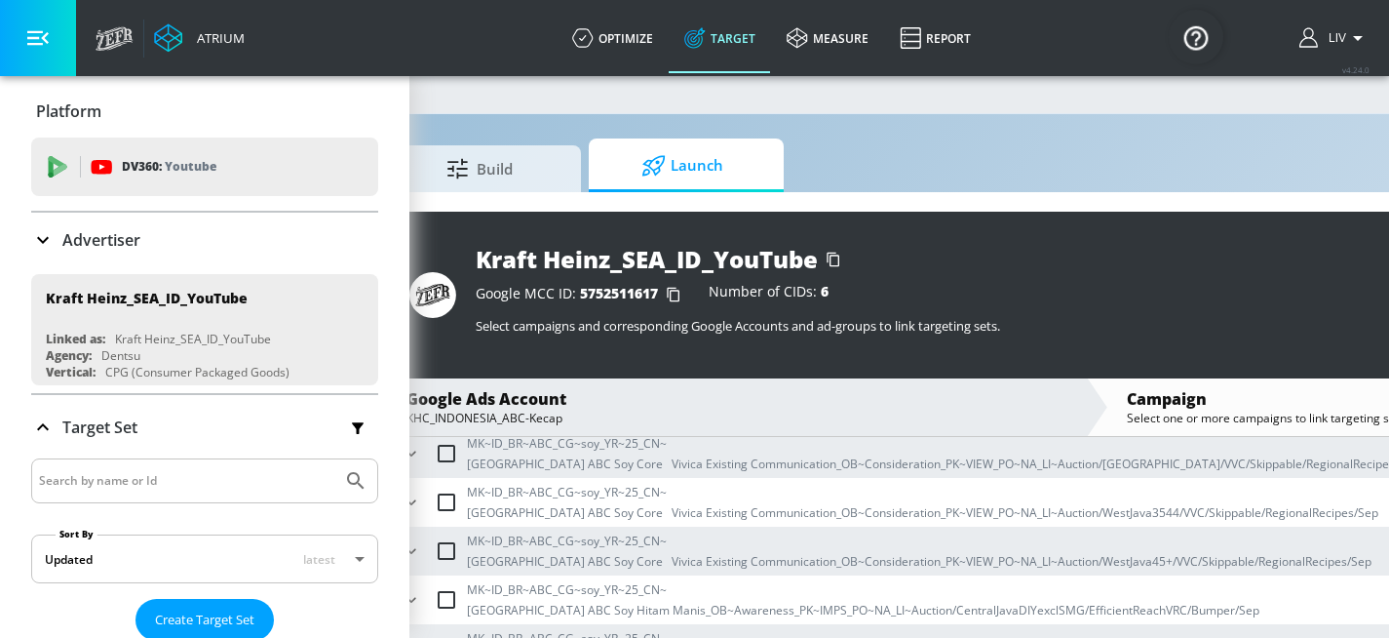
scroll to position [0, 18]
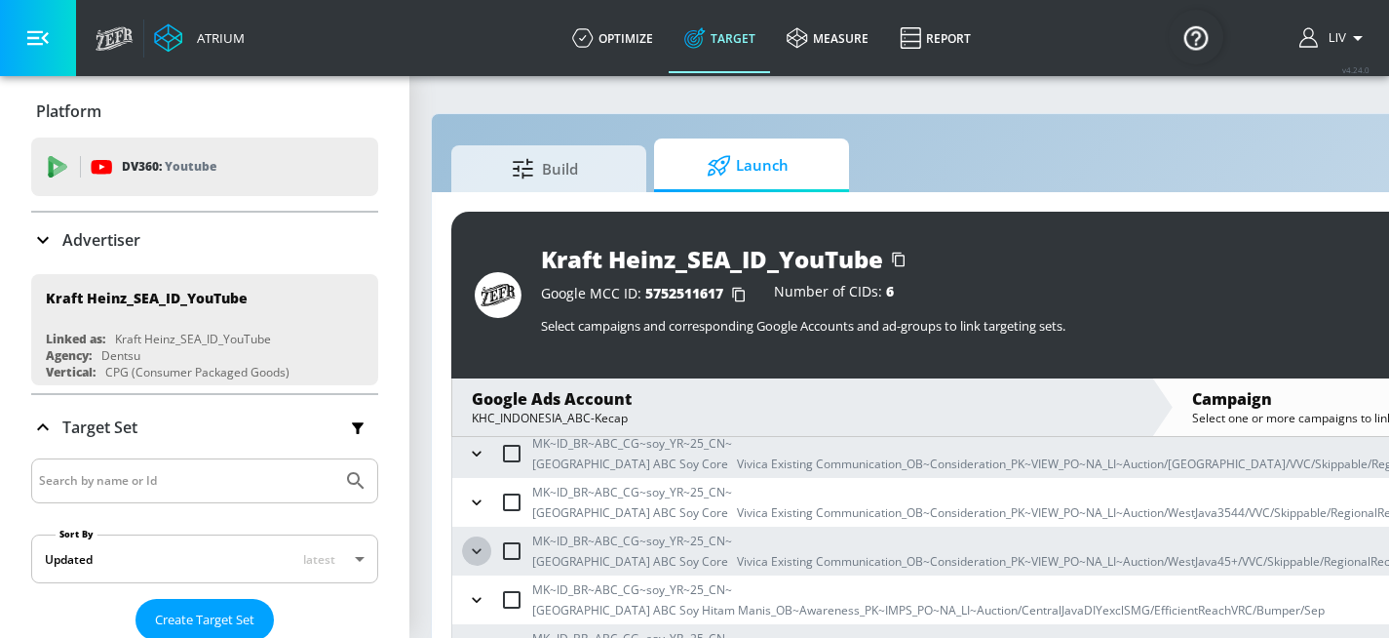
click at [486, 549] on button "button" at bounding box center [476, 550] width 29 height 29
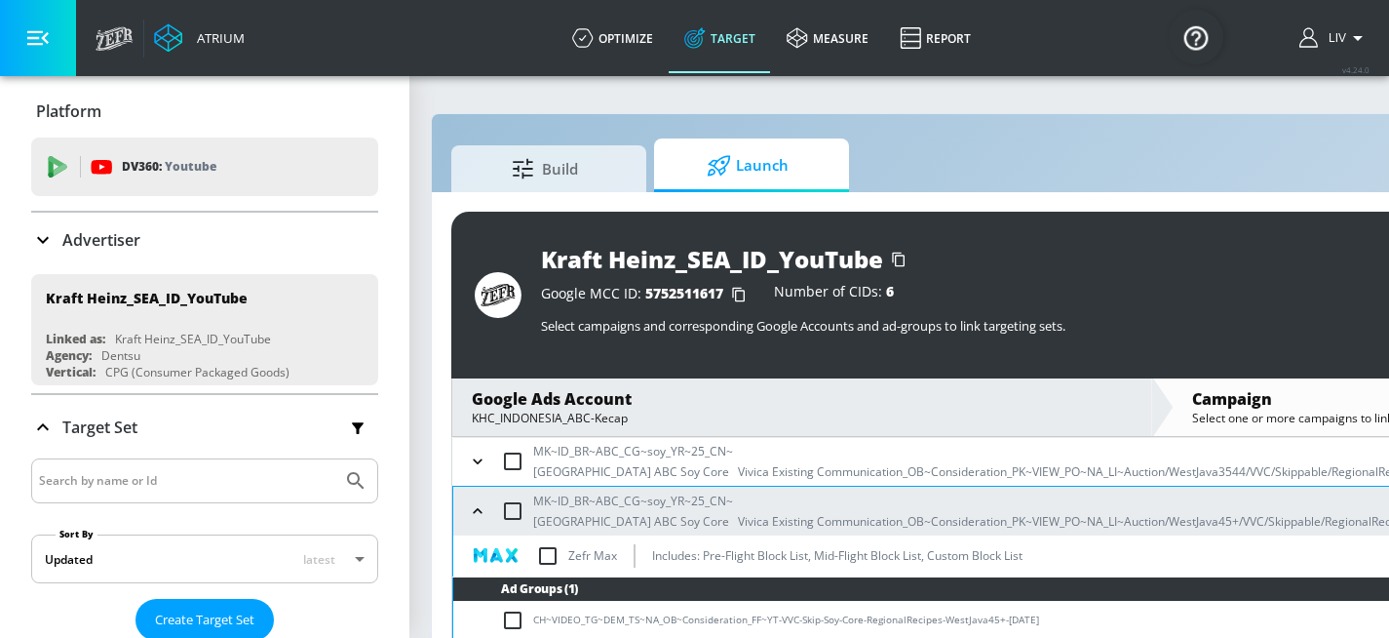
scroll to position [516, 0]
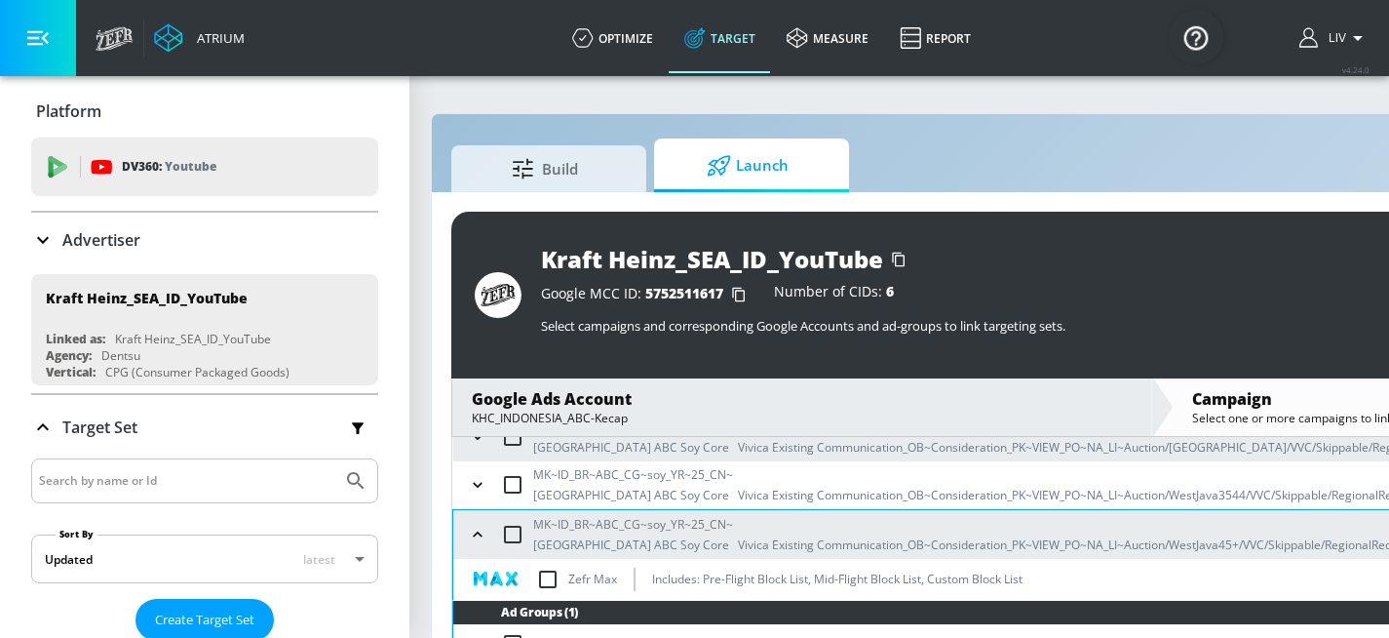
click at [544, 572] on input "checkbox" at bounding box center [547, 579] width 41 height 41
checkbox input "true"
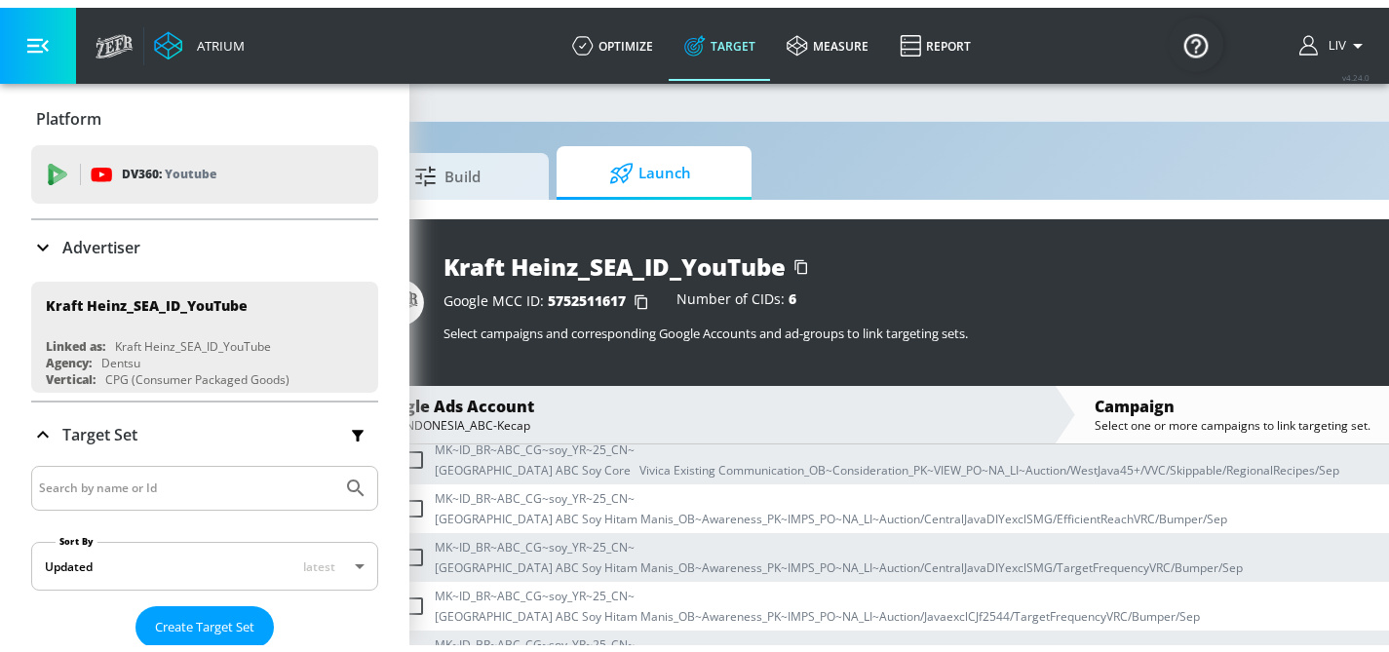
scroll to position [0, 0]
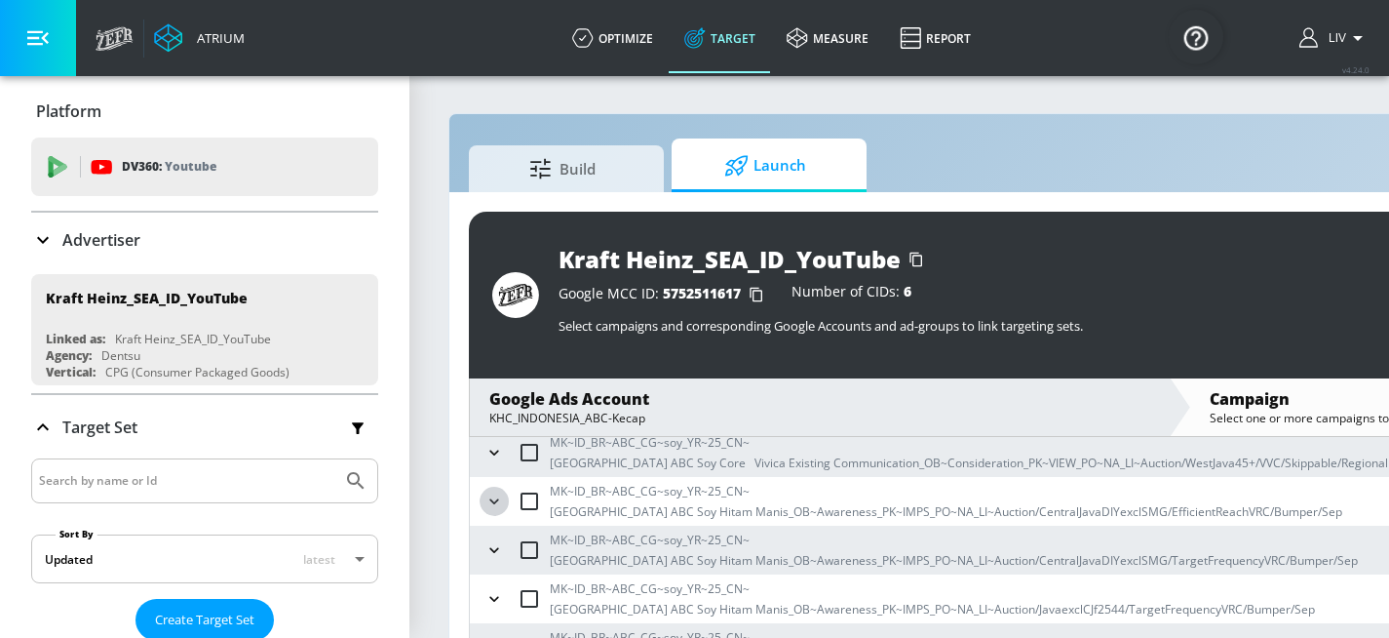
click at [497, 493] on icon "button" at bounding box center [493, 500] width 19 height 19
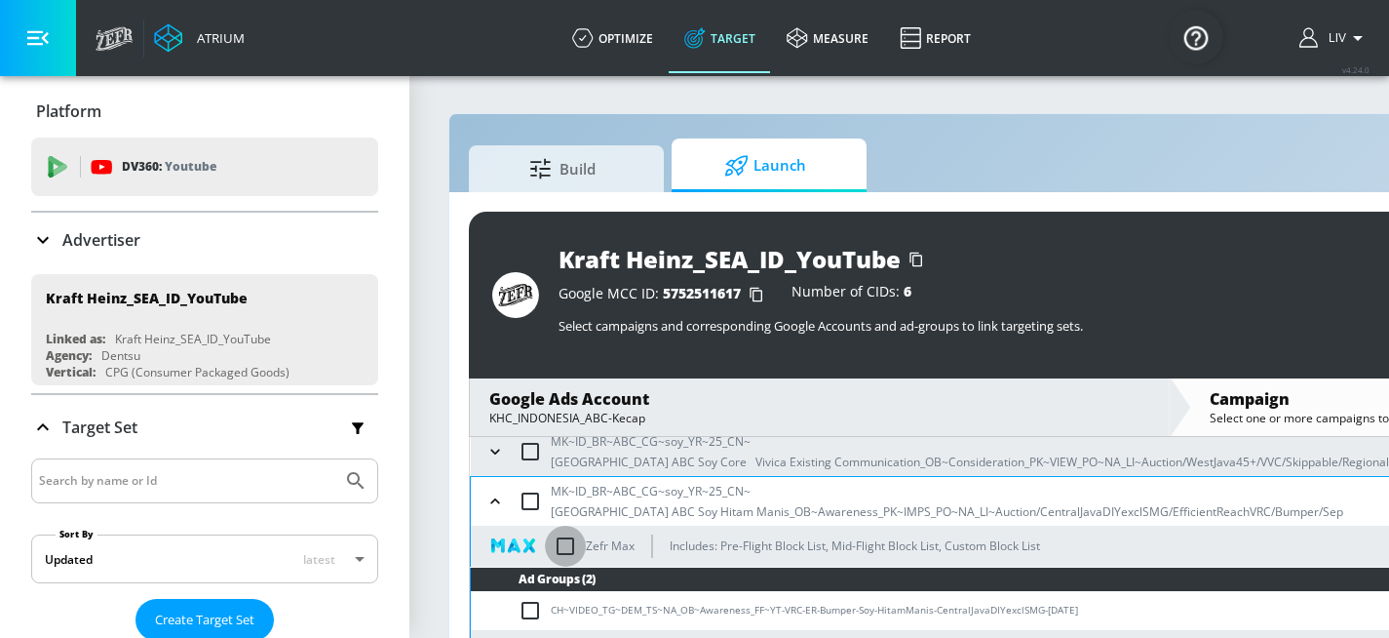
click at [564, 541] on input "checkbox" at bounding box center [565, 545] width 41 height 41
checkbox input "true"
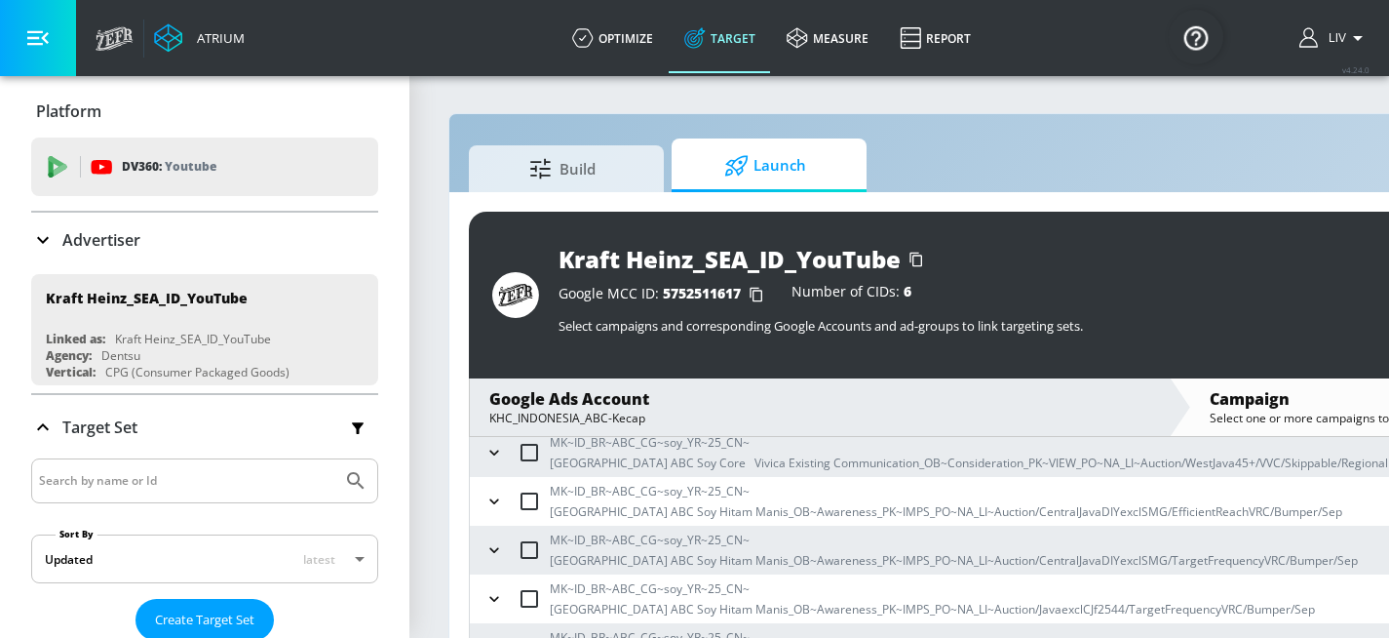
click at [493, 554] on icon "button" at bounding box center [493, 549] width 19 height 19
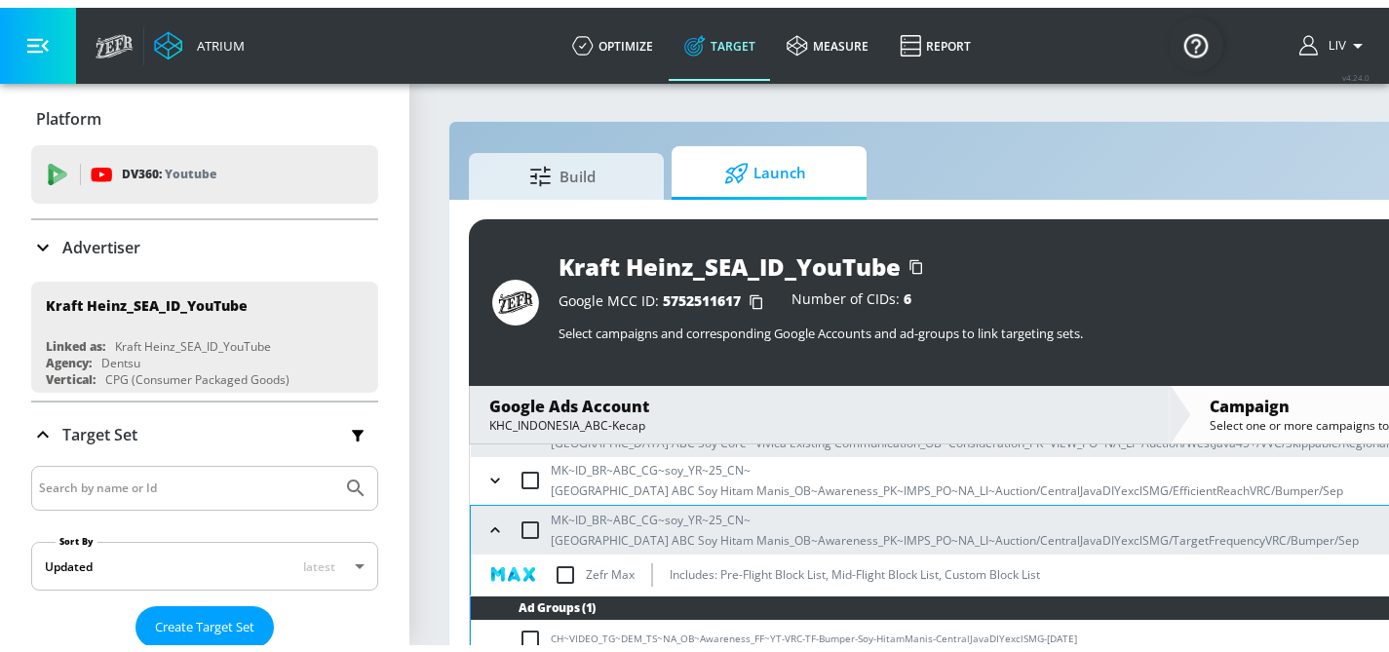
scroll to position [638, 0]
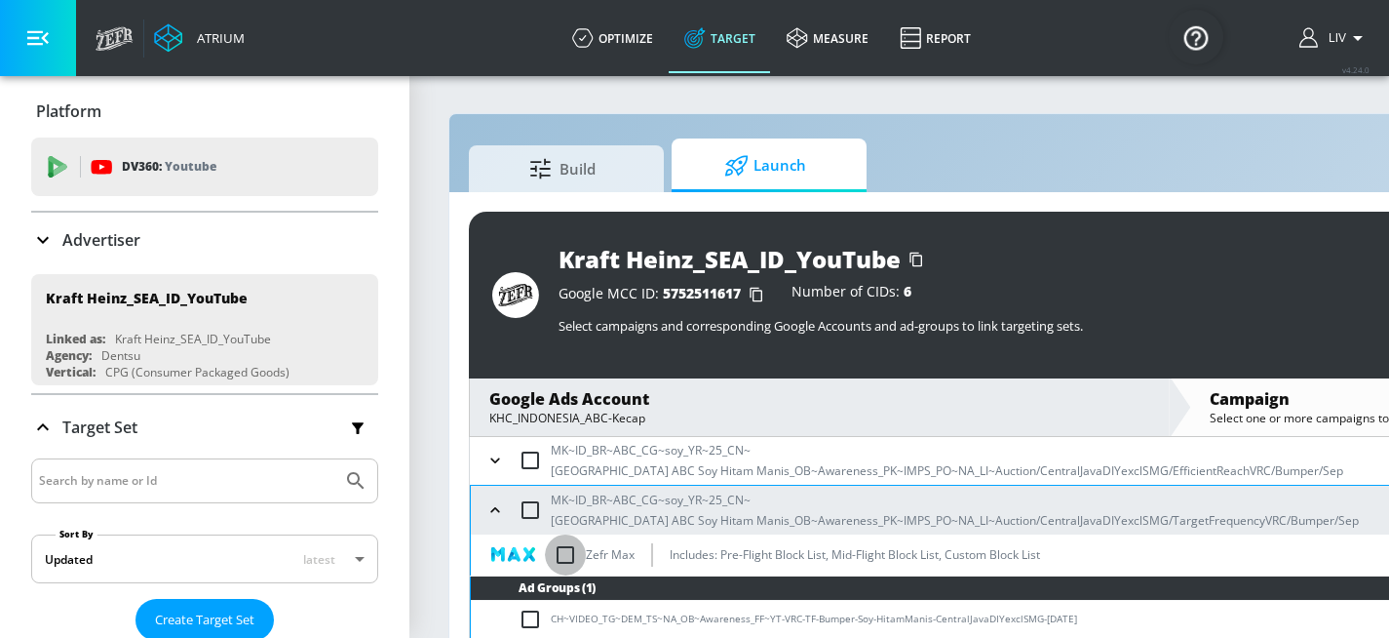
click at [562, 553] on input "checkbox" at bounding box center [565, 554] width 41 height 41
checkbox input "true"
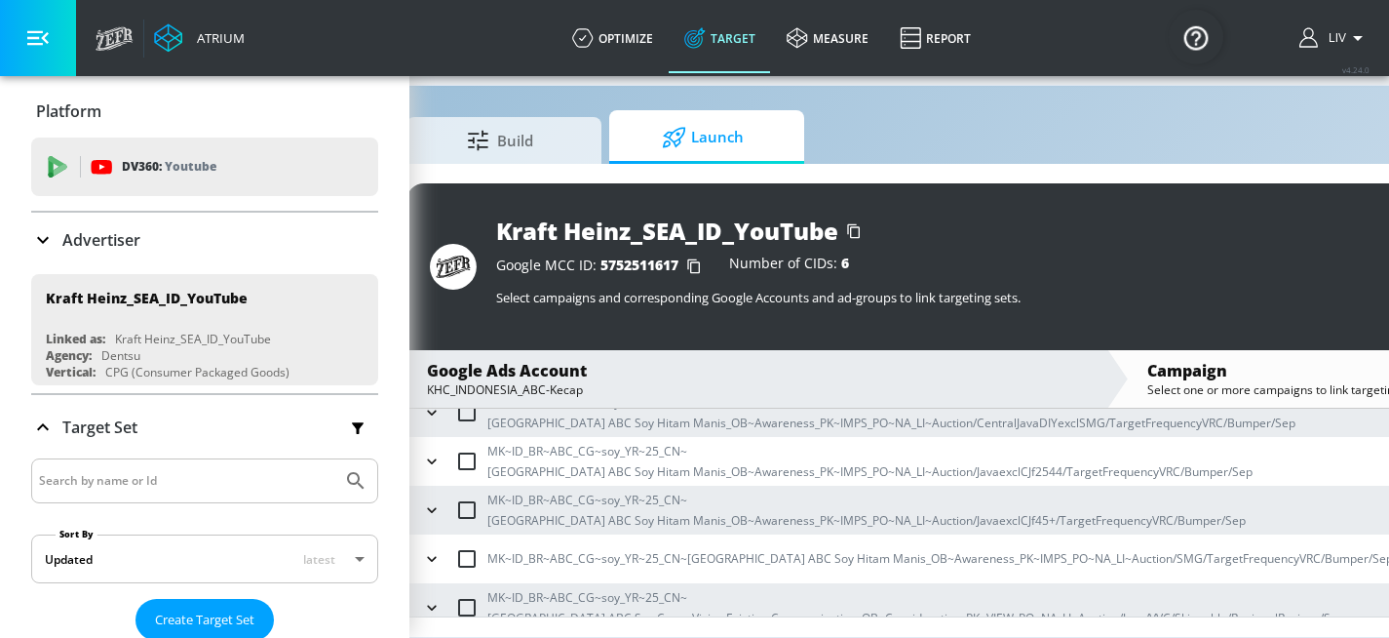
scroll to position [43, 52]
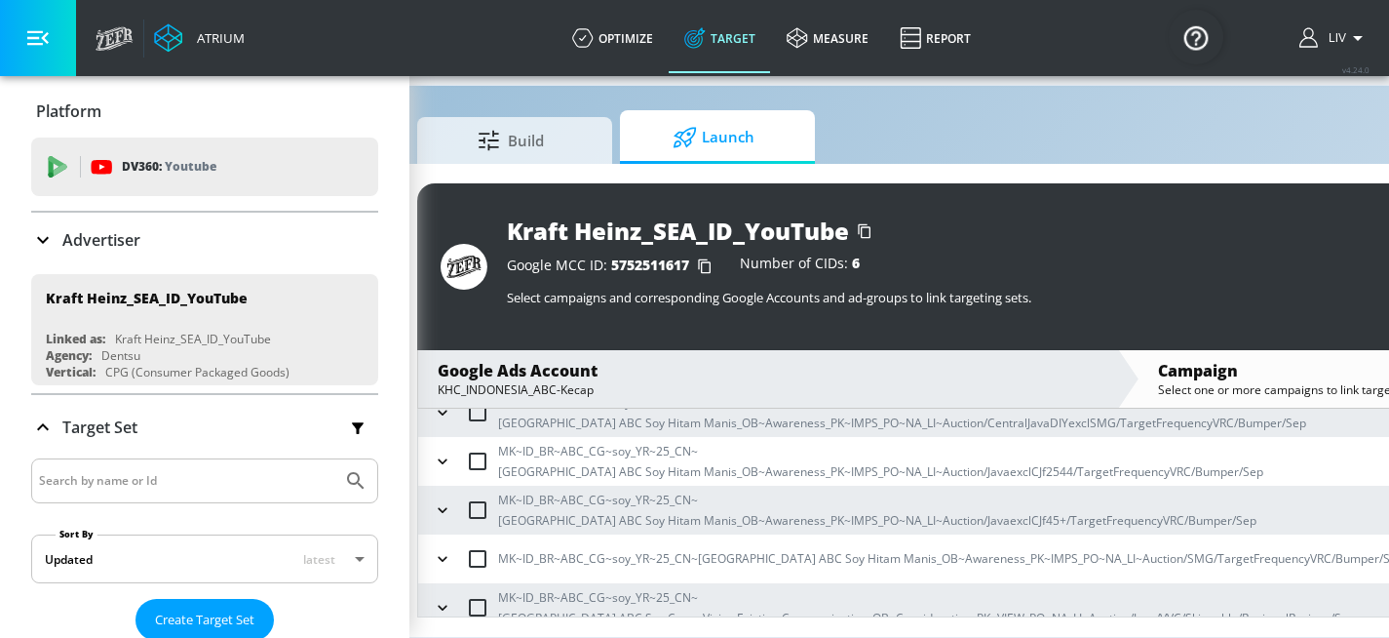
click at [431, 446] on button "button" at bounding box center [442, 460] width 29 height 29
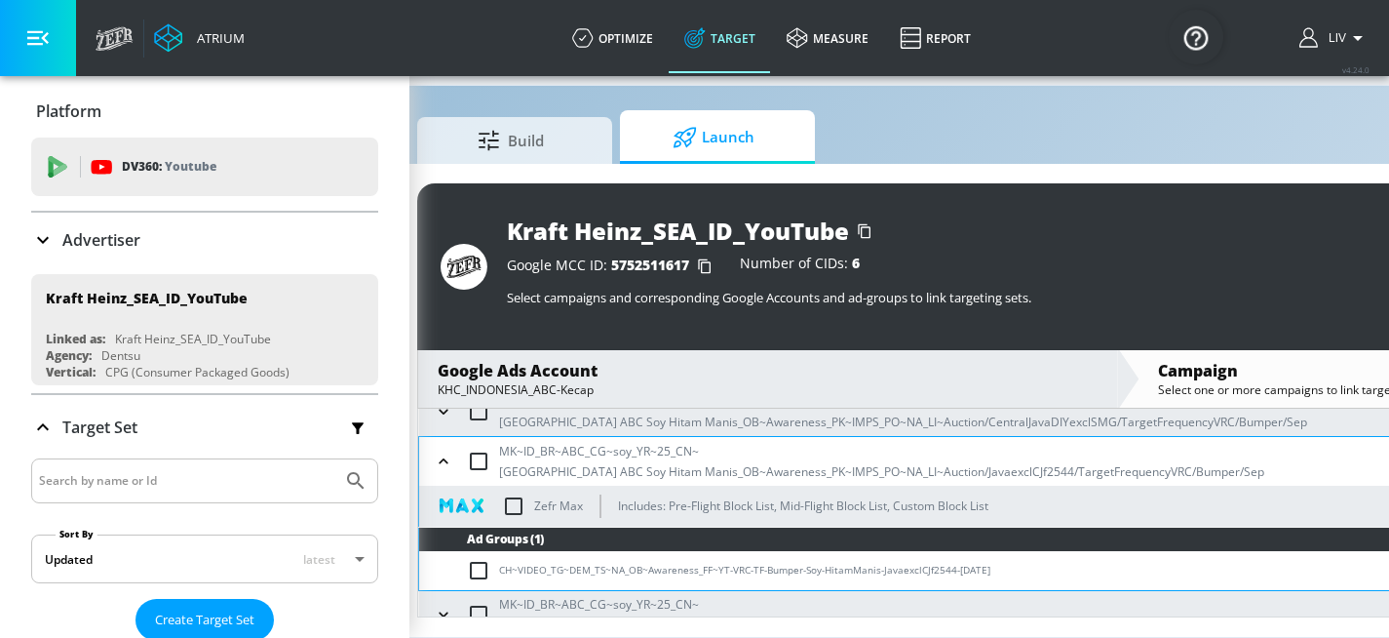
click at [510, 486] on input "checkbox" at bounding box center [513, 505] width 41 height 41
checkbox input "true"
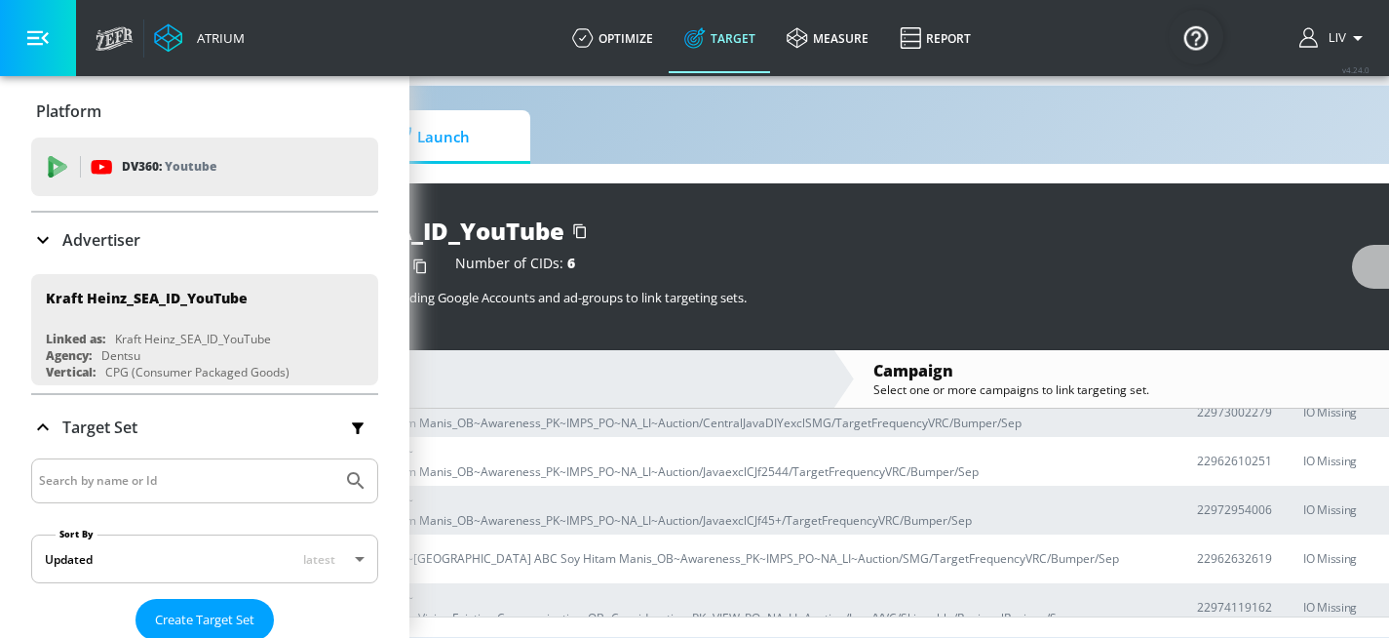
scroll to position [43, 0]
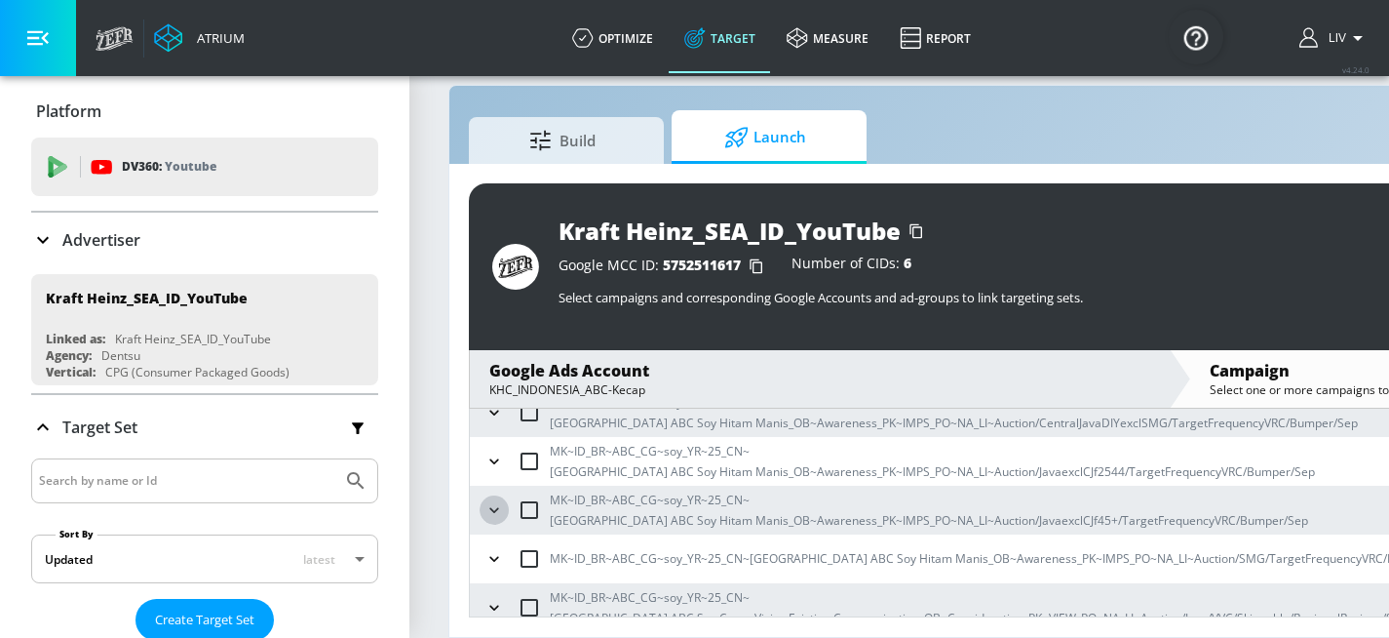
click at [498, 500] on icon "button" at bounding box center [493, 509] width 19 height 19
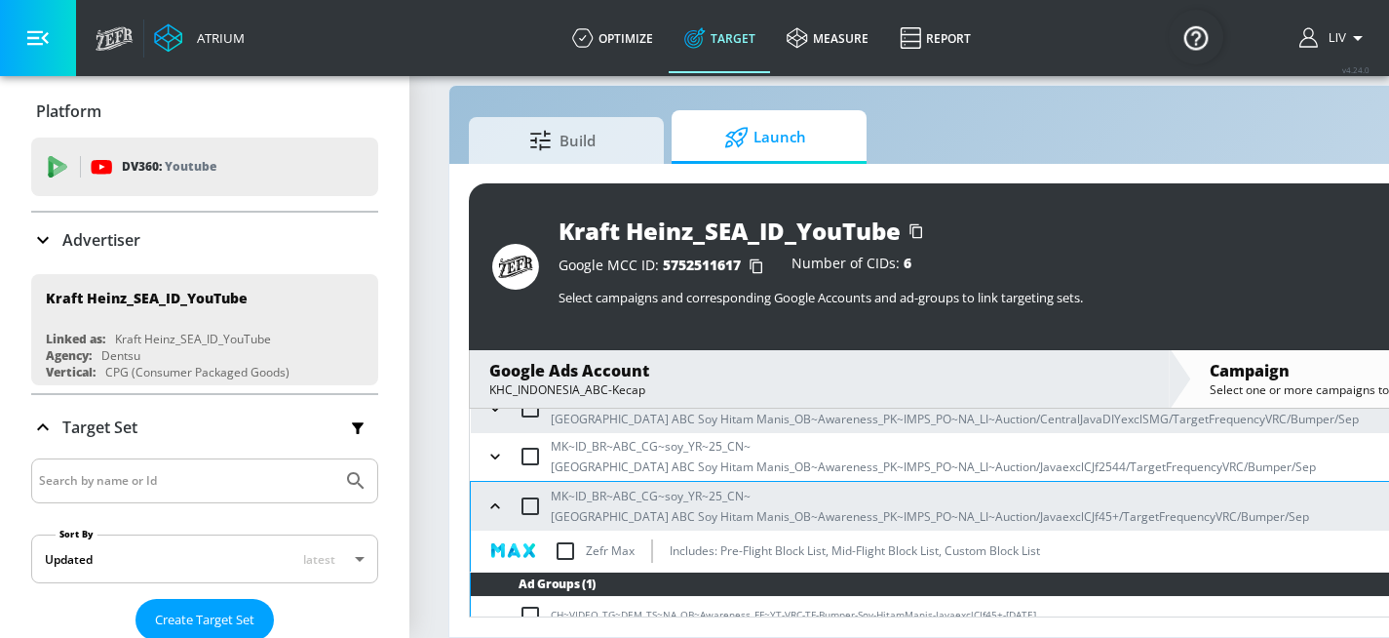
scroll to position [711, 0]
click at [562, 531] on input "checkbox" at bounding box center [565, 550] width 41 height 41
checkbox input "true"
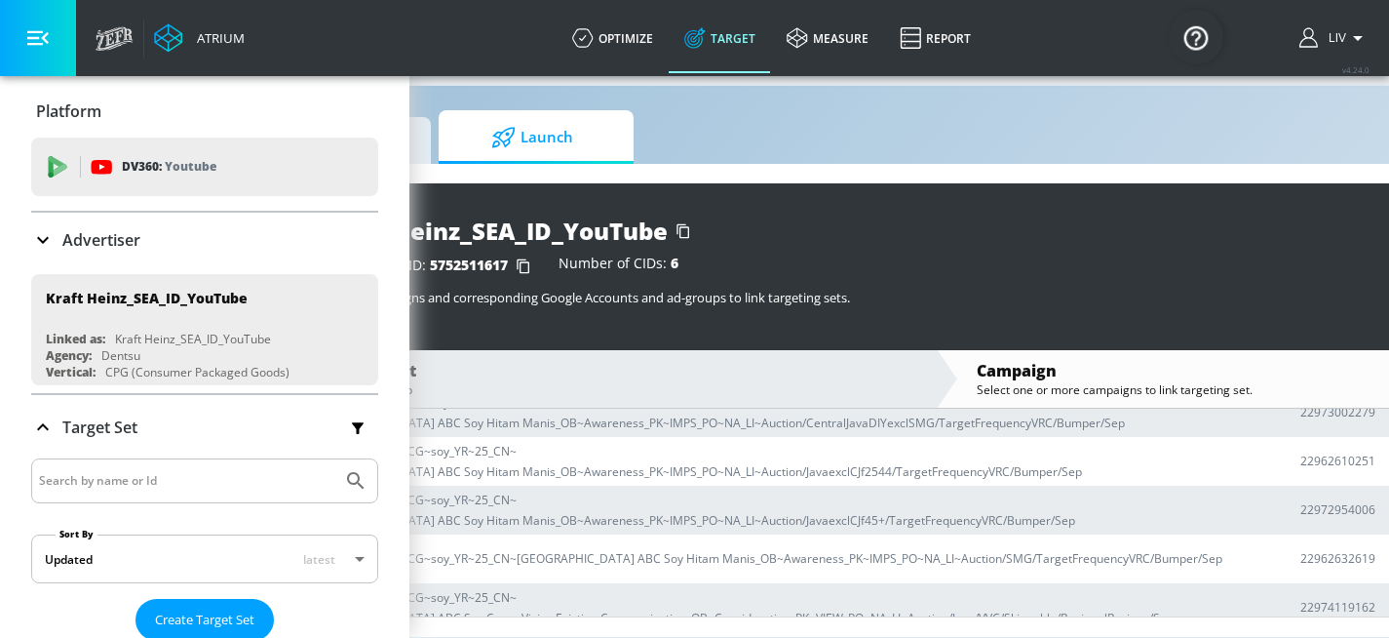
scroll to position [43, 0]
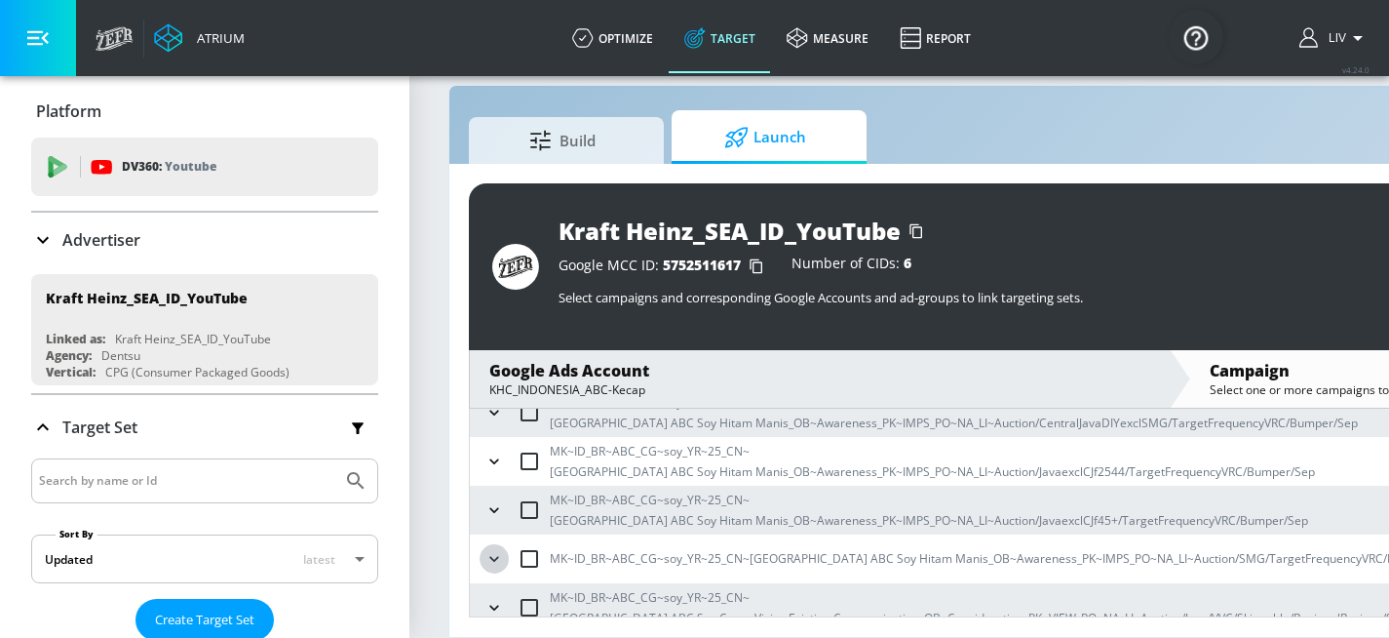
click at [499, 549] on icon "button" at bounding box center [493, 558] width 19 height 19
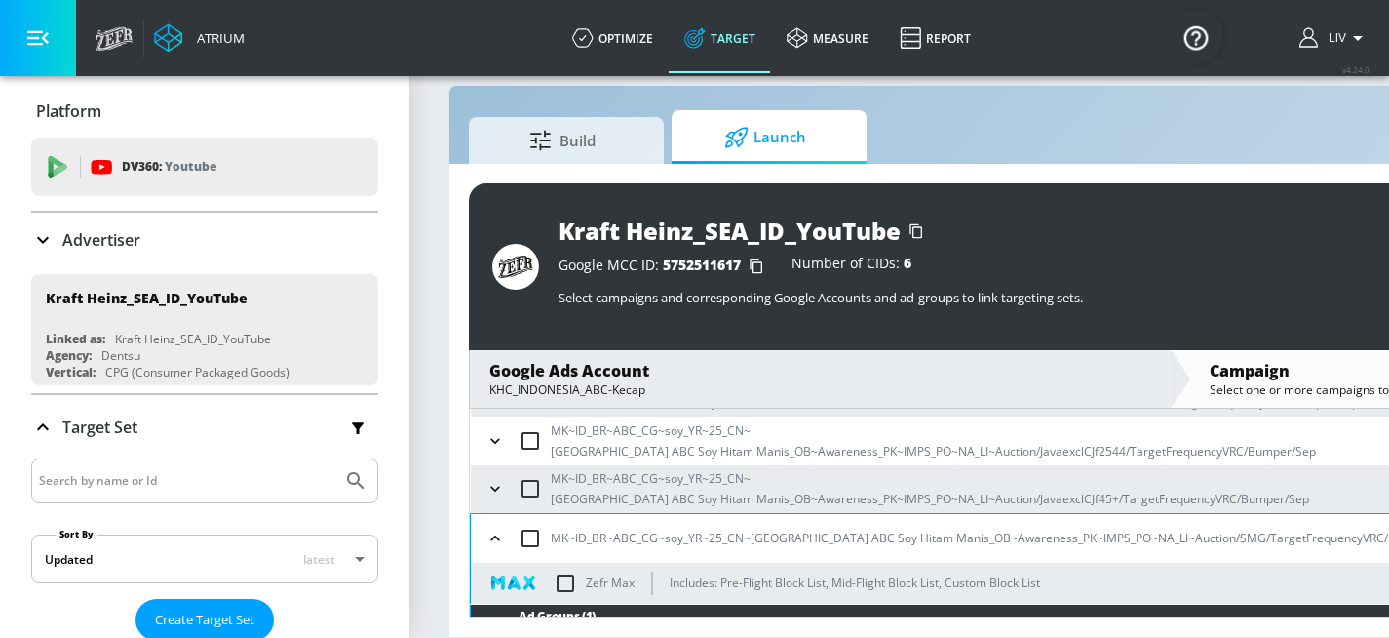
scroll to position [729, 0]
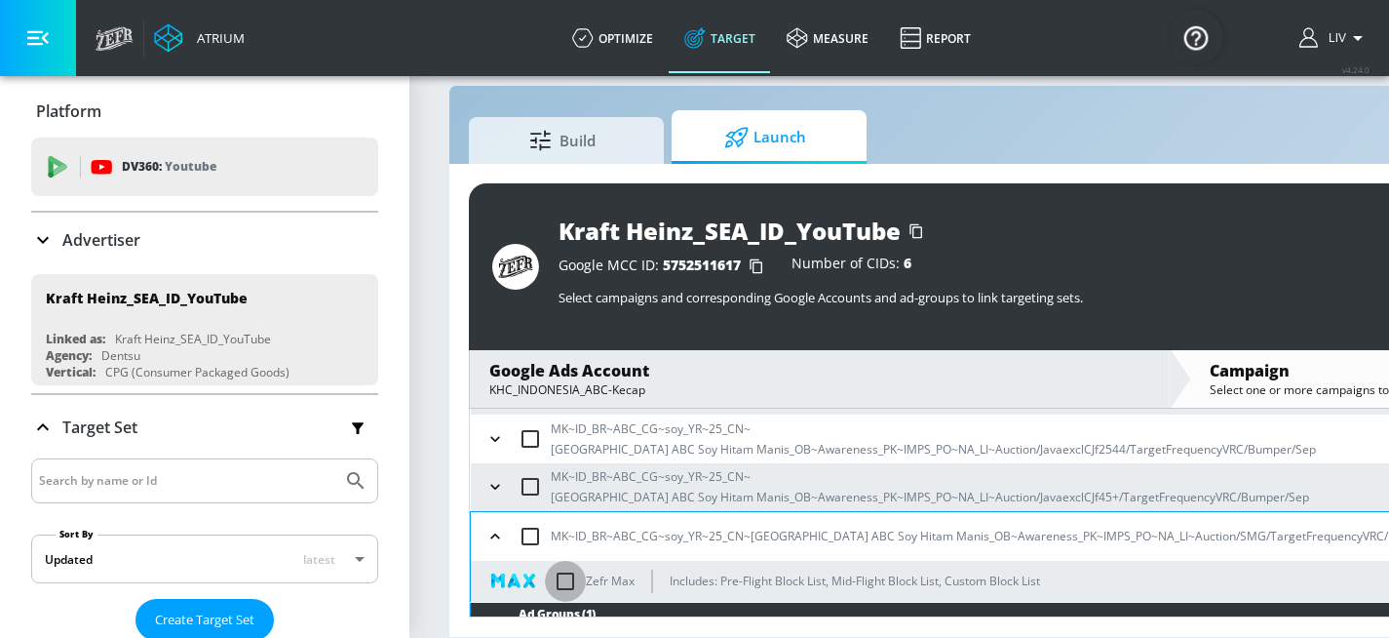
click at [580, 563] on input "checkbox" at bounding box center [565, 581] width 41 height 41
checkbox input "true"
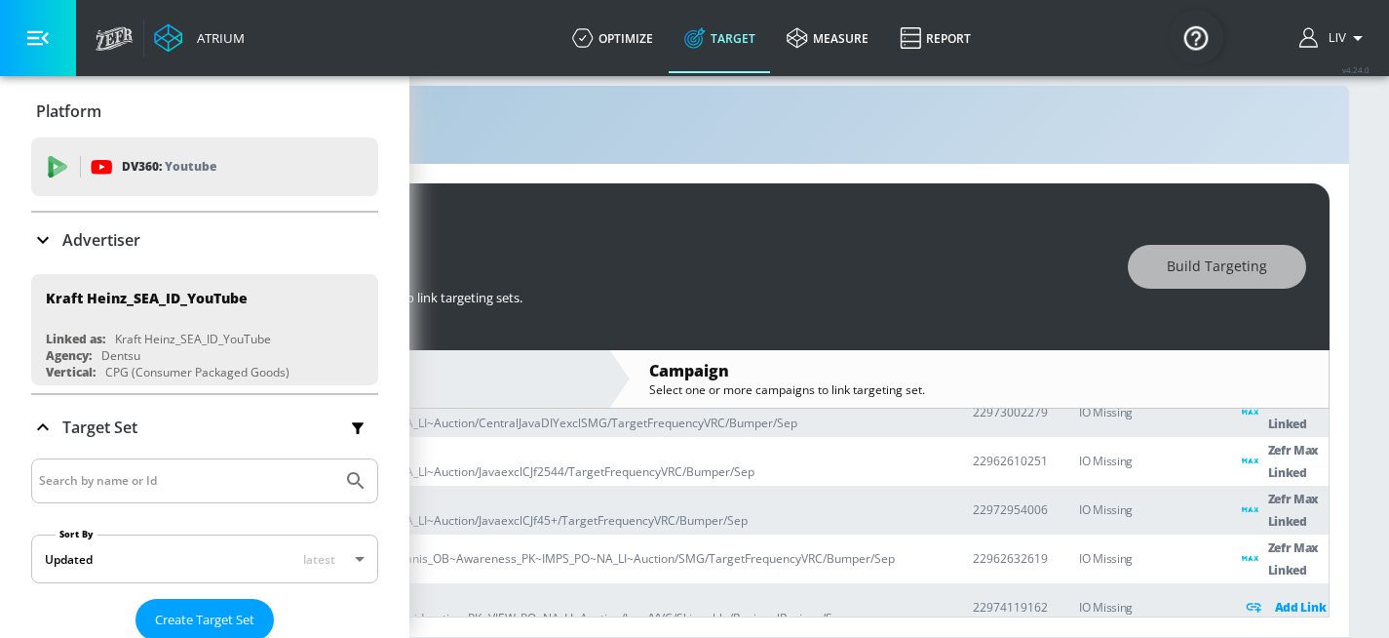
scroll to position [43, 0]
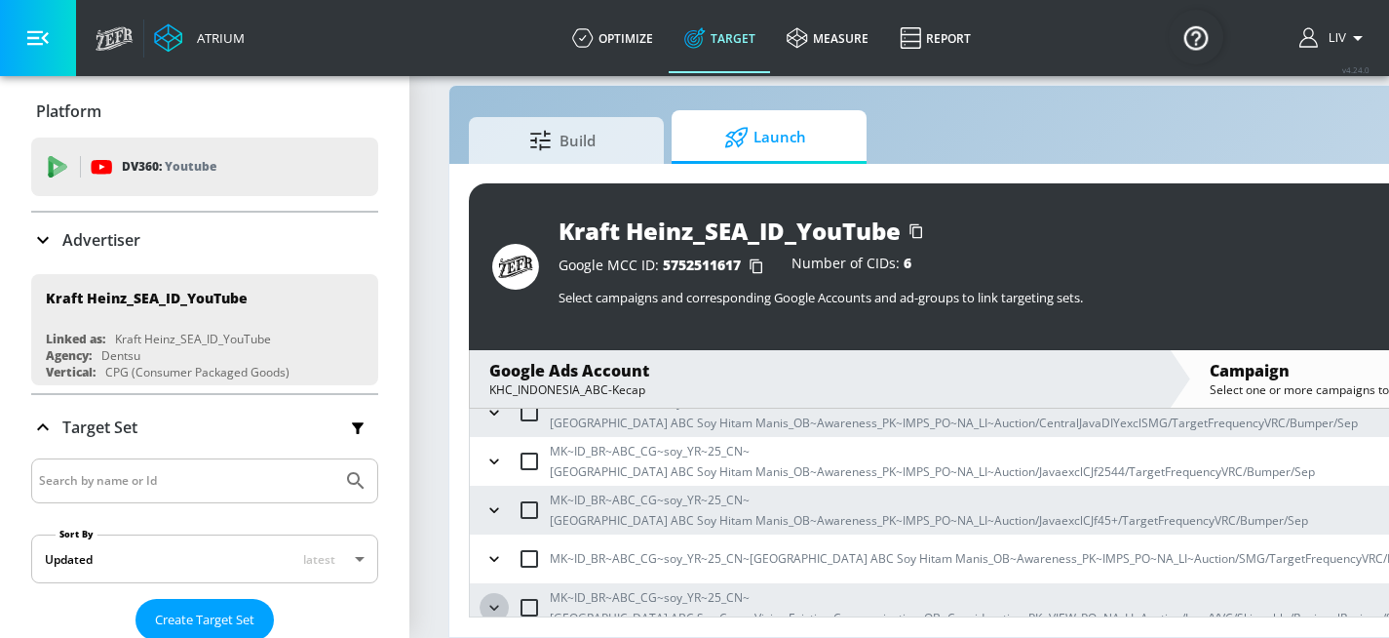
click at [493, 598] on icon "button" at bounding box center [493, 607] width 19 height 19
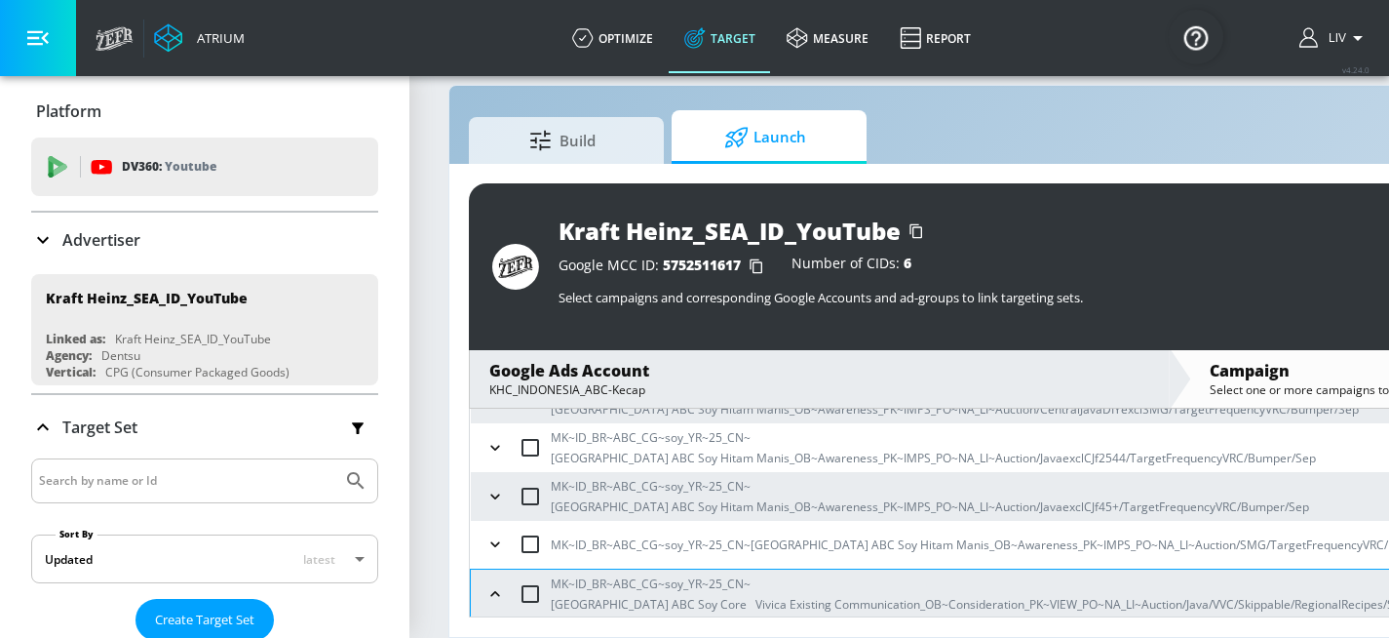
scroll to position [742, 0]
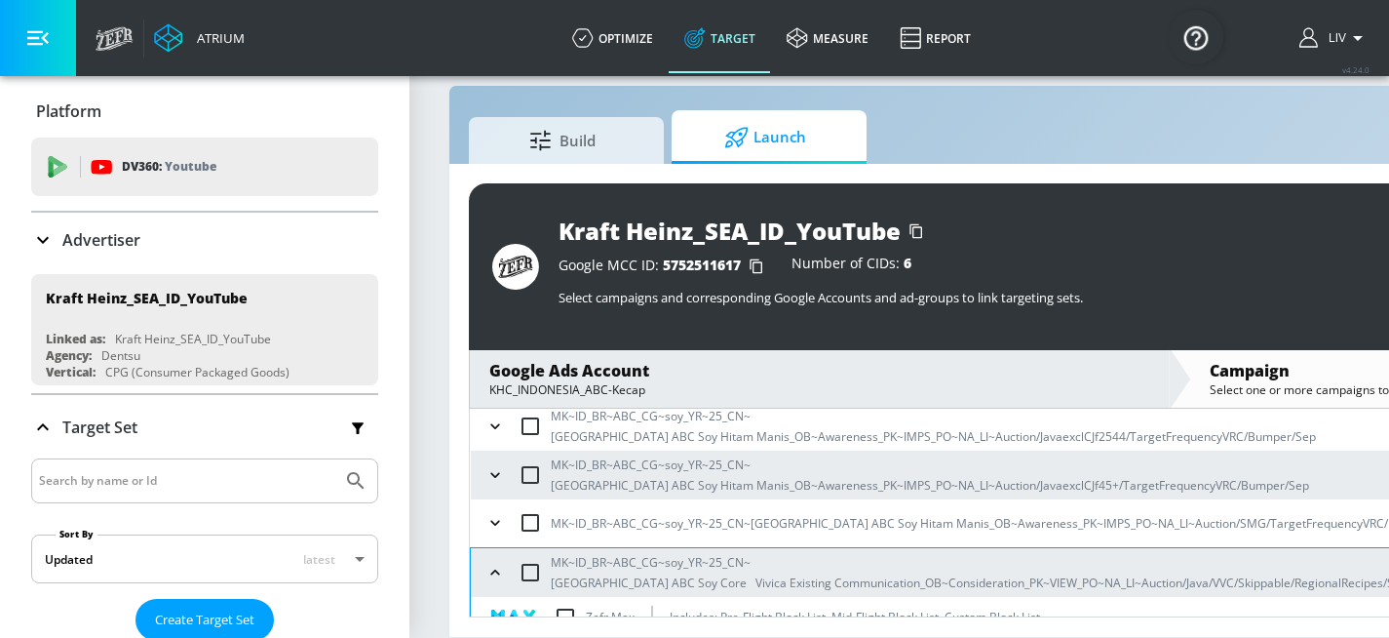
click at [567, 597] on input "checkbox" at bounding box center [565, 617] width 41 height 41
checkbox input "true"
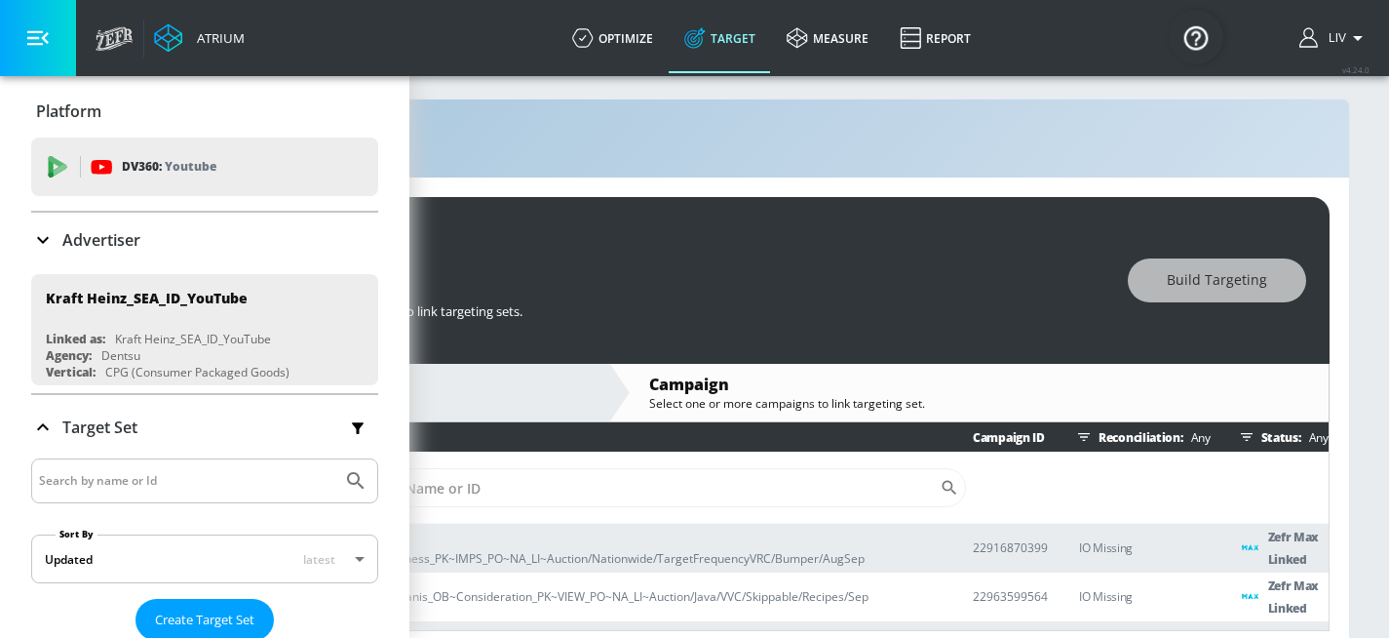
scroll to position [0, 676]
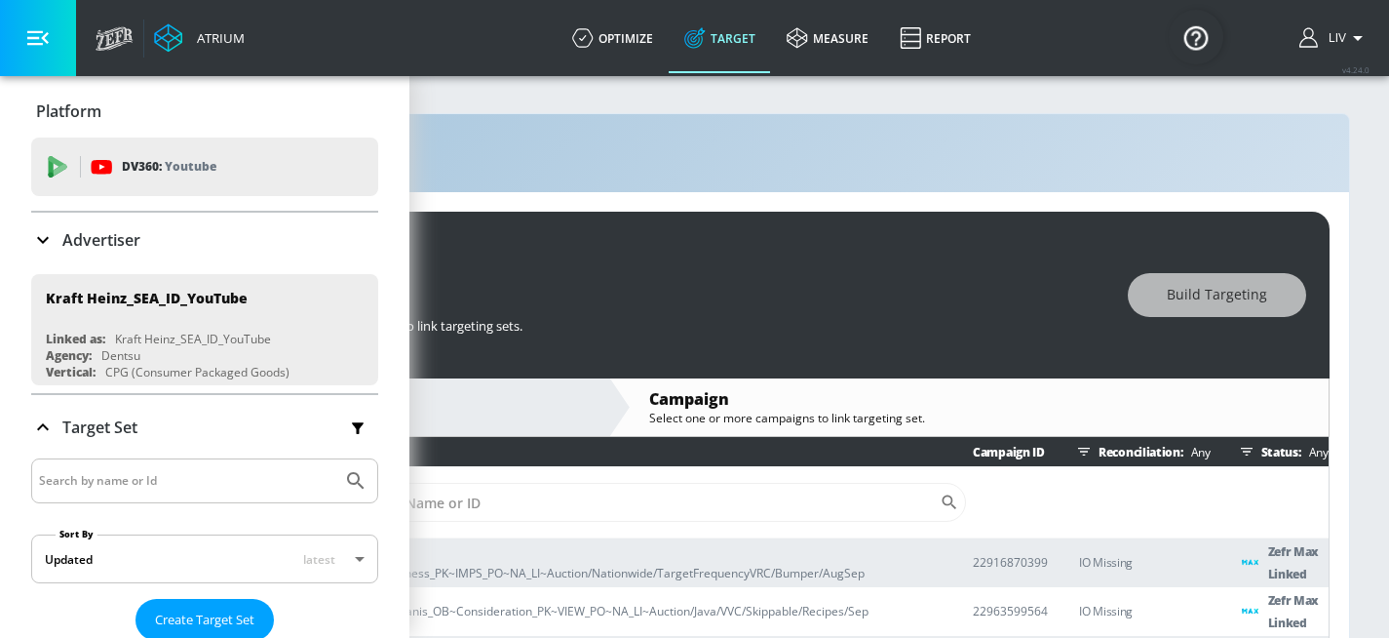
click at [922, 172] on div "Build Launch" at bounding box center [618, 165] width 1421 height 54
click at [790, 197] on div "Kraft Heinz_SEA_ID_YouTube Google MCC ID: 5752511617 Number of CIDs: 6 Select c…" at bounding box center [619, 428] width 1460 height 473
